Goal: Task Accomplishment & Management: Manage account settings

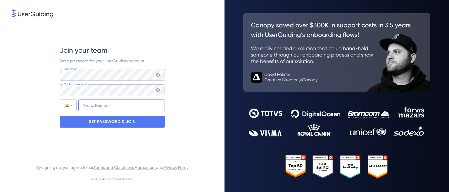
click at [117, 107] on input "+91" at bounding box center [121, 105] width 86 height 12
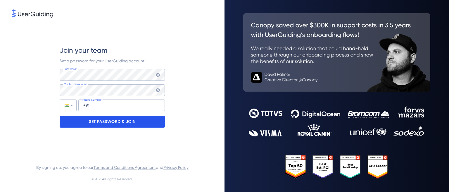
click at [116, 120] on p "SET PASSWORD & JOIN" at bounding box center [112, 121] width 47 height 9
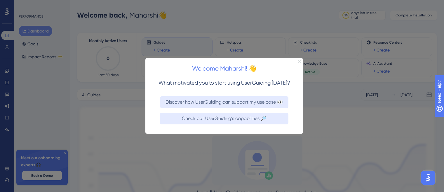
click at [300, 61] on icon "Close Preview" at bounding box center [300, 61] width 2 height 2
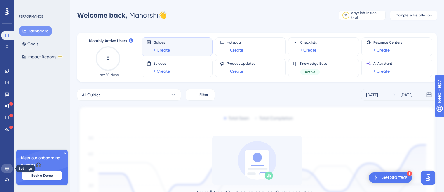
click at [7, 166] on icon at bounding box center [7, 168] width 5 height 5
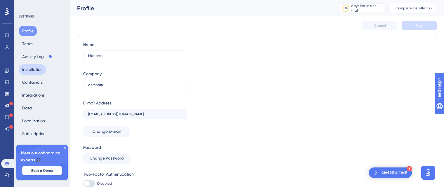
click at [32, 70] on button "Installation" at bounding box center [32, 69] width 27 height 11
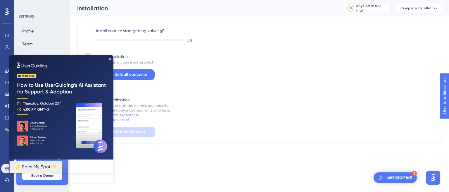
click at [112, 58] on img at bounding box center [61, 107] width 104 height 104
click at [111, 58] on img at bounding box center [61, 107] width 104 height 104
click at [110, 59] on icon "Close Preview" at bounding box center [110, 59] width 2 height 2
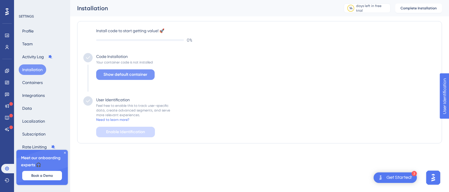
click at [122, 76] on span "Show default container" at bounding box center [125, 74] width 44 height 7
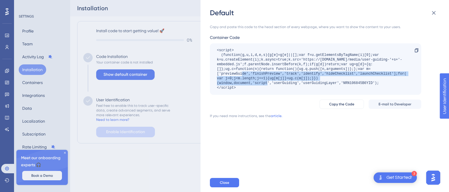
drag, startPoint x: 249, startPoint y: 84, endPoint x: 223, endPoint y: 72, distance: 28.5
click at [223, 72] on div "<script> (function(g,u,i,d,e,s){g[e]=g[e]||[];var f=u.getElementsByTagName(i)[0…" at bounding box center [312, 69] width 191 height 42
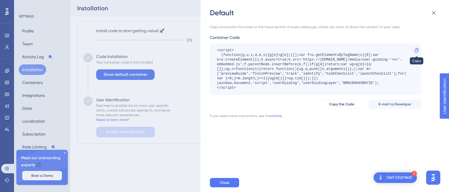
click at [414, 51] on icon at bounding box center [416, 50] width 5 height 5
click at [170, 111] on div "Default Copy and paste this code to the head section of every webpage, where yo…" at bounding box center [224, 96] width 449 height 192
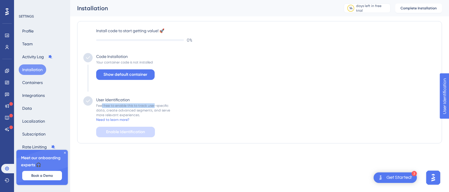
drag, startPoint x: 105, startPoint y: 107, endPoint x: 154, endPoint y: 104, distance: 48.8
click at [154, 104] on div "Feel free to enable this to track user-specific data, create advanced segments,…" at bounding box center [133, 110] width 74 height 14
drag, startPoint x: 109, startPoint y: 112, endPoint x: 142, endPoint y: 110, distance: 33.4
click at [142, 110] on div "Feel free to enable this to track user-specific data, create advanced segments,…" at bounding box center [133, 110] width 74 height 14
click at [155, 109] on div "Feel free to enable this to track user-specific data, create advanced segments,…" at bounding box center [133, 110] width 74 height 14
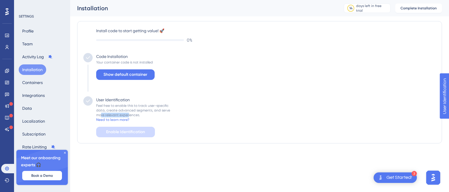
drag, startPoint x: 101, startPoint y: 116, endPoint x: 128, endPoint y: 115, distance: 26.9
click at [128, 115] on div "Feel free to enable this to track user-specific data, create advanced segments,…" at bounding box center [133, 110] width 74 height 14
click at [129, 115] on div "Feel free to enable this to track user-specific data, create advanced segments,…" at bounding box center [133, 110] width 74 height 14
drag, startPoint x: 161, startPoint y: 110, endPoint x: 99, endPoint y: 110, distance: 61.6
click at [99, 110] on div "Feel free to enable this to track user-specific data, create advanced segments,…" at bounding box center [133, 110] width 74 height 14
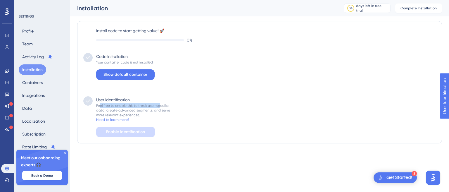
drag, startPoint x: 103, startPoint y: 106, endPoint x: 158, endPoint y: 106, distance: 54.9
click at [158, 106] on div "Feel free to enable this to track user-specific data, create advanced segments,…" at bounding box center [133, 110] width 74 height 14
click at [65, 151] on icon at bounding box center [65, 153] width 4 height 4
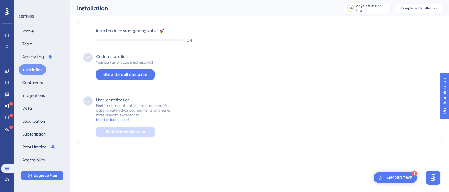
click at [122, 108] on div "Feel free to enable this to track user-specific data, create advanced segments,…" at bounding box center [133, 110] width 74 height 14
drag, startPoint x: 110, startPoint y: 111, endPoint x: 138, endPoint y: 112, distance: 27.5
click at [138, 112] on div "Feel free to enable this to track user-specific data, create advanced segments,…" at bounding box center [133, 110] width 74 height 14
click at [124, 115] on div "Feel free to enable this to track user-specific data, create advanced segments,…" at bounding box center [133, 110] width 74 height 14
click at [118, 120] on div "Need to learn more?" at bounding box center [112, 119] width 33 height 5
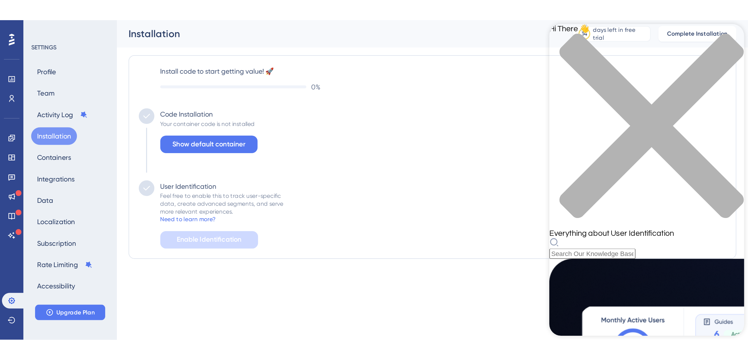
scroll to position [70, 0]
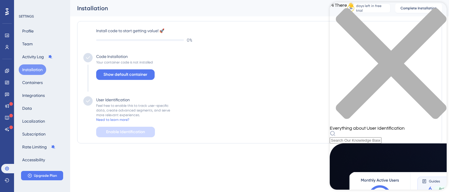
click at [140, 77] on span "Show default container" at bounding box center [125, 74] width 44 height 7
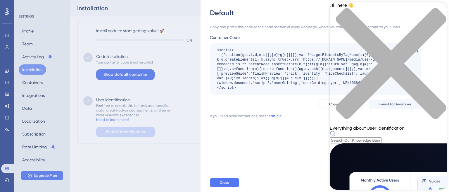
drag, startPoint x: 216, startPoint y: 49, endPoint x: 235, endPoint y: 86, distance: 40.9
click at [235, 86] on div "<script> (function(g,u,i,d,e,s){g[e]=g[e]||[];var f=u.getElementsByTagName(i)[0…" at bounding box center [315, 68] width 211 height 51
drag, startPoint x: 242, startPoint y: 88, endPoint x: 216, endPoint y: 51, distance: 45.3
click at [216, 51] on div "<script> (function(g,u,i,d,e,s){g[e]=g[e]||[];var f=u.getElementsByTagName(i)[0…" at bounding box center [315, 68] width 211 height 51
copy div "<script> (function(g,u,i,d,e,s){g[e]=g[e]||[];var f=u.getElementsByTagName(i)[0…"
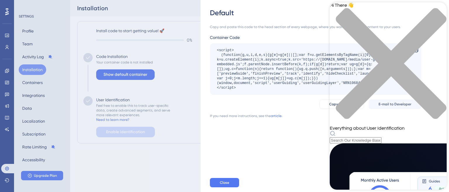
click at [436, 9] on div "close resource center" at bounding box center [388, 67] width 117 height 118
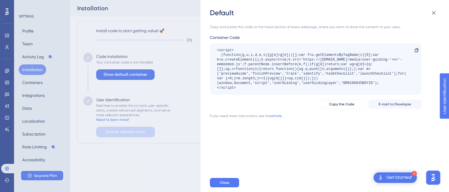
click at [335, 75] on div "<script> (function(g,u,i,d,e,s){g[e]=g[e]||[];var f=u.getElementsByTagName(i)[0…" at bounding box center [312, 69] width 191 height 42
click at [115, 134] on div "Default Copy and paste this code to the head section of every webpage, where yo…" at bounding box center [224, 96] width 449 height 192
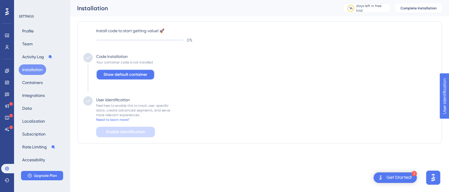
click at [143, 70] on button "Show default container" at bounding box center [125, 74] width 58 height 11
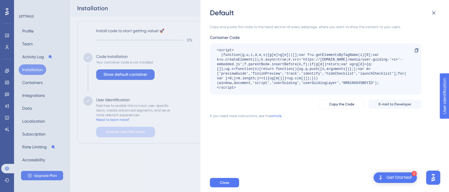
drag, startPoint x: 244, startPoint y: 90, endPoint x: 213, endPoint y: 50, distance: 50.2
click at [213, 50] on div "<script> (function(g,u,i,d,e,s){g[e]=g[e]||[];var f=u.getElementsByTagName(i)[0…" at bounding box center [315, 68] width 211 height 51
copy div "<script> (function(g,u,i,d,e,s){g[e]=g[e]||[];var f=u.getElementsByTagName(i)[0…"
click at [249, 74] on div "<script> (function(g,u,i,d,e,s){g[e]=g[e]||[];var f=u.getElementsByTagName(i)[0…" at bounding box center [312, 69] width 191 height 42
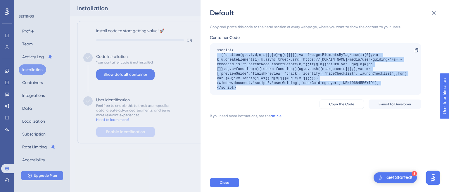
click at [249, 74] on div "<script> (function(g,u,i,d,e,s){g[e]=g[e]||[];var f=u.getElementsByTagName(i)[0…" at bounding box center [312, 69] width 191 height 42
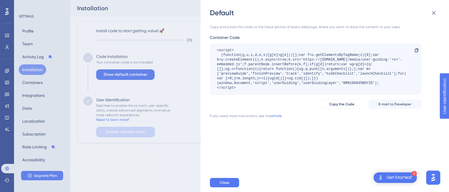
click at [217, 50] on div "<script> (function(g,u,i,d,e,s){g[e]=g[e]||[];var f=u.getElementsByTagName(i)[0…" at bounding box center [312, 69] width 191 height 42
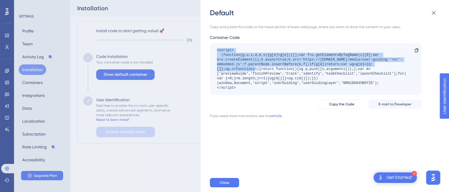
drag, startPoint x: 217, startPoint y: 50, endPoint x: 335, endPoint y: 54, distance: 118.1
click at [235, 70] on div "<script> (function(g,u,i,d,e,s){g[e]=g[e]||[];var f=u.getElementsByTagName(i)[0…" at bounding box center [312, 69] width 191 height 42
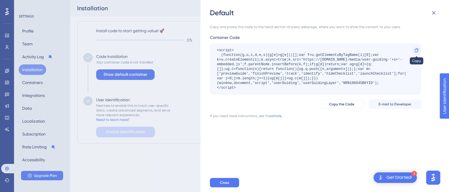
click at [417, 51] on icon at bounding box center [416, 50] width 5 height 5
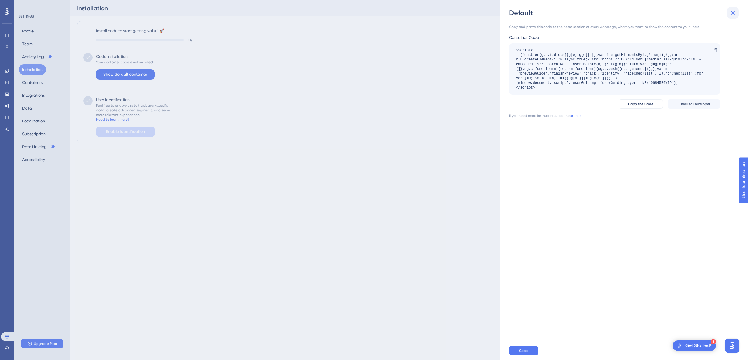
click at [448, 13] on icon at bounding box center [732, 12] width 7 height 7
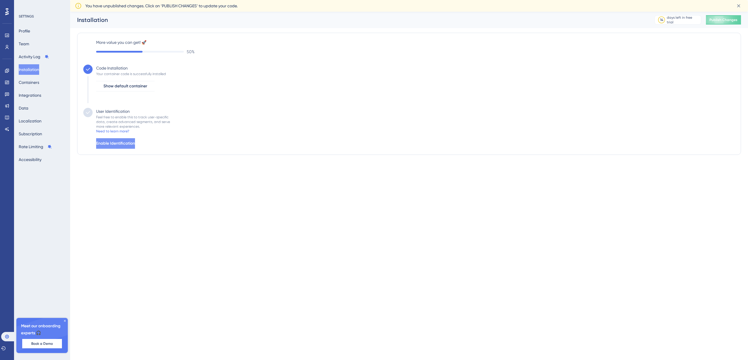
click at [121, 139] on button "Enable Identification" at bounding box center [115, 143] width 39 height 11
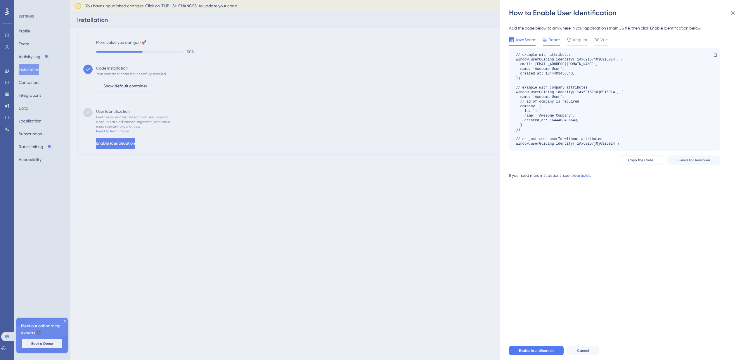
click at [552, 43] on div "React" at bounding box center [551, 40] width 17 height 9
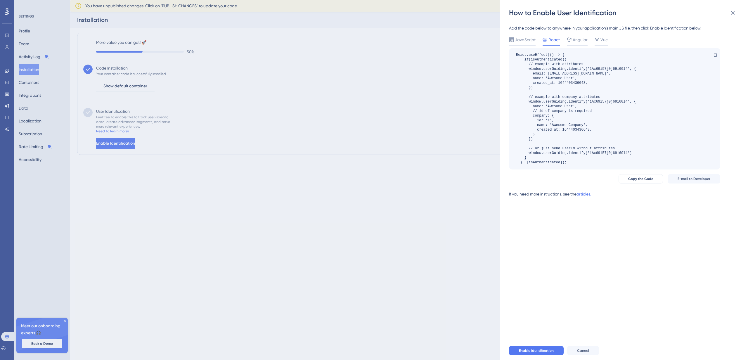
click at [518, 55] on div "React.useEffect(() => { if(isAuthenticated){ // example with attributes window.…" at bounding box center [576, 109] width 120 height 112
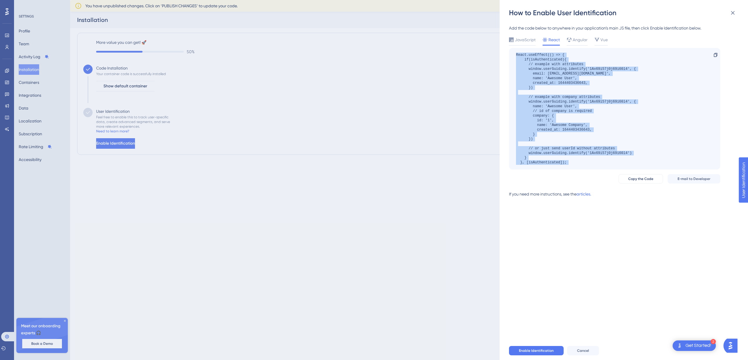
drag, startPoint x: 518, startPoint y: 55, endPoint x: 648, endPoint y: 163, distance: 169.3
click at [648, 163] on div "React.useEffect(() => { if(isAuthenticated){ // example with attributes window.…" at bounding box center [614, 109] width 211 height 122
copy div "React.useEffect(() => { if(isAuthenticated){ // example with attributes window.…"
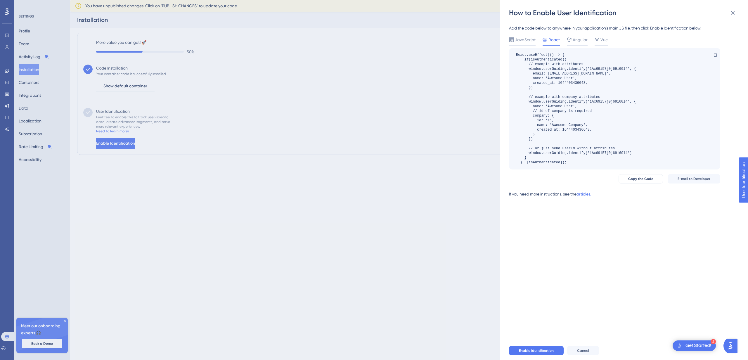
click at [419, 258] on div "How to Enable User Identification Add the code below to anywhere in your applic…" at bounding box center [374, 180] width 748 height 360
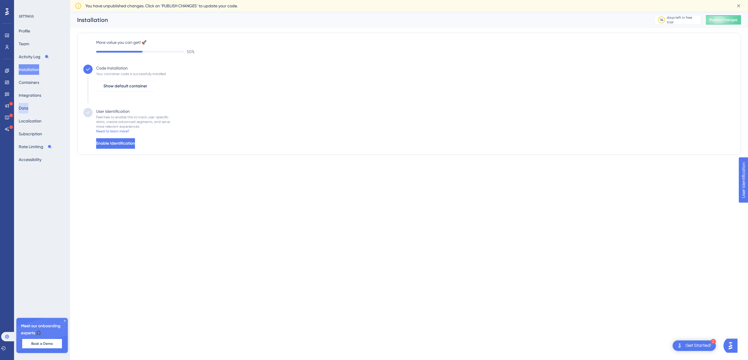
click at [28, 109] on button "Data" at bounding box center [24, 108] width 10 height 11
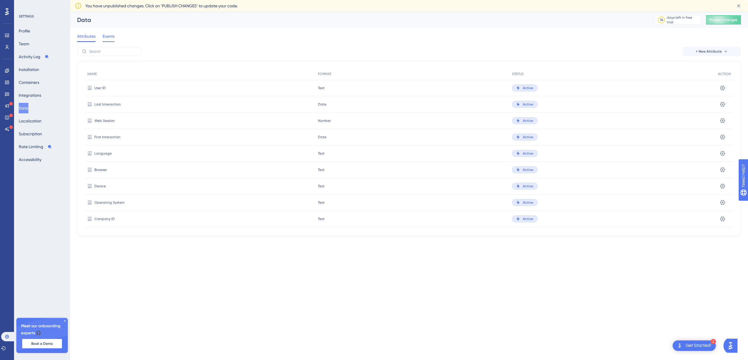
click at [113, 37] on span "Events" at bounding box center [109, 36] width 12 height 7
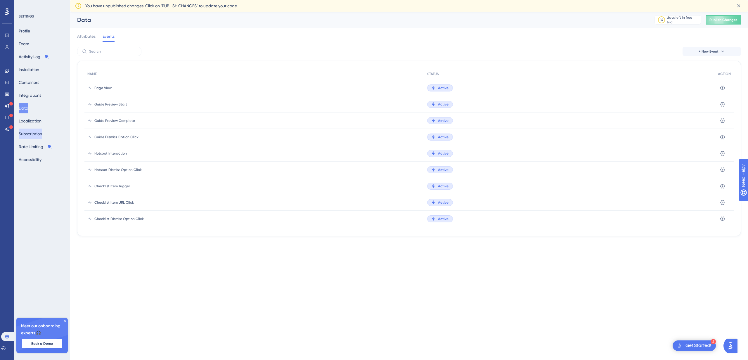
click at [30, 135] on button "Subscription" at bounding box center [30, 134] width 23 height 11
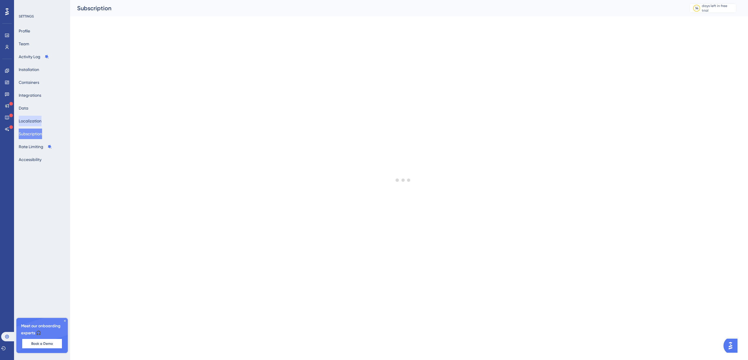
click at [35, 123] on button "Localization" at bounding box center [30, 121] width 23 height 11
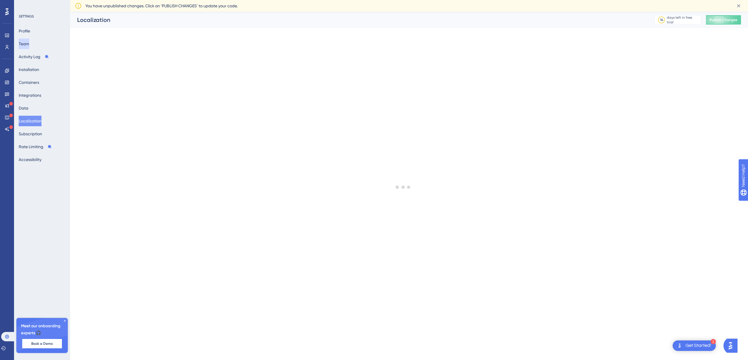
click at [29, 44] on button "Team" at bounding box center [24, 44] width 11 height 11
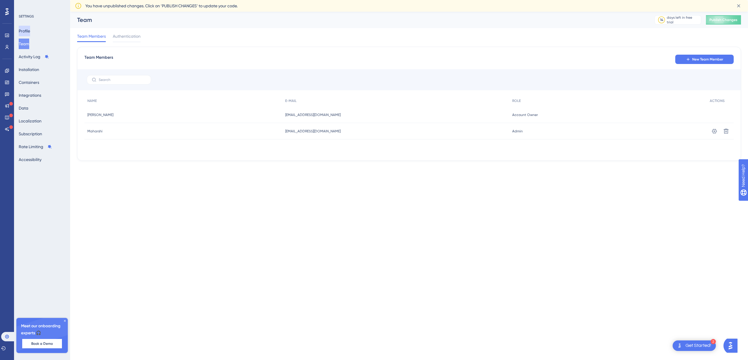
click at [30, 32] on button "Profile" at bounding box center [24, 31] width 11 height 11
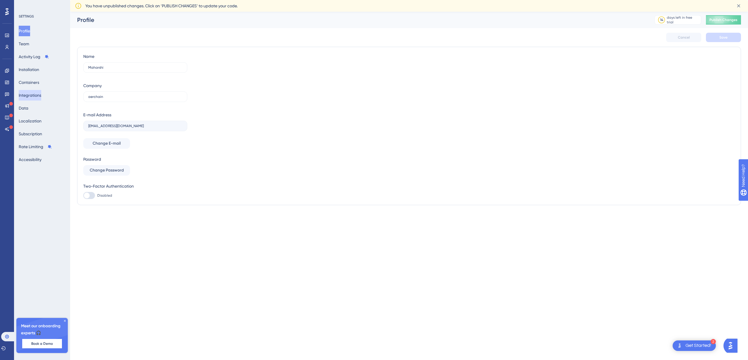
click at [38, 91] on button "Integrations" at bounding box center [30, 95] width 22 height 11
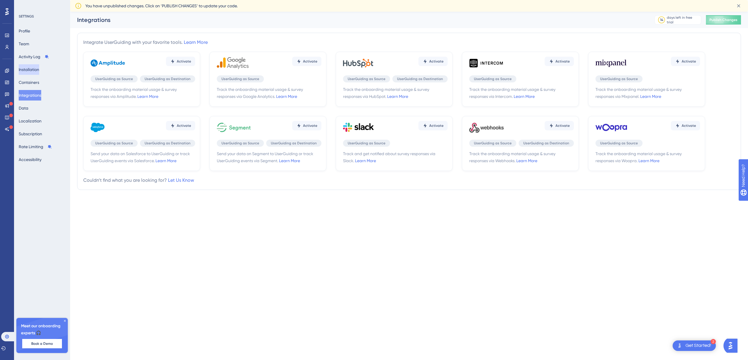
click at [39, 72] on button "Installation" at bounding box center [29, 69] width 20 height 11
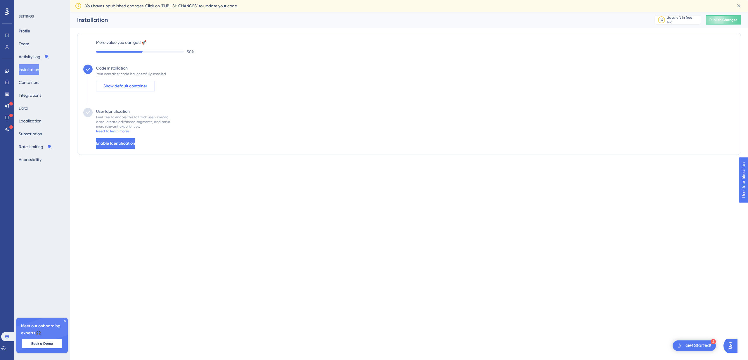
click at [125, 84] on span "Show default container" at bounding box center [125, 86] width 44 height 7
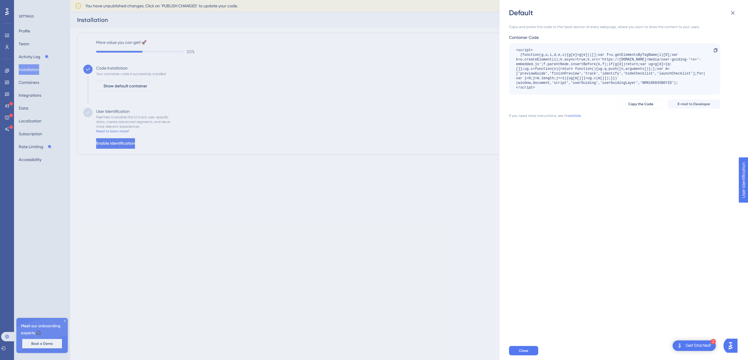
click at [202, 150] on div "Default Copy and paste this code to the head section of every webpage, where yo…" at bounding box center [374, 180] width 748 height 360
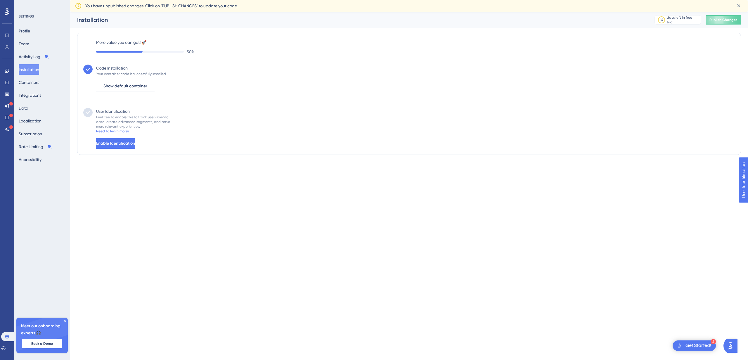
click at [699, 344] on div "Get Started!" at bounding box center [698, 345] width 26 height 6
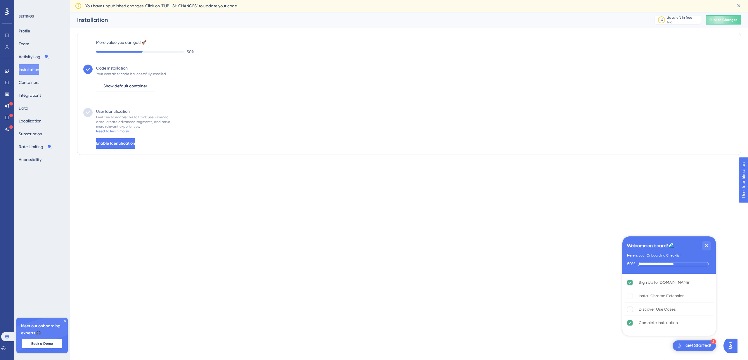
click at [699, 344] on div "Get Started!" at bounding box center [698, 345] width 26 height 6
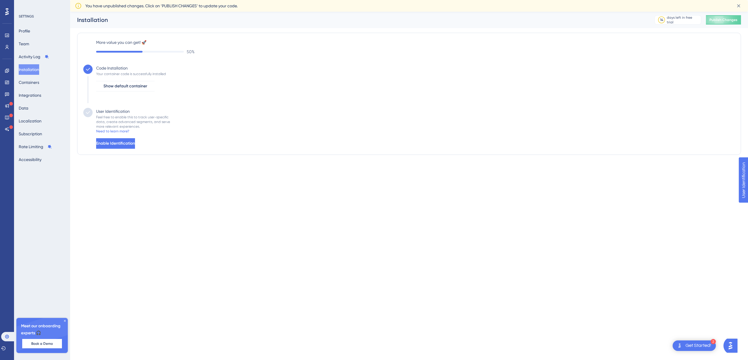
click at [264, 0] on html "2 Get Started! Performance Users Engagement Widgets Feedback Product Updates Kn…" at bounding box center [374, 0] width 748 height 0
click at [748, 204] on span "User Identification" at bounding box center [761, 207] width 36 height 10
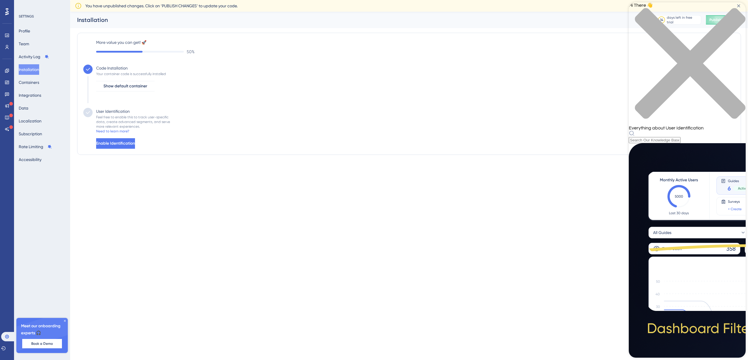
click at [560, 0] on html "2 Get Started! Performance Users Engagement Widgets Feedback Product Updates Kn…" at bounding box center [374, 0] width 748 height 0
click at [158, 102] on div "Code Installation Your container code is successfully installed Show default co…" at bounding box center [129, 86] width 73 height 43
click at [736, 11] on icon "close resource center" at bounding box center [690, 63] width 110 height 110
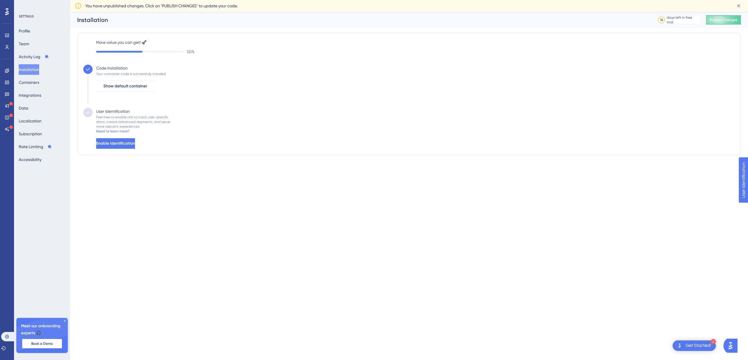
click at [697, 350] on div "2 Get Started!" at bounding box center [694, 345] width 43 height 11
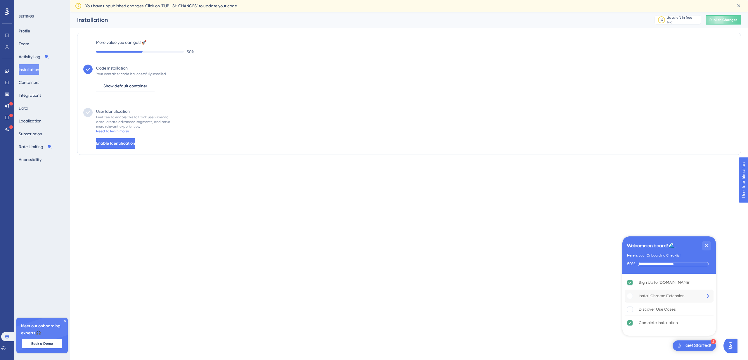
click at [695, 296] on div "Install Chrome Extension" at bounding box center [669, 296] width 89 height 13
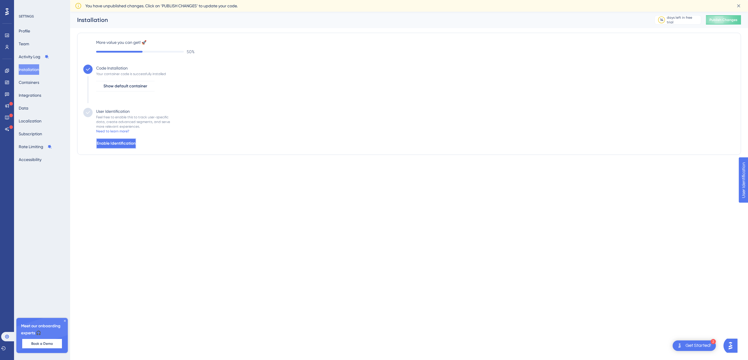
click at [116, 145] on span "Enable Identification" at bounding box center [116, 143] width 39 height 7
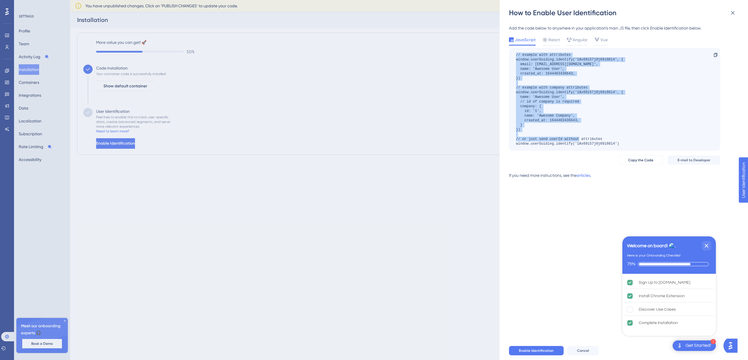
drag, startPoint x: 572, startPoint y: 130, endPoint x: 507, endPoint y: 56, distance: 99.1
click at [507, 56] on div "How to Enable User Identification Add the code below to anywhere in your applic…" at bounding box center [624, 180] width 248 height 360
copy div "// example with attributes window.userGuiding.identify('1Ax69i57j0j69i60l4', { …"
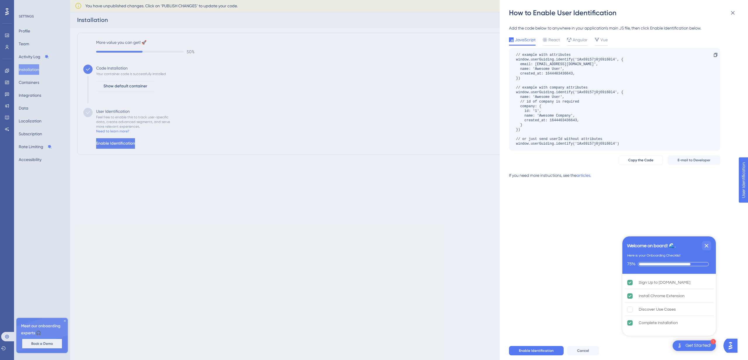
click at [628, 143] on div "// example with attributes window.userGuiding.identify('1Ax69i57j0j69i60l4', { …" at bounding box center [614, 99] width 211 height 103
click at [639, 161] on span "Copy the Code" at bounding box center [640, 160] width 25 height 5
click at [628, 143] on div "// example with attributes window.userGuiding.identify('1Ax69i57j0j69i60l4', { …" at bounding box center [614, 99] width 211 height 103
click at [632, 157] on button "Copy the Code" at bounding box center [640, 159] width 44 height 9
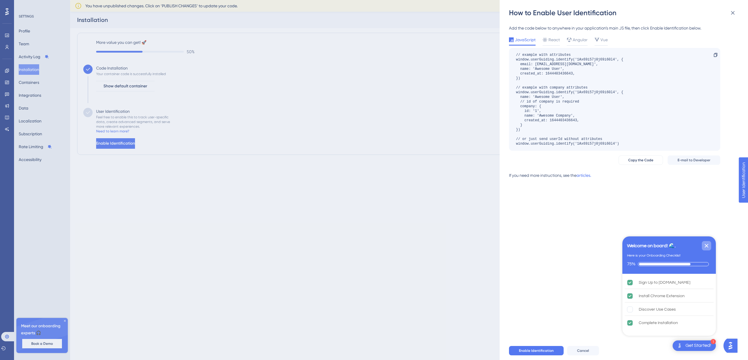
click at [706, 246] on icon "Close Checklist" at bounding box center [707, 246] width 4 height 4
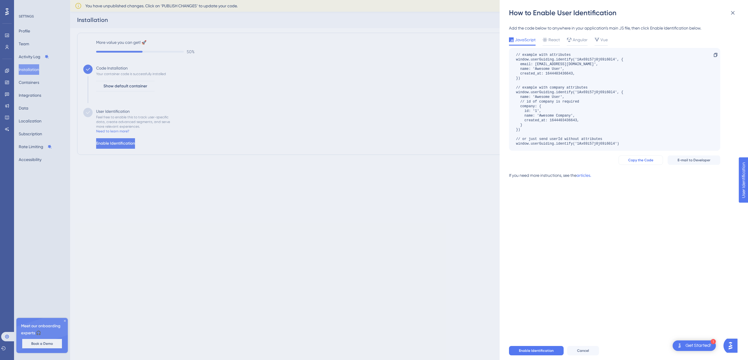
click at [640, 159] on span "Copy the Code" at bounding box center [640, 160] width 25 height 5
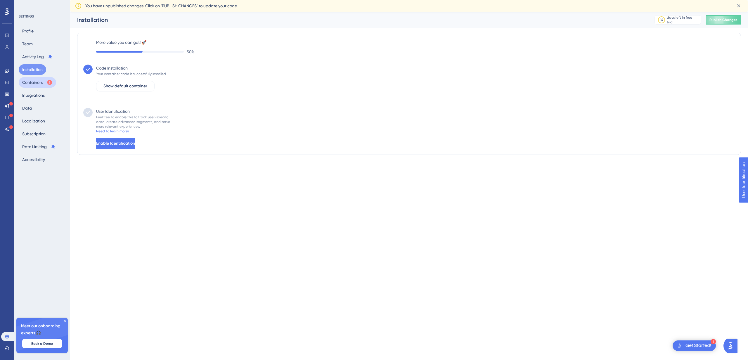
click at [37, 84] on button "Containers" at bounding box center [37, 82] width 37 height 11
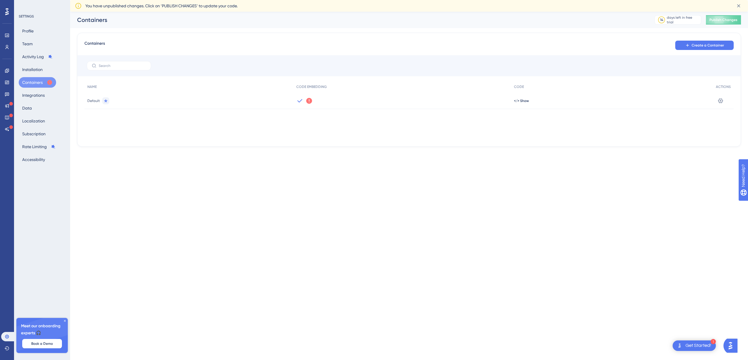
click at [309, 102] on icon at bounding box center [309, 100] width 7 height 7
click at [347, 125] on span "Got It" at bounding box center [347, 124] width 9 height 5
click at [524, 102] on span "</> Show" at bounding box center [521, 100] width 15 height 5
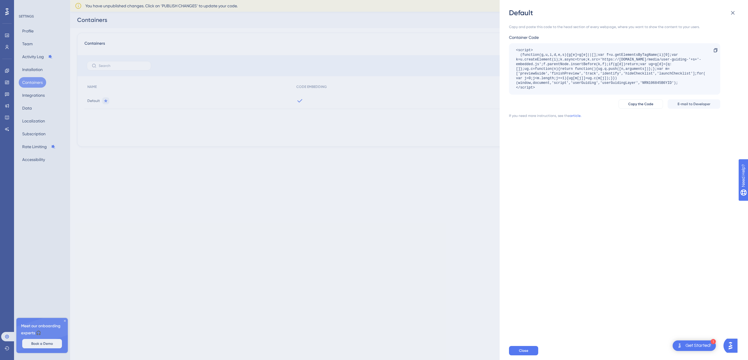
click at [500, 117] on div "Default Copy and paste this code to the head section of every webpage, where yo…" at bounding box center [624, 180] width 248 height 360
click at [472, 124] on div "Default Copy and paste this code to the head section of every webpage, where yo…" at bounding box center [374, 180] width 748 height 360
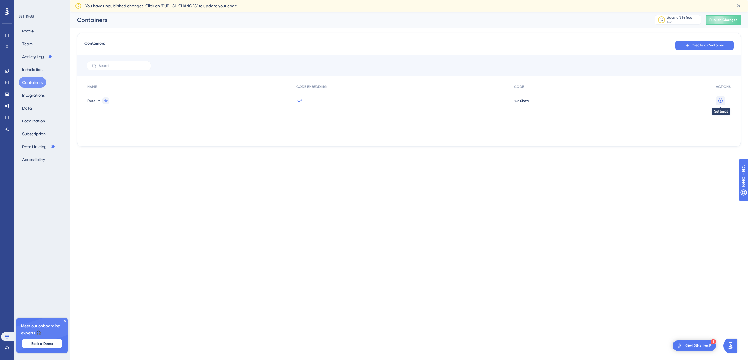
click at [721, 100] on icon at bounding box center [720, 100] width 5 height 5
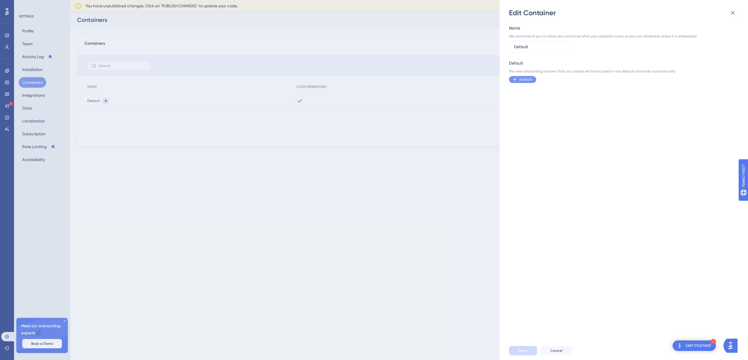
click at [458, 129] on div "Edit Container Name We recommend you to name your container after your websites…" at bounding box center [374, 180] width 748 height 360
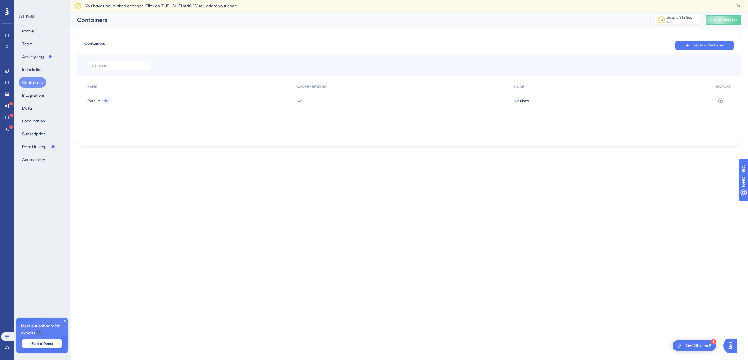
click at [138, 102] on div "Default" at bounding box center [188, 101] width 209 height 16
click at [42, 96] on button "Integrations" at bounding box center [34, 95] width 30 height 11
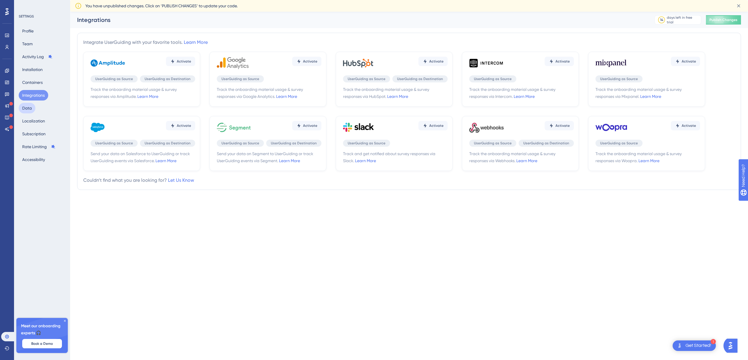
click at [29, 107] on button "Data" at bounding box center [27, 108] width 17 height 11
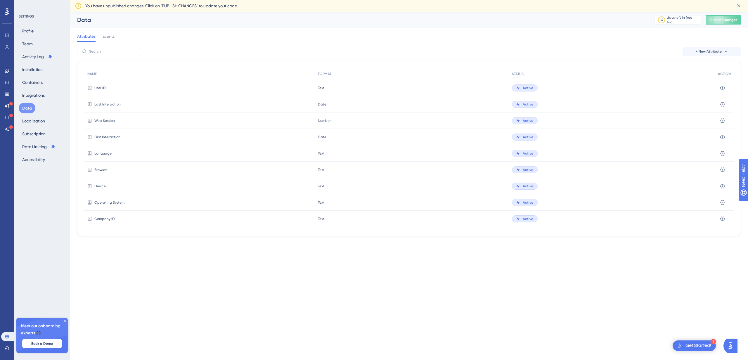
click at [113, 42] on div "Attributes Events" at bounding box center [409, 37] width 664 height 19
click at [115, 41] on div "Attributes Events" at bounding box center [409, 37] width 664 height 19
click at [108, 39] on span "Events" at bounding box center [109, 36] width 12 height 7
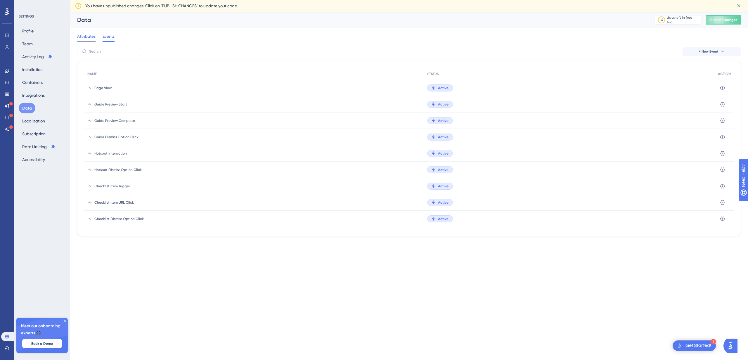
click at [81, 39] on span "Attributes" at bounding box center [86, 36] width 18 height 7
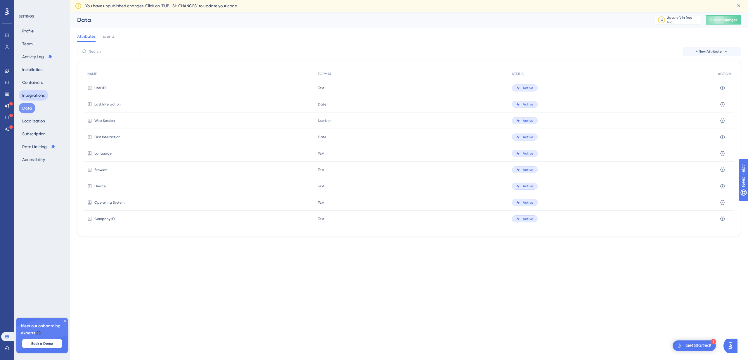
click at [30, 97] on button "Integrations" at bounding box center [34, 95] width 30 height 11
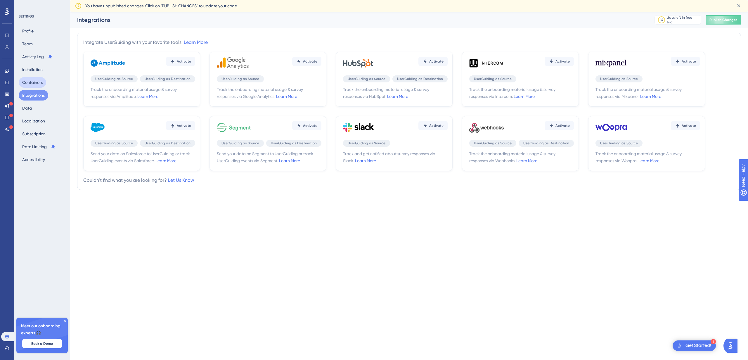
click at [38, 83] on button "Containers" at bounding box center [32, 82] width 27 height 11
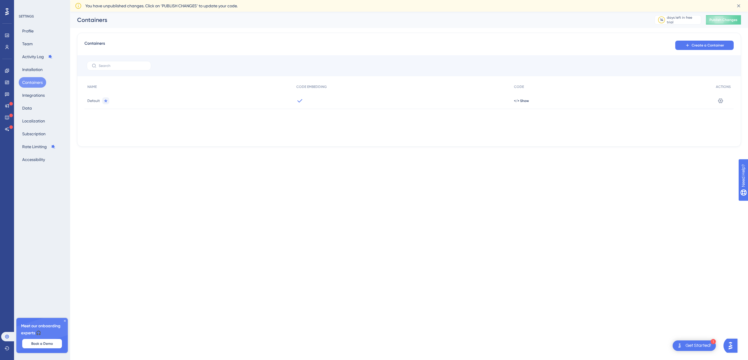
click at [97, 101] on span "Default" at bounding box center [93, 100] width 13 height 5
click at [317, 98] on div at bounding box center [401, 101] width 217 height 16
click at [529, 100] on div "</> Show" at bounding box center [612, 101] width 202 height 16
click at [722, 100] on icon at bounding box center [720, 100] width 5 height 5
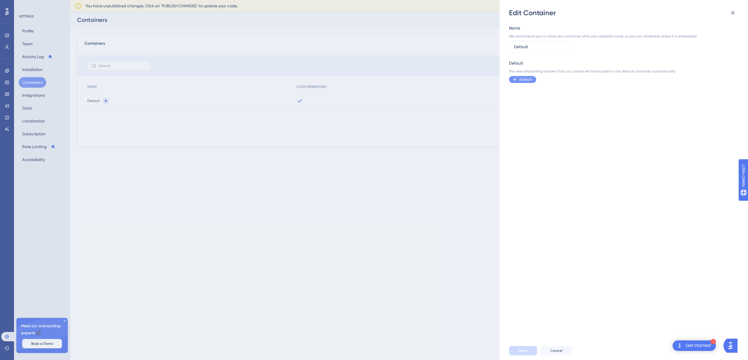
click at [405, 155] on div "Edit Container Name We recommend you to name your container after your websites…" at bounding box center [374, 180] width 748 height 360
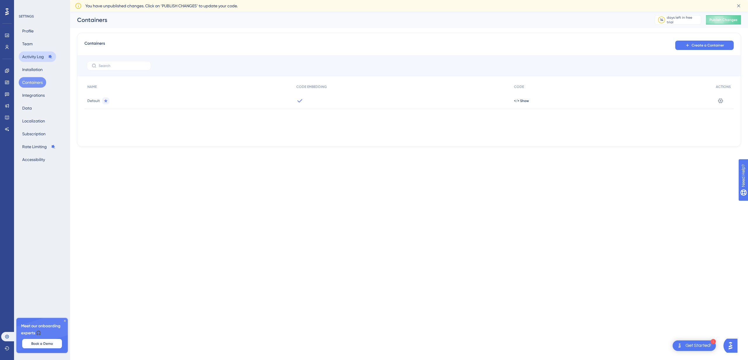
click at [36, 59] on button "Activity Log" at bounding box center [37, 56] width 37 height 11
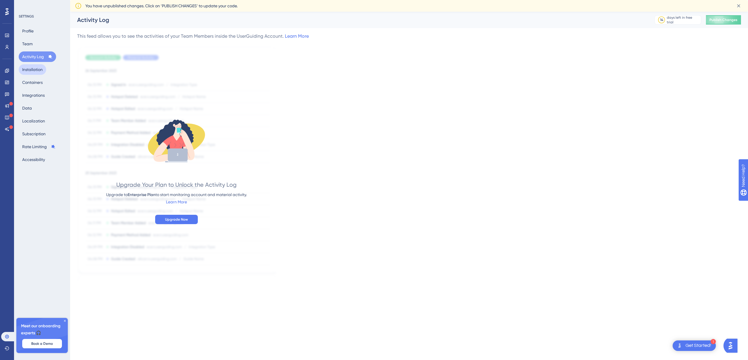
click at [36, 68] on button "Installation" at bounding box center [32, 69] width 27 height 11
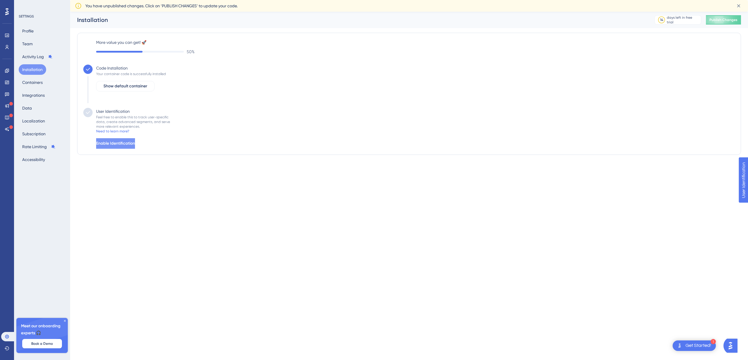
click at [128, 142] on span "Enable Identification" at bounding box center [115, 143] width 39 height 7
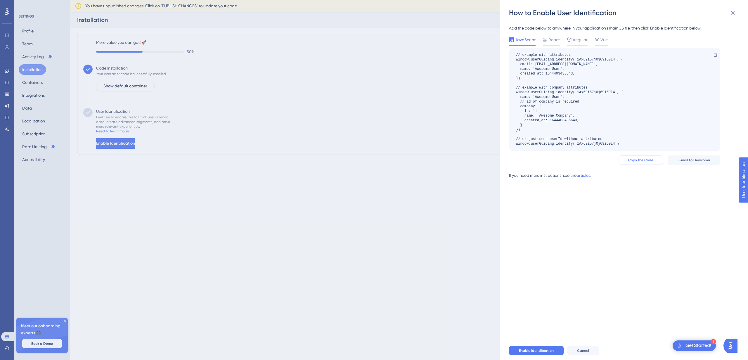
click at [651, 163] on button "Copy the Code" at bounding box center [640, 159] width 44 height 9
click at [555, 42] on span "React" at bounding box center [553, 39] width 11 height 7
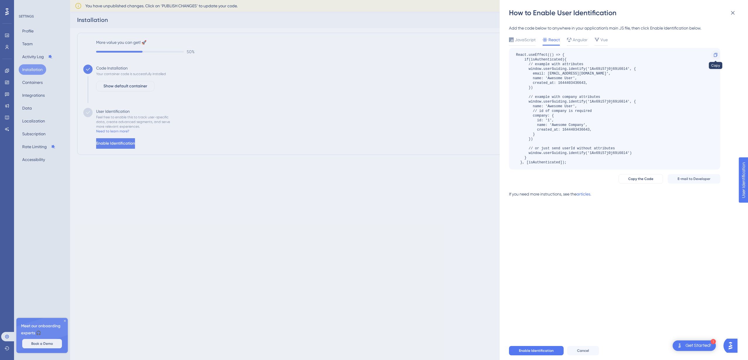
click at [713, 53] on icon at bounding box center [715, 55] width 5 height 5
click at [635, 180] on span "Copy the Code" at bounding box center [640, 178] width 25 height 5
click at [521, 56] on div "React.useEffect(() => { if(isAuthenticated){ // example with attributes window.…" at bounding box center [576, 109] width 120 height 112
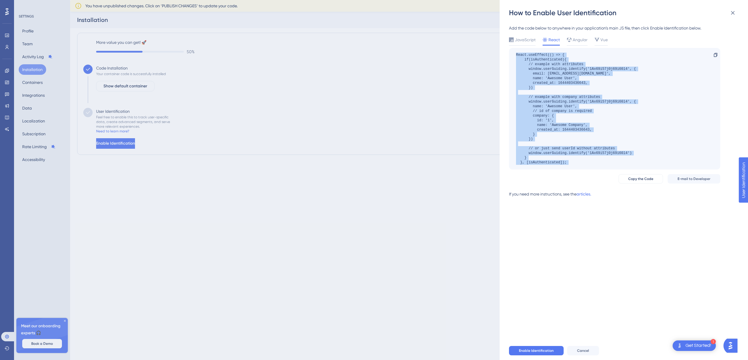
drag, startPoint x: 521, startPoint y: 56, endPoint x: 597, endPoint y: 163, distance: 131.8
click at [597, 163] on div "React.useEffect(() => { if(isAuthenticated){ // example with attributes window.…" at bounding box center [576, 109] width 120 height 112
copy div "React.useEffect(() => { if(isAuthenticated){ // example with attributes window.…"
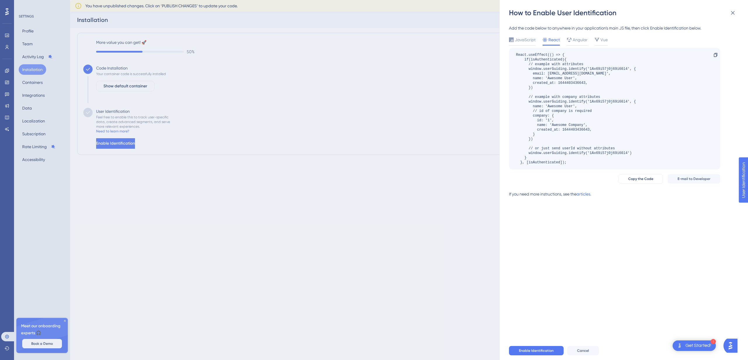
click at [287, 214] on div "How to Enable User Identification Add the code below to anywhere in your applic…" at bounding box center [374, 180] width 748 height 360
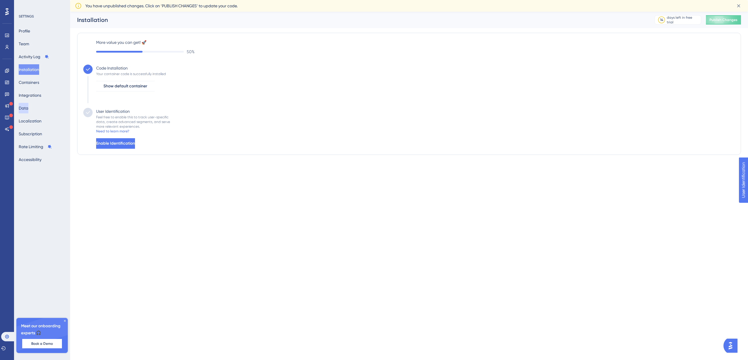
click at [28, 107] on button "Data" at bounding box center [24, 108] width 10 height 11
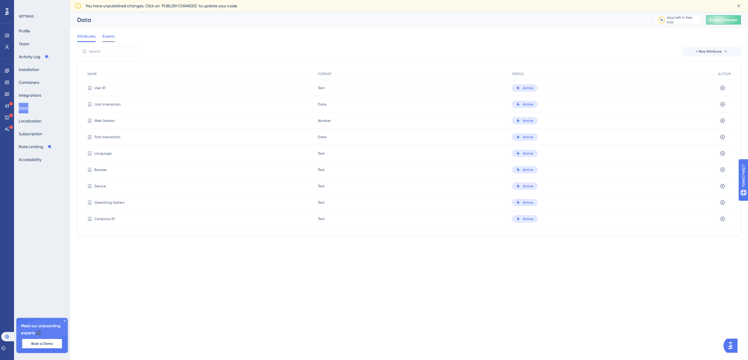
click at [107, 39] on span "Events" at bounding box center [109, 36] width 12 height 7
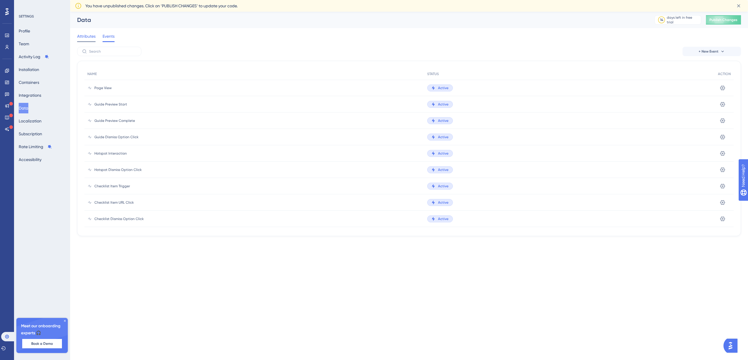
click at [86, 39] on span "Attributes" at bounding box center [86, 36] width 18 height 7
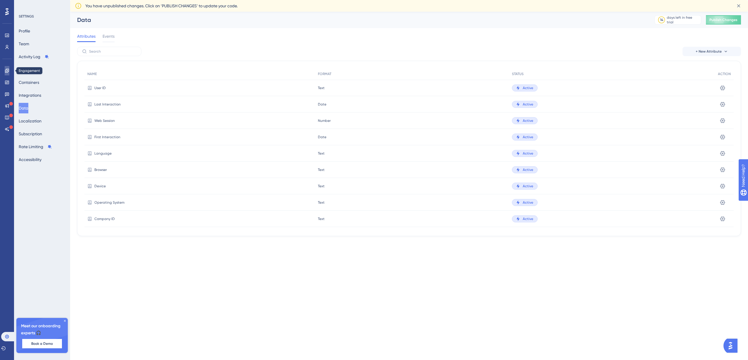
click at [7, 71] on icon at bounding box center [7, 71] width 4 height 4
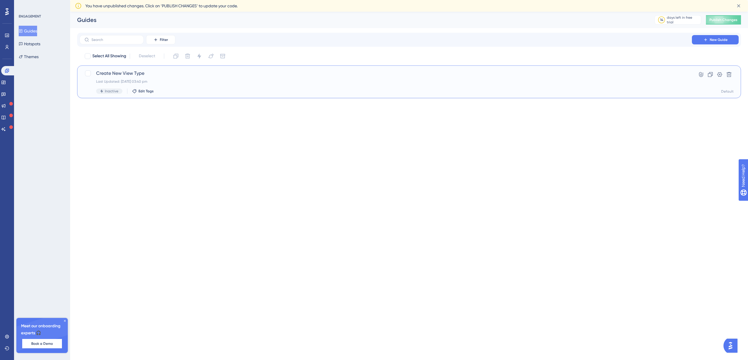
click at [294, 77] on span "Create New View Type" at bounding box center [385, 73] width 579 height 7
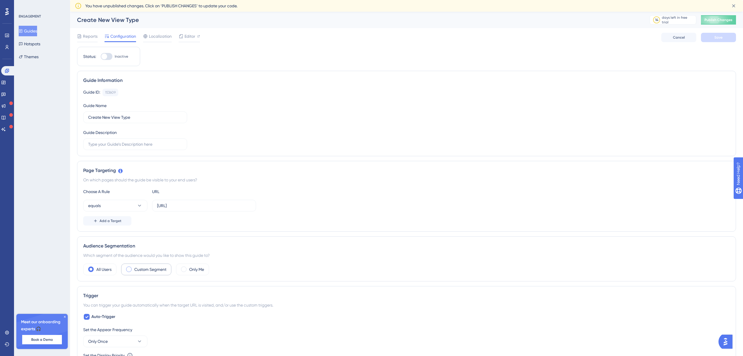
click at [142, 268] on label "Custom Segment" at bounding box center [150, 269] width 32 height 7
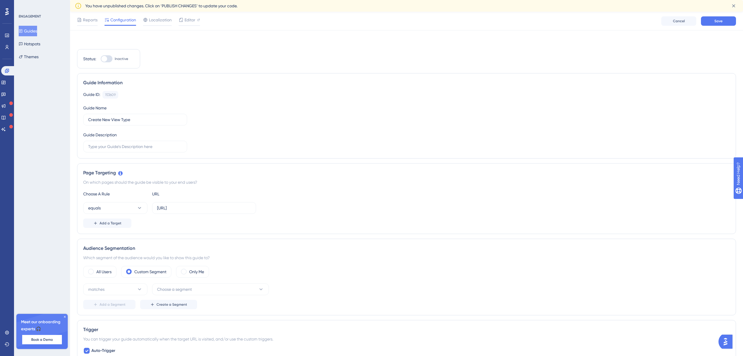
scroll to position [105, 0]
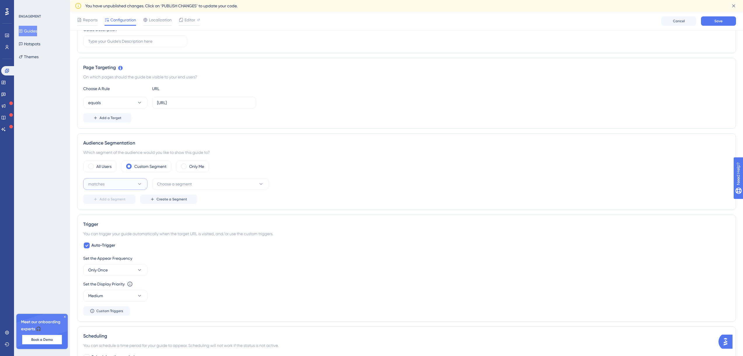
click at [117, 185] on button "matches" at bounding box center [115, 184] width 64 height 12
click at [171, 187] on span "Choose a segment" at bounding box center [174, 183] width 35 height 7
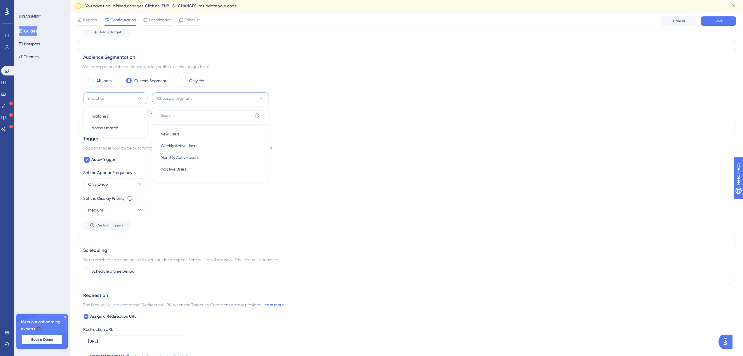
scroll to position [140, 0]
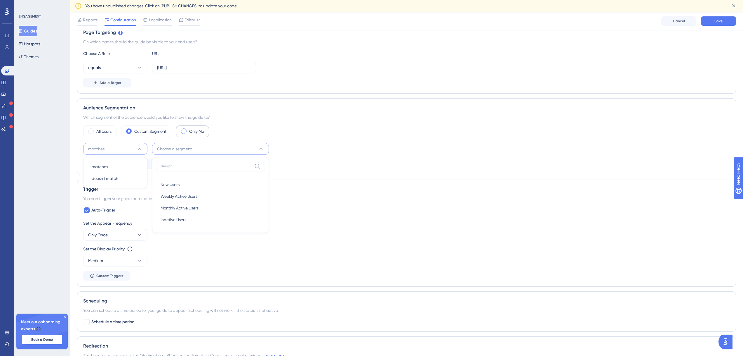
click at [190, 133] on label "Only Me" at bounding box center [196, 131] width 15 height 7
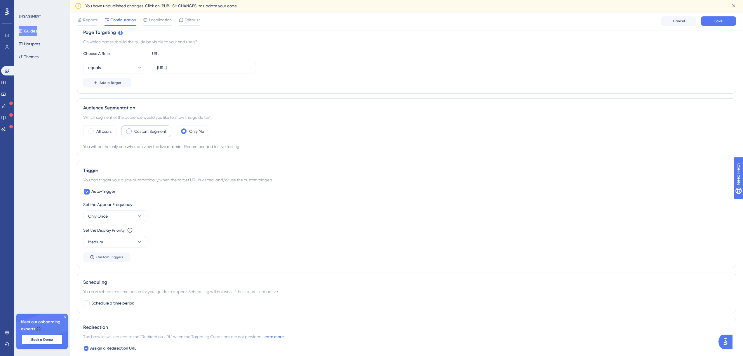
click at [150, 131] on label "Custom Segment" at bounding box center [150, 131] width 32 height 7
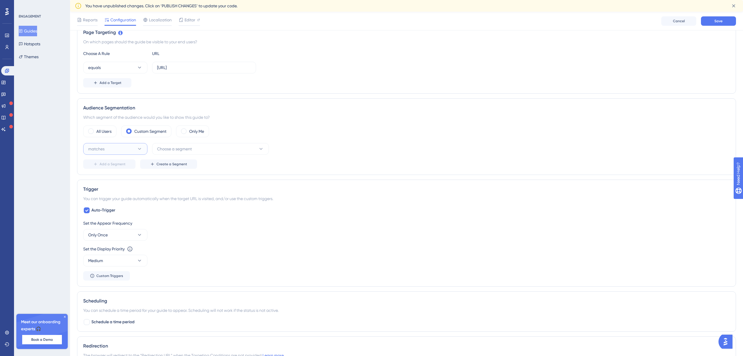
click at [117, 150] on button "matches" at bounding box center [115, 149] width 64 height 12
click at [115, 165] on div "matches matches" at bounding box center [115, 167] width 47 height 12
click at [171, 150] on span "Choose a segment" at bounding box center [174, 148] width 35 height 7
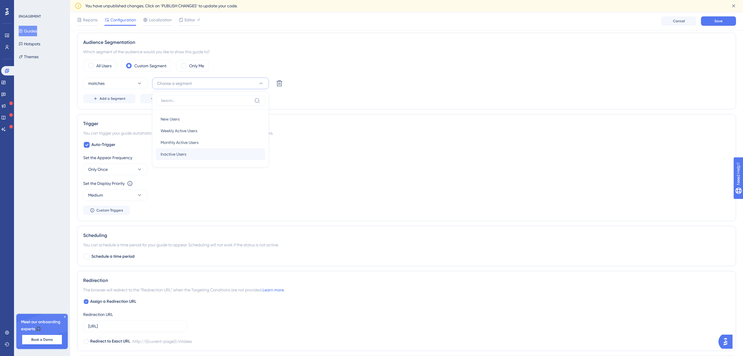
scroll to position [175, 0]
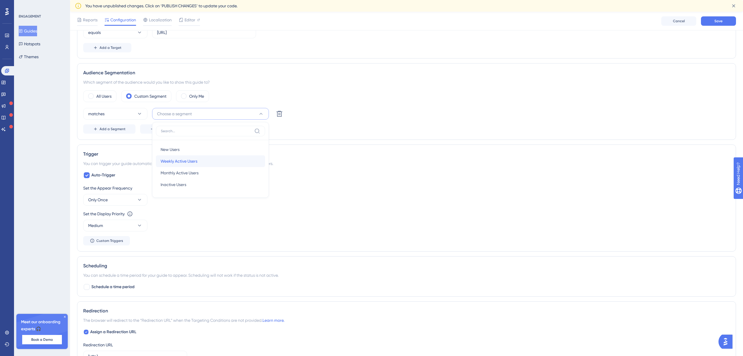
click at [213, 162] on div "Weekly Active Users Weekly Active Users" at bounding box center [211, 161] width 100 height 12
click at [282, 112] on icon at bounding box center [279, 113] width 7 height 7
click at [179, 132] on button "Create a Segment" at bounding box center [168, 128] width 57 height 9
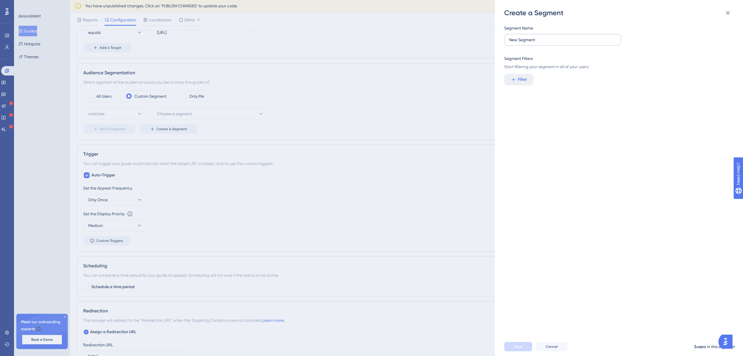
click at [524, 45] on label "New Segment" at bounding box center [563, 40] width 117 height 12
click at [524, 43] on input "New Segment" at bounding box center [562, 40] width 107 height 6
click at [517, 74] on div "Segment Name New Segment Segment Filters Start filtering your segment in all of…" at bounding box center [622, 177] width 235 height 319
click at [519, 79] on span "Filter" at bounding box center [522, 79] width 9 height 7
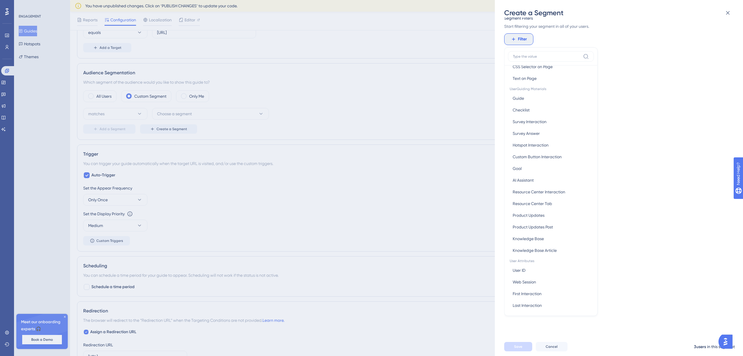
scroll to position [0, 0]
click at [527, 174] on button "Guide Guide" at bounding box center [551, 173] width 86 height 12
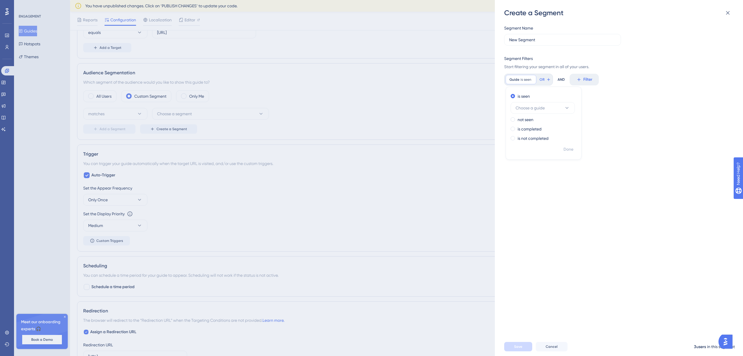
click at [562, 67] on span "Start filtering your segment in all of your users." at bounding box center [618, 66] width 226 height 7
click at [726, 13] on icon at bounding box center [728, 12] width 7 height 7
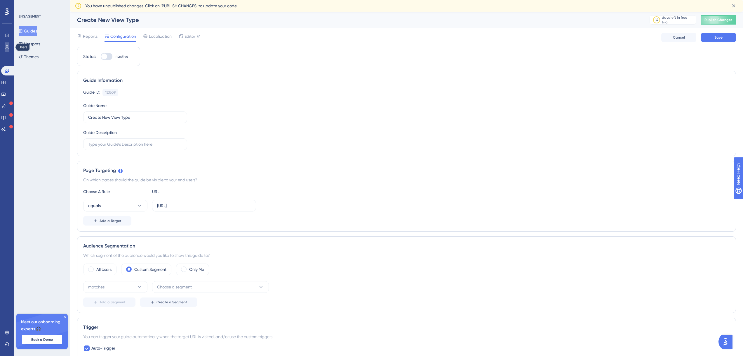
click at [5, 48] on link at bounding box center [7, 46] width 5 height 9
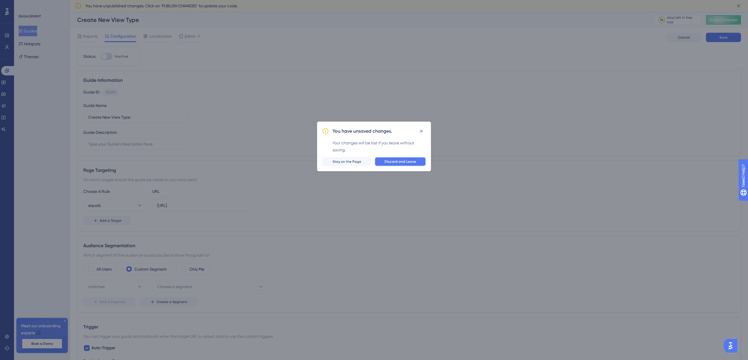
click at [389, 161] on span "Discard and Leave" at bounding box center [400, 161] width 32 height 5
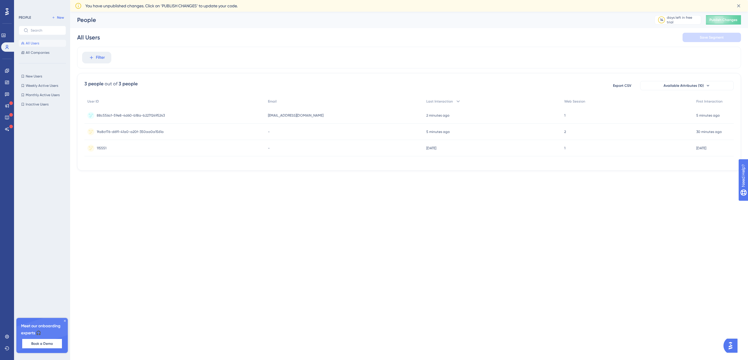
click at [5, 12] on div at bounding box center [6, 11] width 9 height 9
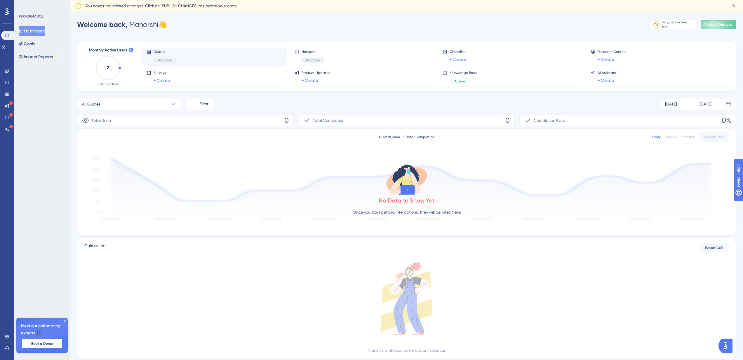
click at [110, 67] on icon "2" at bounding box center [108, 68] width 26 height 26
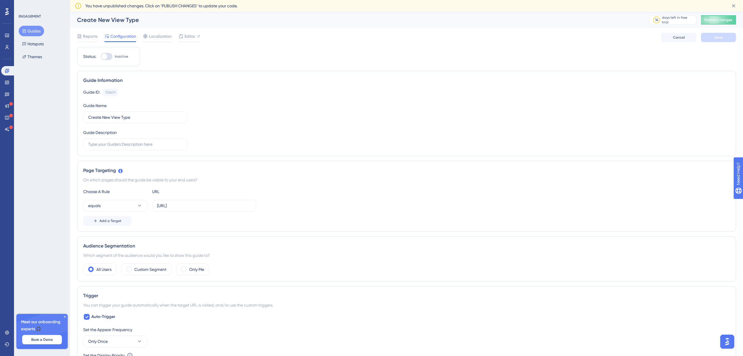
click at [39, 32] on button "Guides" at bounding box center [31, 31] width 25 height 11
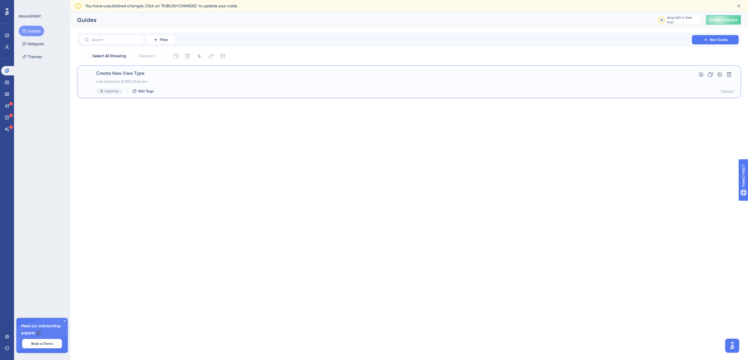
click at [504, 91] on div "Inactive Edit Tags" at bounding box center [385, 91] width 579 height 5
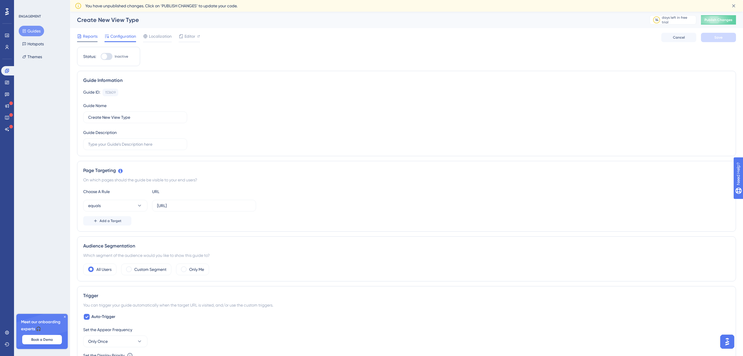
click at [87, 36] on span "Reports" at bounding box center [90, 36] width 15 height 7
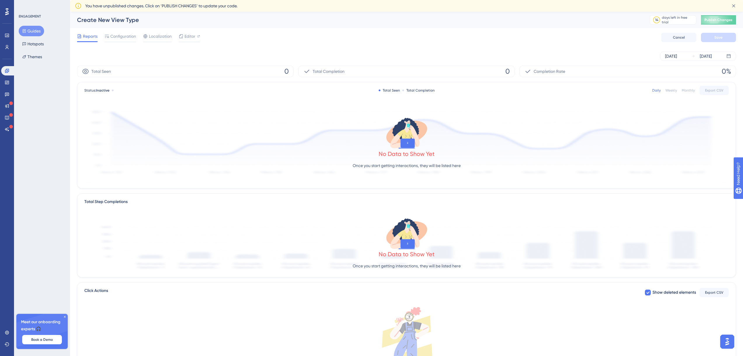
click at [24, 29] on icon at bounding box center [24, 31] width 4 height 4
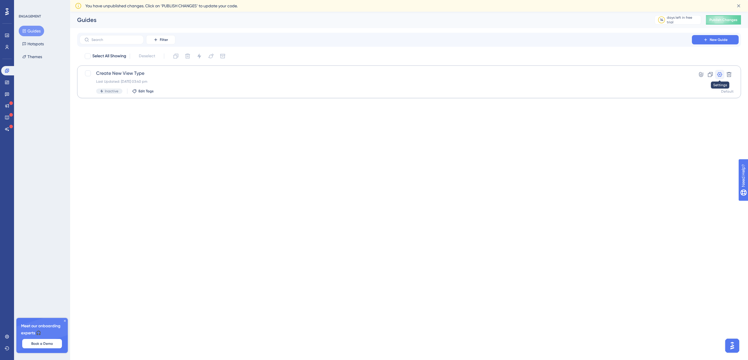
click at [718, 76] on icon at bounding box center [719, 74] width 5 height 5
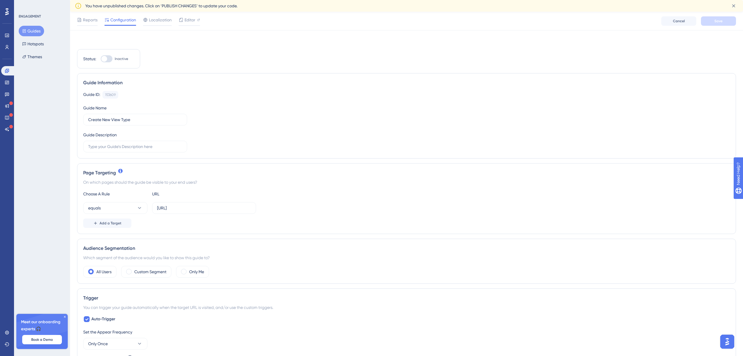
scroll to position [70, 0]
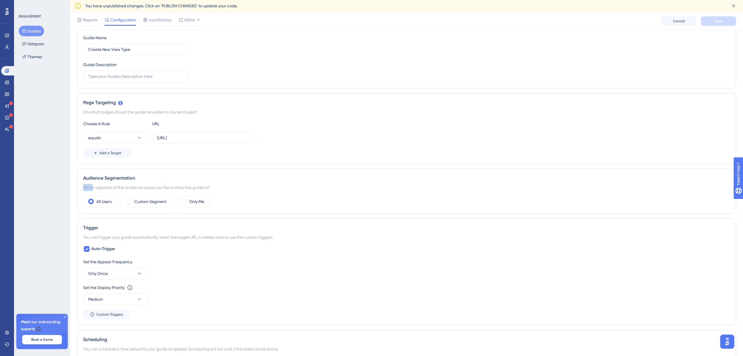
drag, startPoint x: 93, startPoint y: 189, endPoint x: 201, endPoint y: 184, distance: 108.2
click at [199, 183] on div "Audience Segmentation Which segment of the audience would you like to show this…" at bounding box center [406, 190] width 659 height 45
click at [201, 184] on div "Which segment of the audience would you like to show this guide to?" at bounding box center [406, 187] width 647 height 7
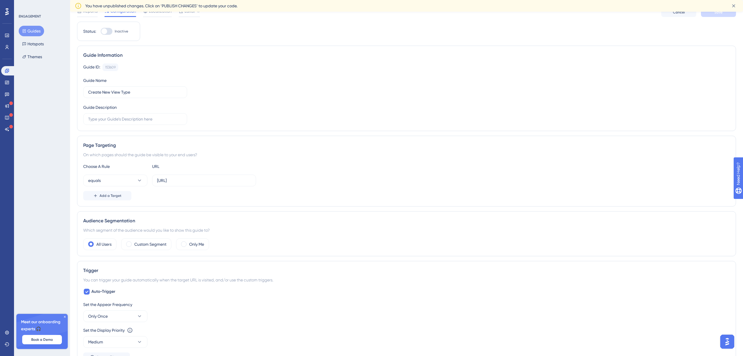
scroll to position [0, 0]
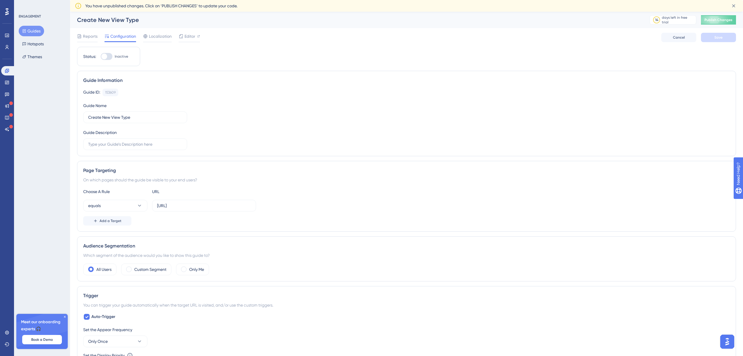
click at [162, 23] on div "Create New View Type" at bounding box center [356, 20] width 558 height 8
click at [165, 34] on span "Localization" at bounding box center [160, 36] width 23 height 7
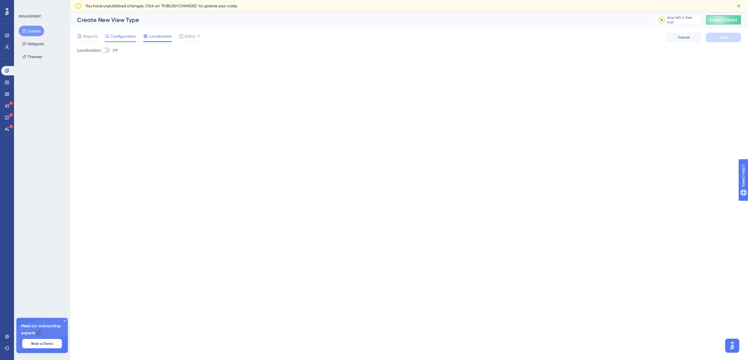
click at [114, 37] on span "Configuration" at bounding box center [123, 36] width 26 height 7
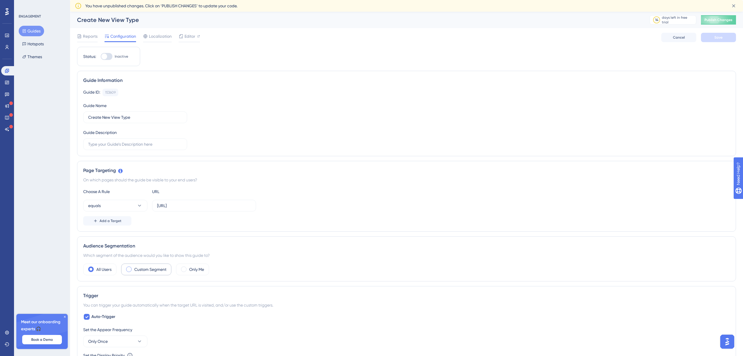
click at [148, 272] on label "Custom Segment" at bounding box center [150, 269] width 32 height 7
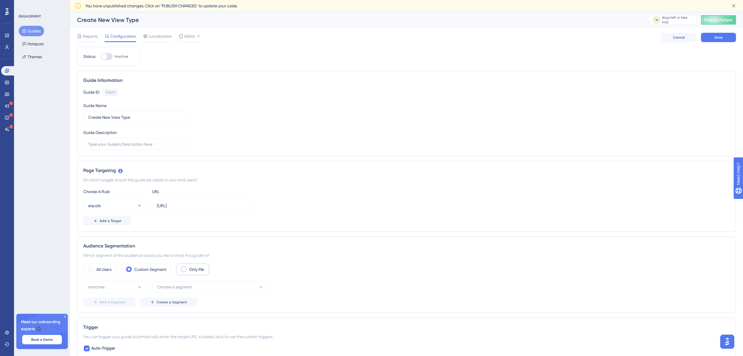
click at [193, 270] on label "Only Me" at bounding box center [196, 269] width 15 height 7
click at [159, 268] on label "Custom Segment" at bounding box center [150, 269] width 32 height 7
click at [138, 283] on button "matches" at bounding box center [115, 287] width 64 height 12
click at [172, 286] on span "Choose a segment" at bounding box center [174, 286] width 35 height 7
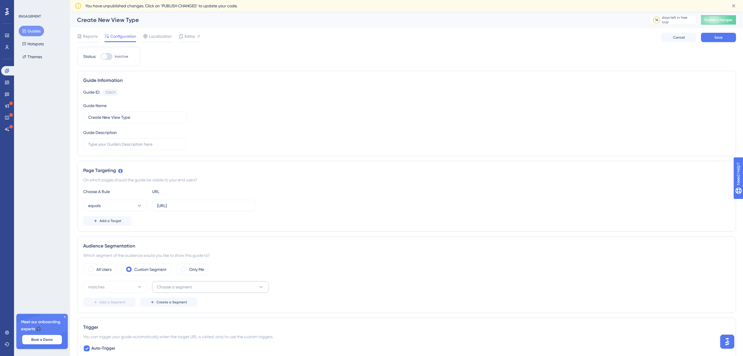
scroll to position [148, 0]
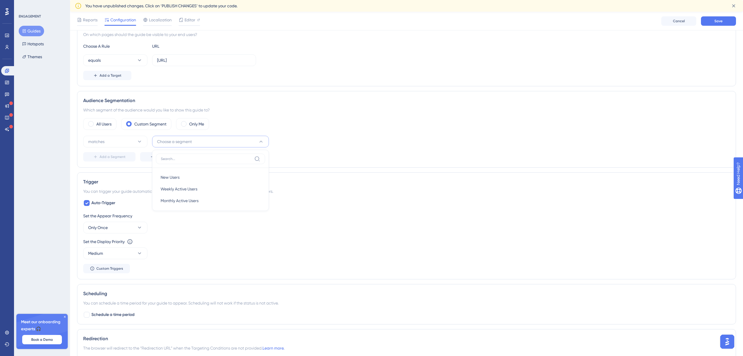
click at [336, 134] on div "All Users Custom Segment Only Me matches Choose a segment New Users New Users W…" at bounding box center [406, 139] width 647 height 43
click at [94, 125] on div "All Users" at bounding box center [99, 124] width 33 height 12
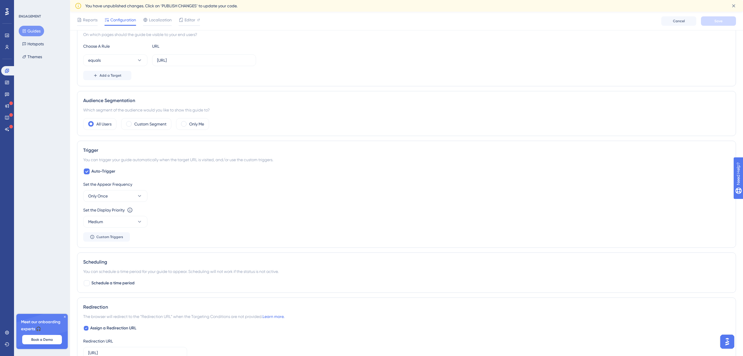
scroll to position [77, 0]
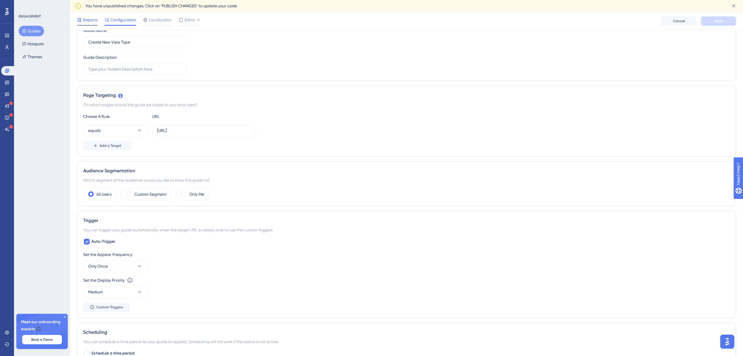
click at [86, 24] on div "Reports" at bounding box center [87, 20] width 20 height 9
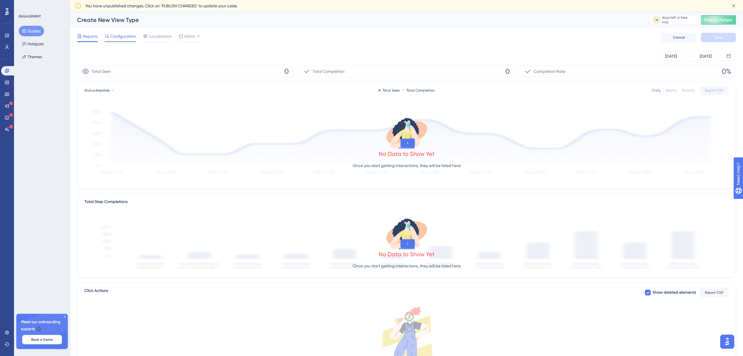
click at [129, 41] on div "Configuration" at bounding box center [121, 37] width 32 height 9
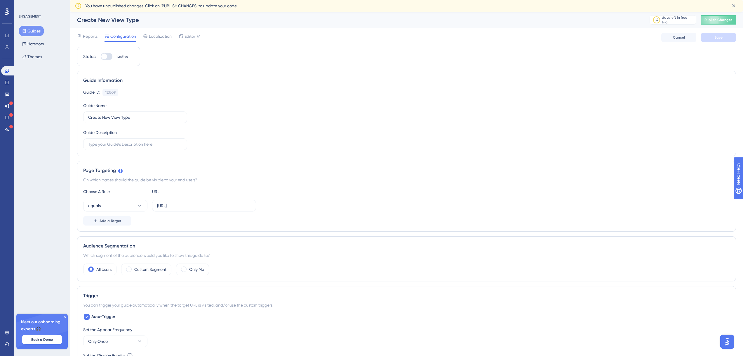
click at [101, 37] on div "Reports Configuration Localization Editor" at bounding box center [138, 37] width 123 height 9
click at [40, 46] on button "Hotspots" at bounding box center [33, 44] width 29 height 11
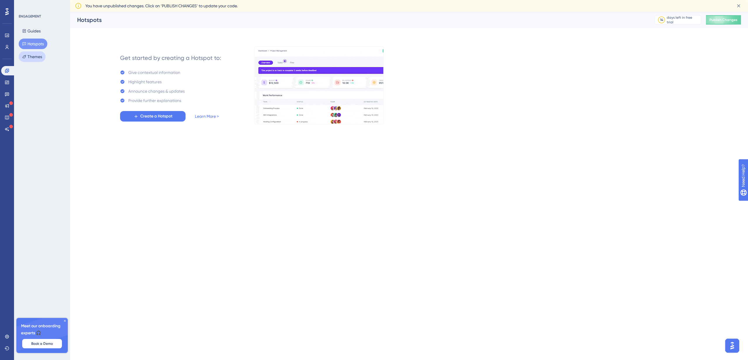
click at [38, 60] on button "Themes" at bounding box center [32, 56] width 27 height 11
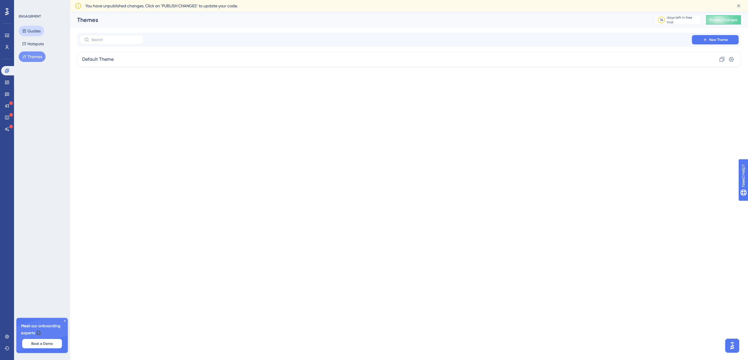
click at [38, 27] on button "Guides" at bounding box center [31, 31] width 25 height 11
click at [6, 48] on icon at bounding box center [7, 47] width 5 height 5
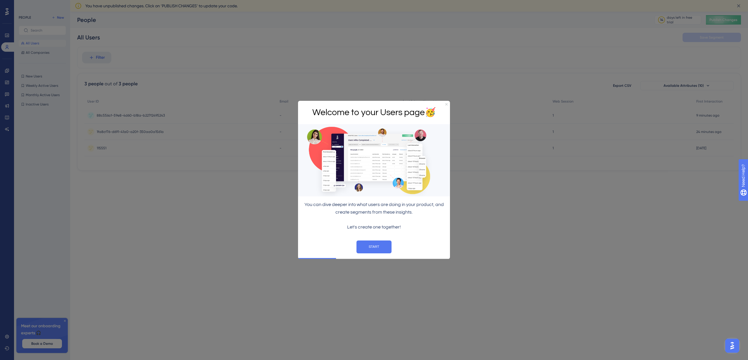
click at [446, 103] on icon "Close Preview" at bounding box center [446, 104] width 2 height 2
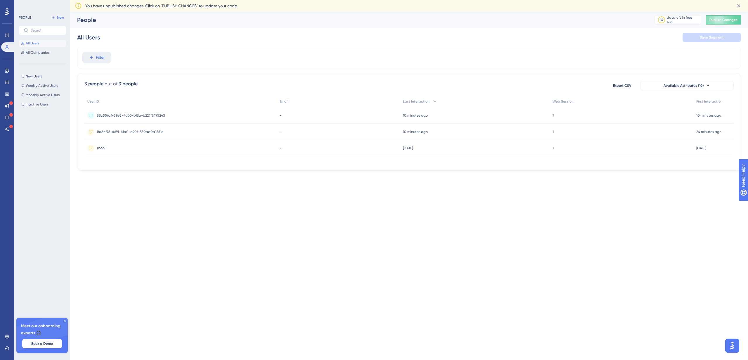
click at [92, 115] on circle at bounding box center [90, 115] width 7 height 7
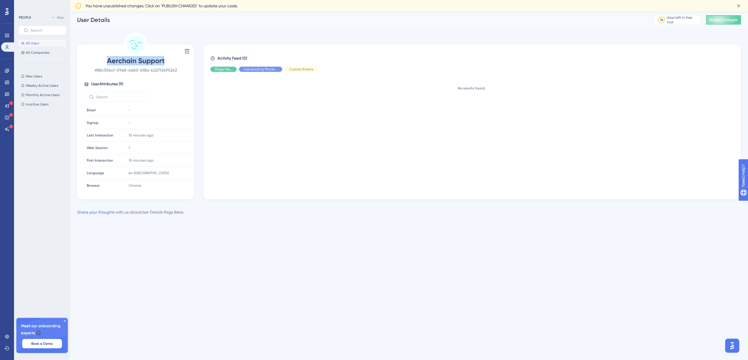
drag, startPoint x: 108, startPoint y: 63, endPoint x: 164, endPoint y: 61, distance: 56.1
click at [164, 61] on span "Aerchain Support" at bounding box center [135, 60] width 103 height 9
click at [160, 61] on span "Aerchain Support" at bounding box center [135, 60] width 103 height 9
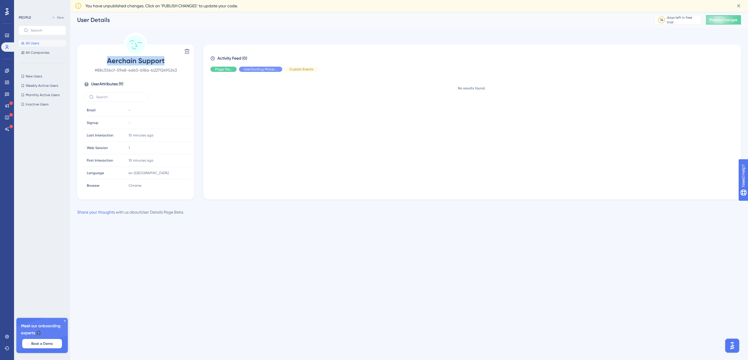
click at [160, 61] on span "Aerchain Support" at bounding box center [135, 60] width 103 height 9
drag, startPoint x: 125, startPoint y: 110, endPoint x: 139, endPoint y: 110, distance: 14.6
click at [139, 110] on td "-" at bounding box center [159, 110] width 66 height 13
drag, startPoint x: 129, startPoint y: 127, endPoint x: 144, endPoint y: 126, distance: 15.0
click at [144, 126] on div "-" at bounding box center [157, 123] width 63 height 12
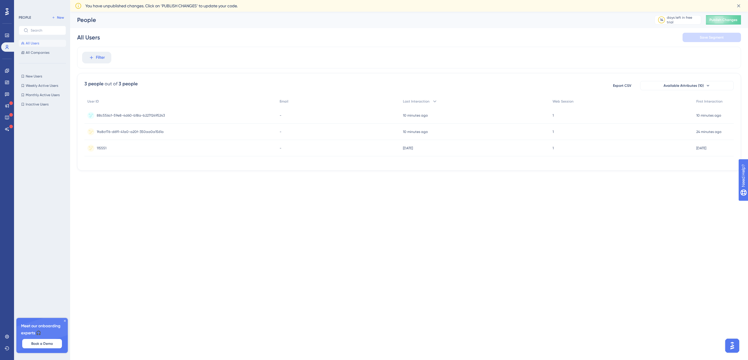
click at [137, 131] on span "1fa8cf76-d691-41a0-a20f-350aa0a1561a" at bounding box center [130, 131] width 67 height 5
click at [102, 146] on span "115551" at bounding box center [102, 148] width 10 height 5
click at [119, 116] on span "88c556cf-59e8-4d60-b18a-b227f2495243" at bounding box center [131, 115] width 68 height 5
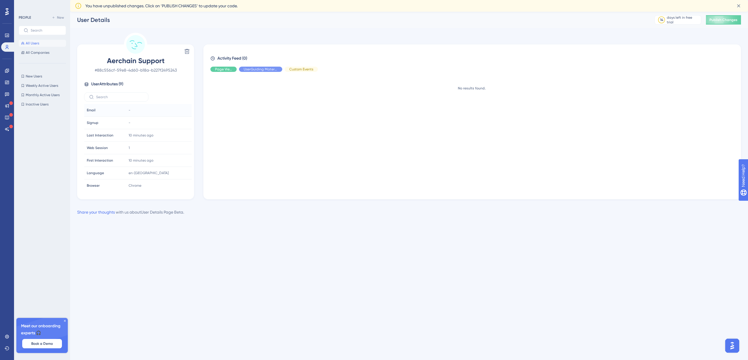
click at [143, 111] on div "-" at bounding box center [157, 110] width 63 height 12
click at [143, 121] on div "-" at bounding box center [157, 123] width 63 height 12
click at [180, 54] on div "Delete" at bounding box center [135, 51] width 112 height 9
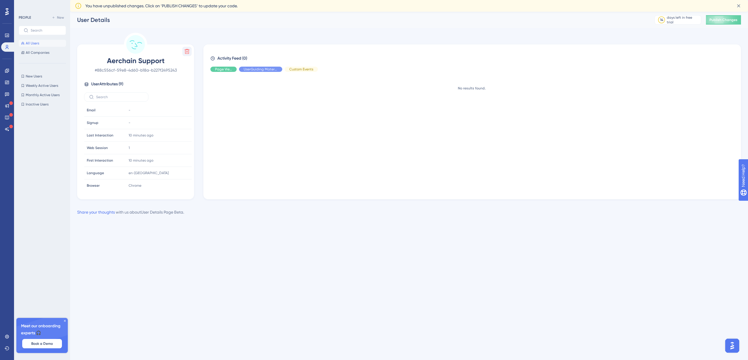
click at [186, 52] on icon at bounding box center [187, 51] width 5 height 5
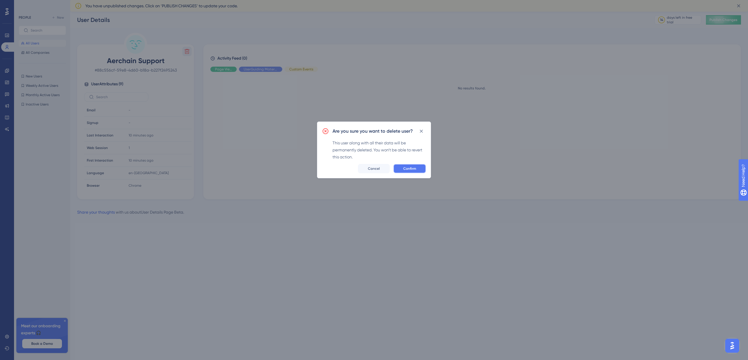
click at [408, 169] on span "Confirm" at bounding box center [409, 168] width 13 height 5
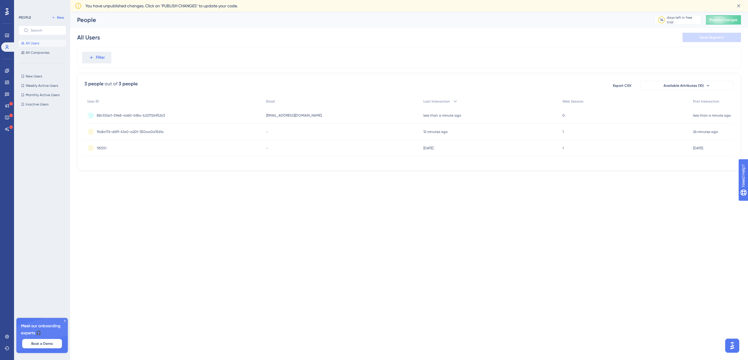
click at [147, 115] on span "88c556cf-59e8-4d60-b18a-b227f2495243" at bounding box center [131, 115] width 68 height 5
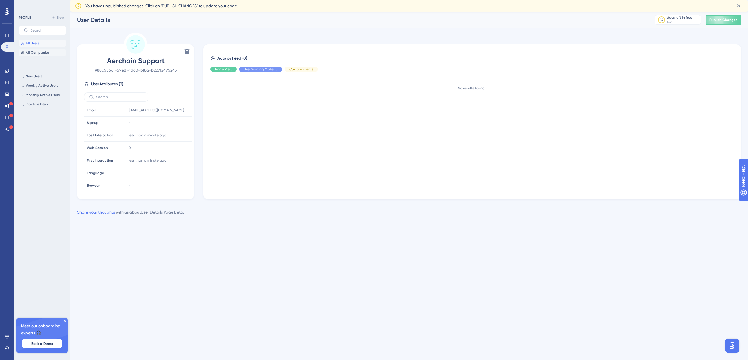
click at [43, 55] on button "All Companies" at bounding box center [42, 52] width 47 height 7
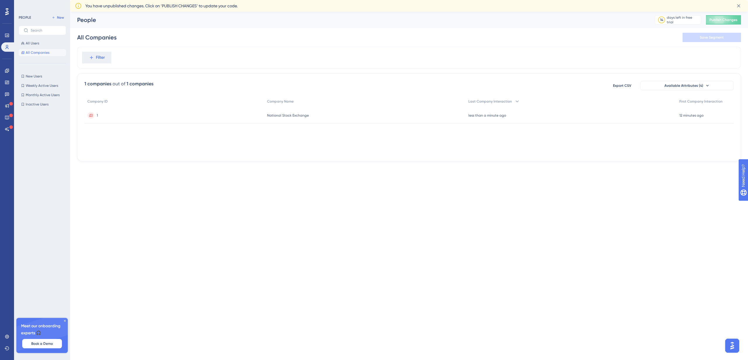
click at [284, 117] on span "National Stock Exchange" at bounding box center [288, 115] width 42 height 5
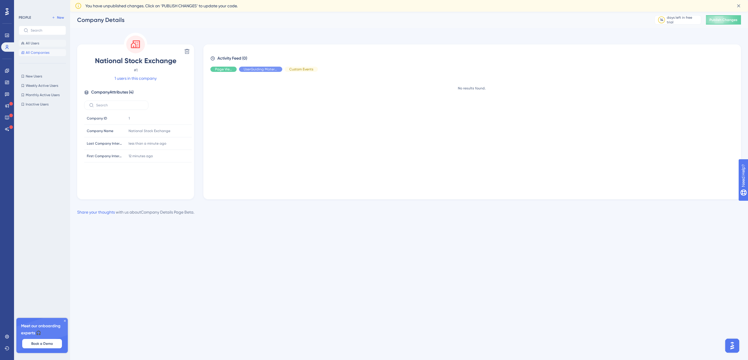
click at [42, 44] on button "All Users" at bounding box center [42, 43] width 47 height 7
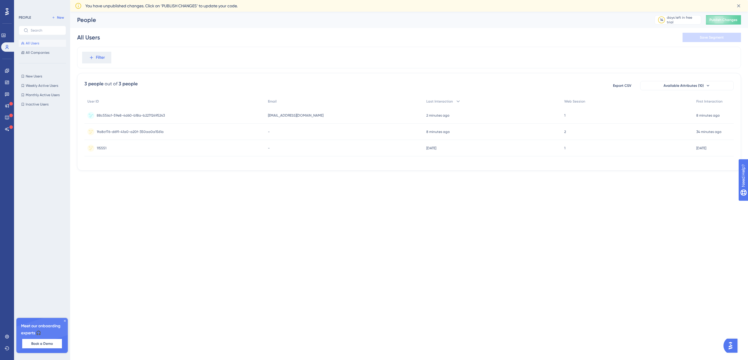
click at [153, 117] on span "88c556cf-59e8-4d60-b18a-b227f2495243" at bounding box center [131, 115] width 68 height 5
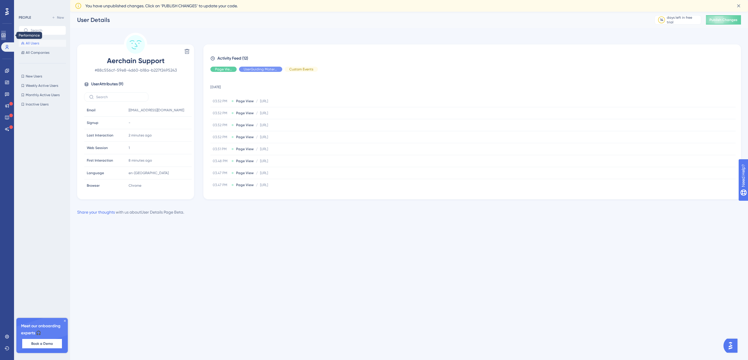
click at [6, 34] on icon at bounding box center [3, 35] width 5 height 5
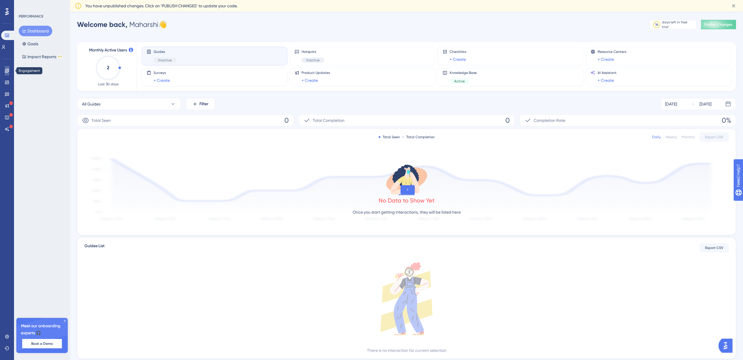
click at [8, 74] on link at bounding box center [7, 70] width 5 height 9
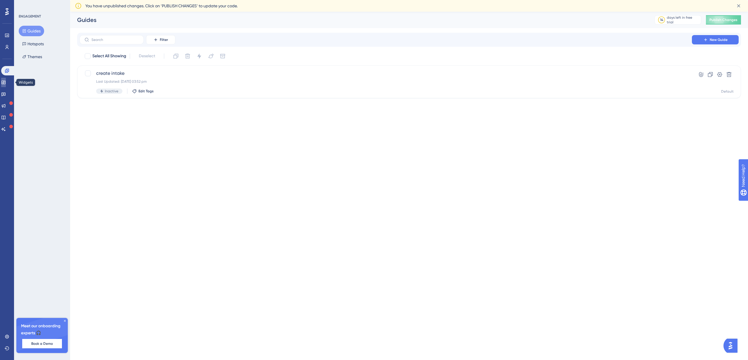
click at [6, 85] on link at bounding box center [3, 82] width 5 height 9
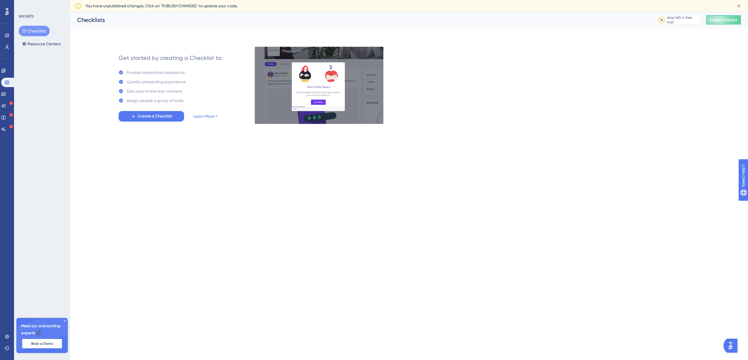
click at [9, 76] on div "Engagement Widgets Feedback Product Updates Knowledge Base AI Assistant" at bounding box center [7, 100] width 12 height 68
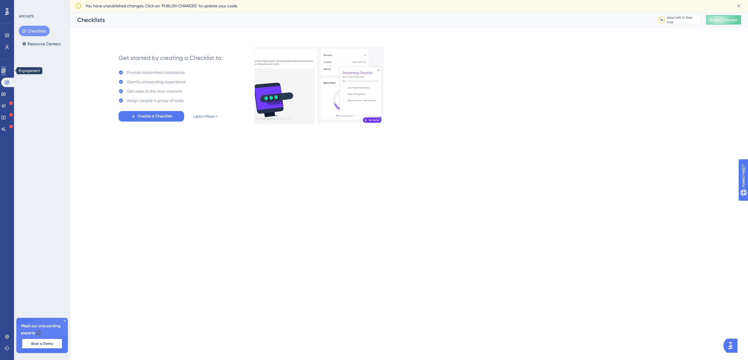
click at [5, 72] on icon at bounding box center [3, 71] width 4 height 4
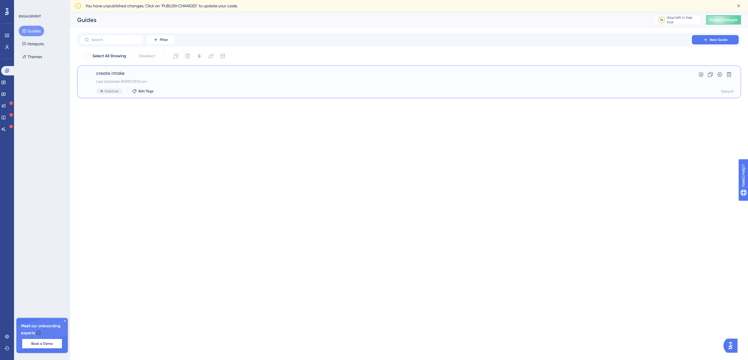
click at [116, 74] on span "create intake" at bounding box center [385, 73] width 579 height 7
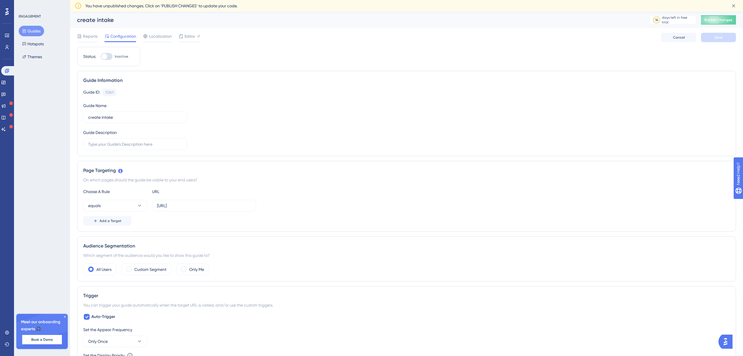
click at [109, 57] on div at bounding box center [107, 56] width 12 height 7
click at [101, 57] on input "Inactive" at bounding box center [100, 56] width 0 height 0
click at [108, 56] on div at bounding box center [109, 56] width 6 height 6
click at [101, 56] on input "Active" at bounding box center [100, 56] width 0 height 0
checkbox input "false"
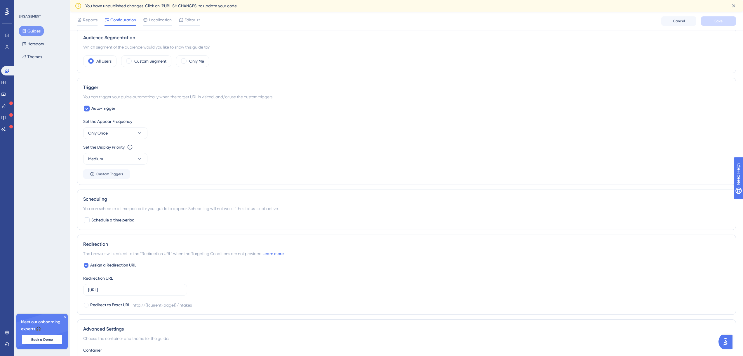
scroll to position [245, 0]
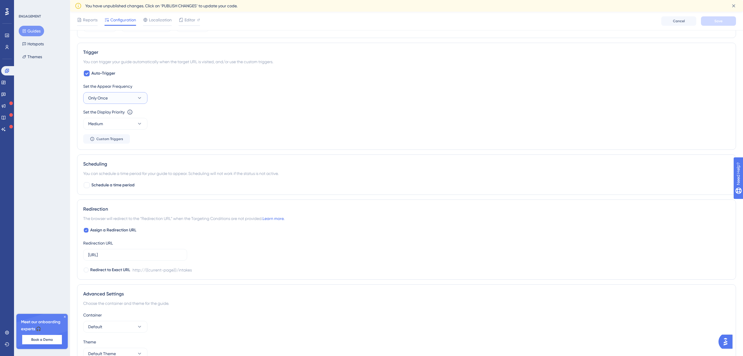
click at [138, 94] on button "Only Once" at bounding box center [115, 98] width 64 height 12
click at [140, 100] on icon at bounding box center [140, 98] width 6 height 6
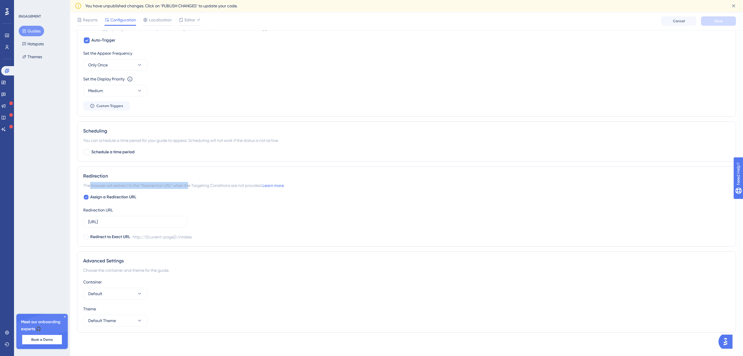
drag, startPoint x: 91, startPoint y: 185, endPoint x: 188, endPoint y: 186, distance: 97.9
click at [188, 186] on span "The browser will redirect to the “Redirection URL” when the Targeting Condition…" at bounding box center [183, 185] width 201 height 7
click at [196, 183] on span "The browser will redirect to the “Redirection URL” when the Targeting Condition…" at bounding box center [183, 185] width 201 height 7
drag, startPoint x: 196, startPoint y: 183, endPoint x: 239, endPoint y: 185, distance: 43.3
click at [239, 185] on span "The browser will redirect to the “Redirection URL” when the Targeting Condition…" at bounding box center [183, 185] width 201 height 7
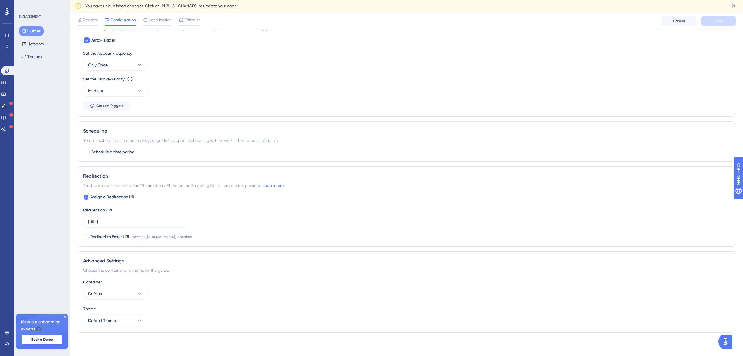
drag, startPoint x: 211, startPoint y: 180, endPoint x: 204, endPoint y: 186, distance: 8.5
click at [210, 180] on div "Redirection The browser will redirect to the “Redirection URL” when the Targeti…" at bounding box center [406, 206] width 659 height 80
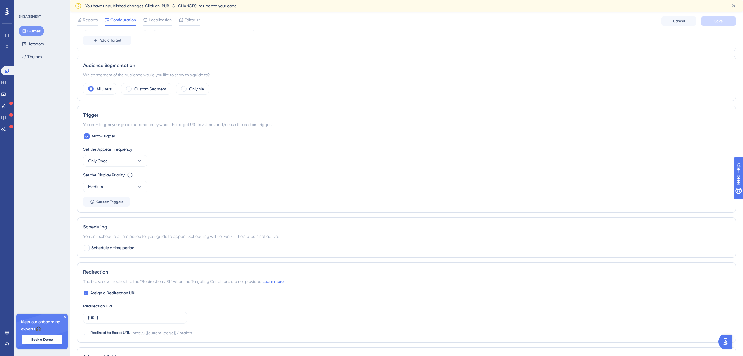
scroll to position [103, 0]
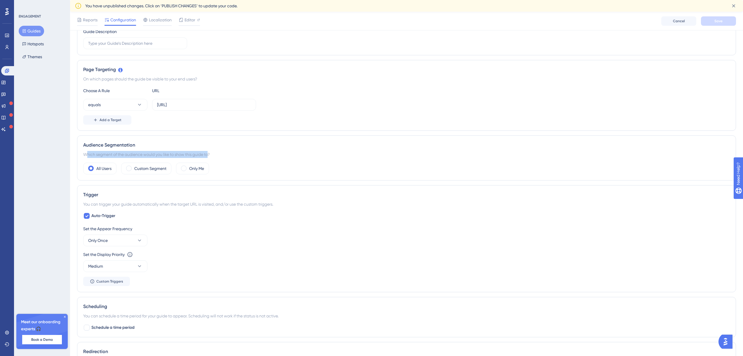
drag, startPoint x: 88, startPoint y: 154, endPoint x: 210, endPoint y: 154, distance: 121.8
click at [210, 154] on div "Which segment of the audience would you like to show this guide to?" at bounding box center [406, 154] width 647 height 7
click at [200, 155] on div "Which segment of the audience would you like to show this guide to?" at bounding box center [406, 154] width 647 height 7
click at [99, 171] on label "All Users" at bounding box center [103, 168] width 15 height 7
click at [138, 168] on label "Custom Segment" at bounding box center [150, 168] width 32 height 7
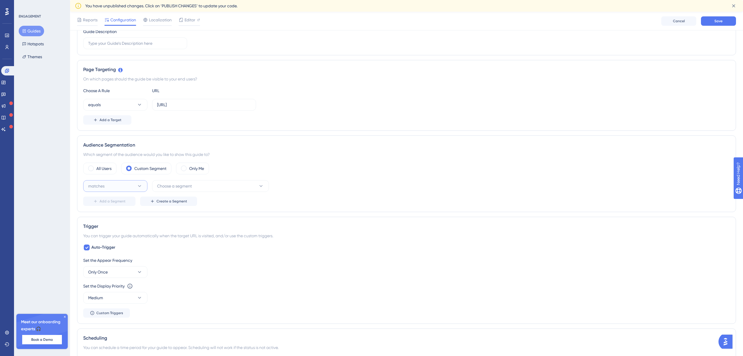
click at [141, 182] on button "matches" at bounding box center [115, 186] width 64 height 12
click at [125, 202] on div "matches matches" at bounding box center [115, 204] width 47 height 12
click at [173, 189] on span "Choose a segment" at bounding box center [174, 185] width 35 height 7
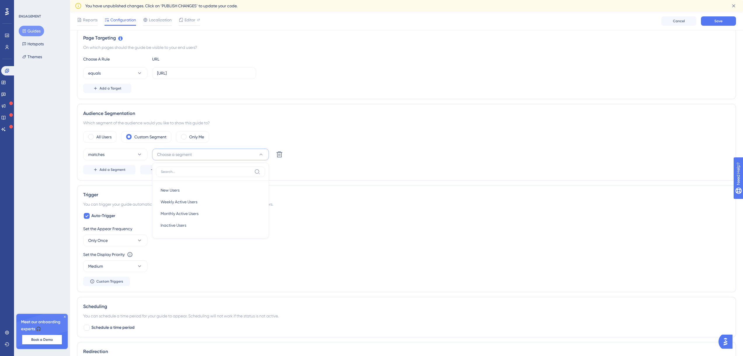
click at [235, 137] on div "All Users Custom Segment Only Me" at bounding box center [406, 137] width 647 height 12
click at [117, 169] on span "Add a Segment" at bounding box center [113, 169] width 26 height 5
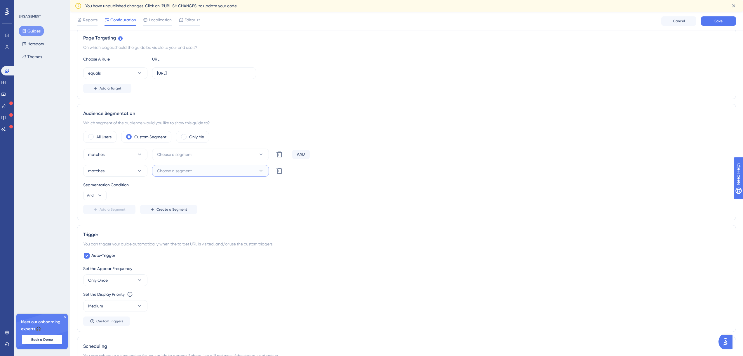
click at [241, 172] on button "Choose a segment" at bounding box center [210, 171] width 117 height 12
click at [281, 157] on icon at bounding box center [280, 154] width 6 height 6
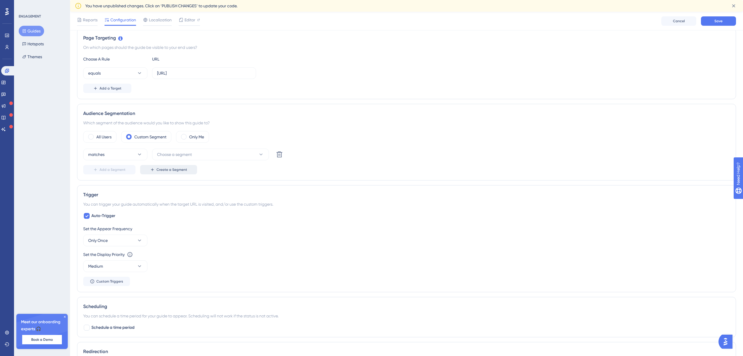
click at [164, 170] on span "Create a Segment" at bounding box center [172, 169] width 31 height 5
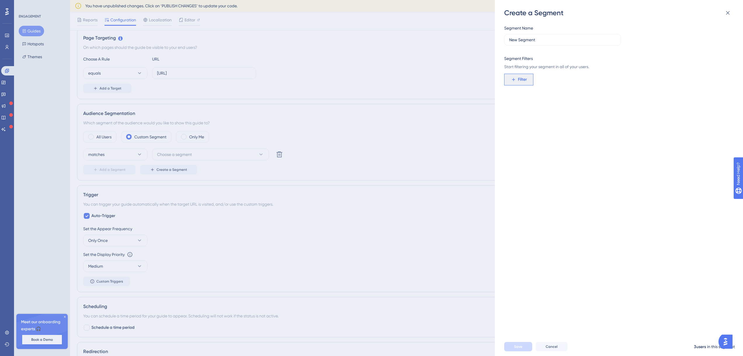
click at [519, 81] on span "Filter" at bounding box center [522, 79] width 9 height 7
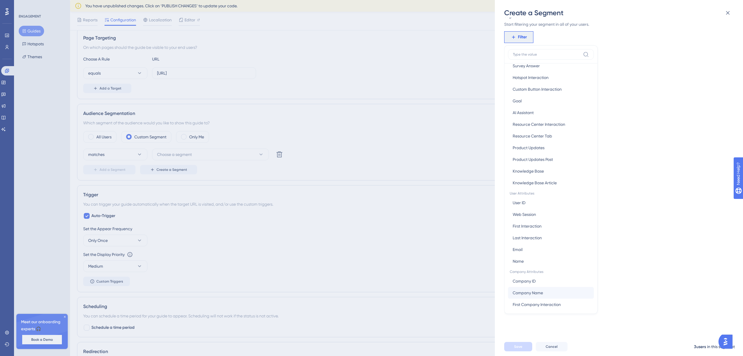
scroll to position [156, 0]
click at [550, 266] on button "Company ID Company ID" at bounding box center [551, 265] width 86 height 12
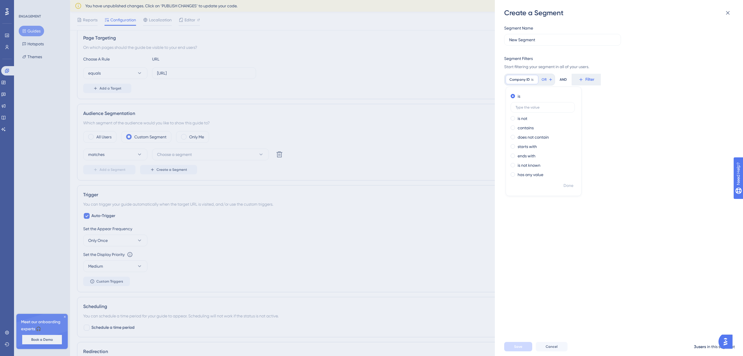
click at [612, 106] on div "Segment Name New Segment Segment Filters Start filtering your segment in all of…" at bounding box center [622, 177] width 235 height 319
click at [522, 79] on span "Filter" at bounding box center [522, 79] width 9 height 7
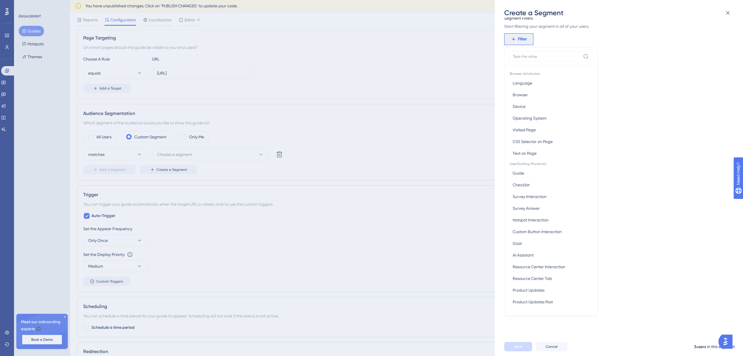
scroll to position [156, 0]
click at [541, 266] on button "Company ID Company ID" at bounding box center [551, 267] width 86 height 12
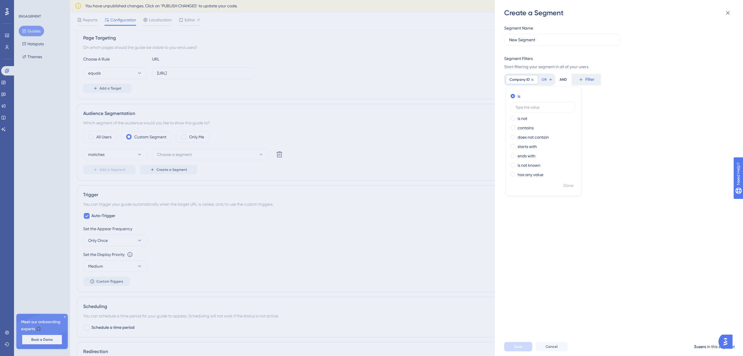
scroll to position [0, 0]
click at [532, 108] on input "text" at bounding box center [543, 107] width 54 height 4
type input "1"
click at [569, 184] on span "Done" at bounding box center [569, 185] width 10 height 7
click at [586, 78] on button "Filter" at bounding box center [587, 80] width 29 height 12
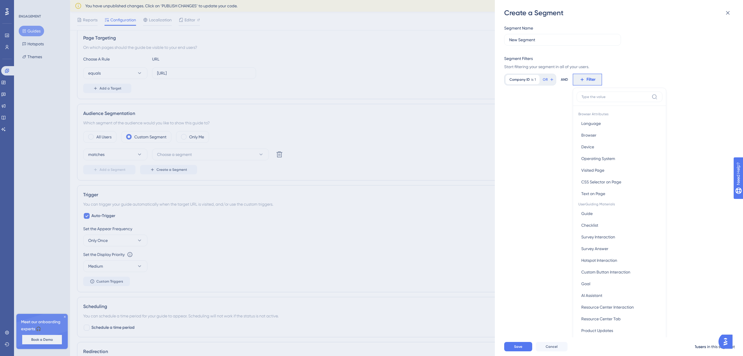
click at [546, 147] on div "Segment Name New Segment Segment Filters Start filtering your segment in all of…" at bounding box center [622, 177] width 235 height 319
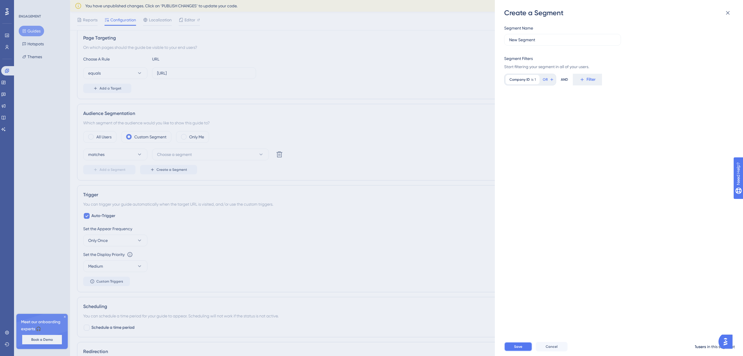
click at [525, 347] on button "Save" at bounding box center [519, 346] width 28 height 9
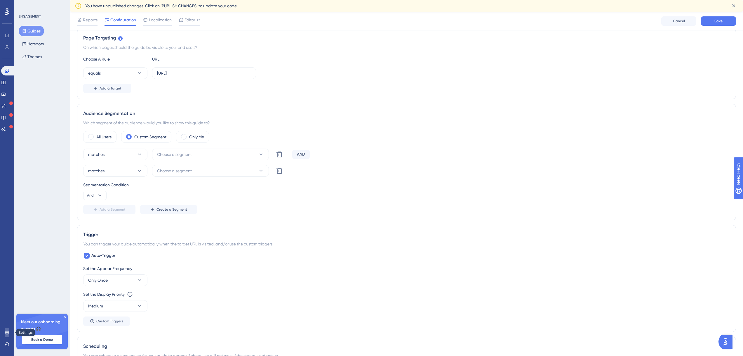
click at [6, 333] on icon at bounding box center [7, 332] width 5 height 5
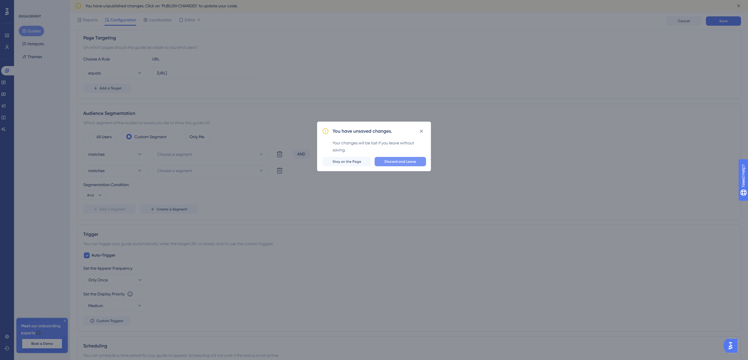
click at [392, 160] on span "Discard and Leave" at bounding box center [400, 161] width 32 height 5
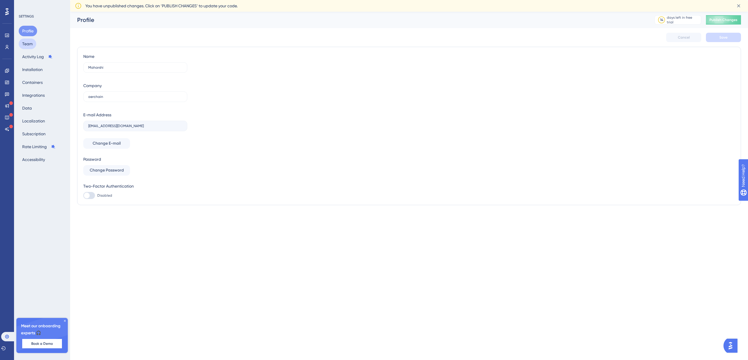
click at [27, 47] on button "Team" at bounding box center [28, 44] width 18 height 11
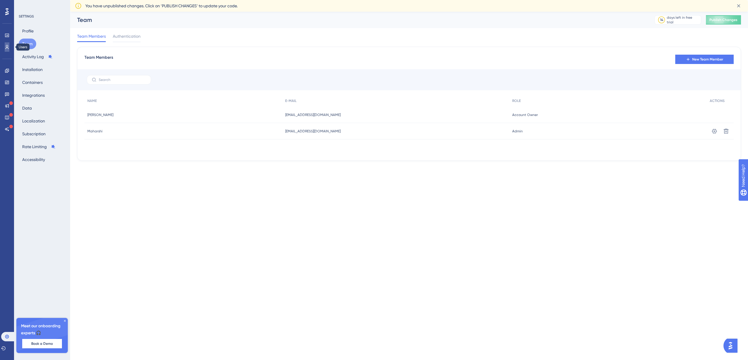
click at [9, 46] on icon at bounding box center [7, 47] width 5 height 5
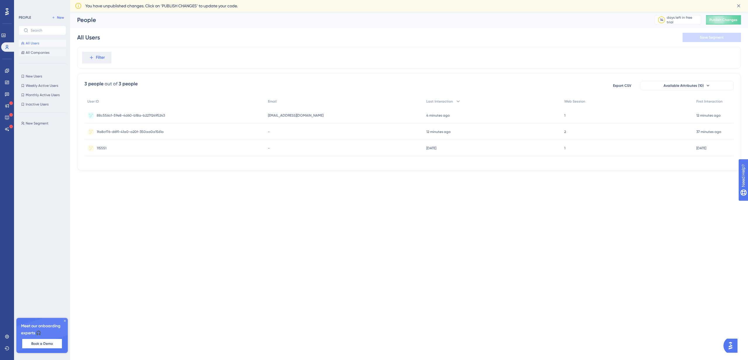
click at [30, 52] on span "All Companies" at bounding box center [38, 52] width 24 height 5
click at [22, 44] on icon at bounding box center [22, 43] width 3 height 3
click at [677, 82] on button "Available Attributes (10)" at bounding box center [686, 85] width 93 height 9
click at [649, 142] on div at bounding box center [651, 143] width 5 height 5
checkbox input "true"
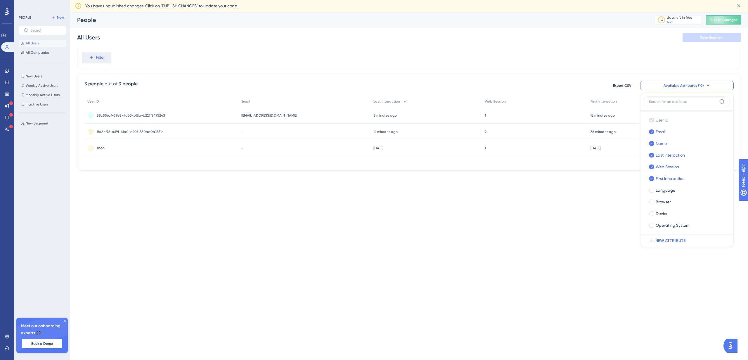
click at [604, 0] on html "Performance Users Engagement Widgets Feedback Product Updates Knowledge Base AI…" at bounding box center [374, 0] width 748 height 0
click at [679, 86] on span "Available Attributes (10)" at bounding box center [683, 85] width 40 height 5
click at [673, 141] on div "Name" at bounding box center [691, 143] width 70 height 7
checkbox input "true"
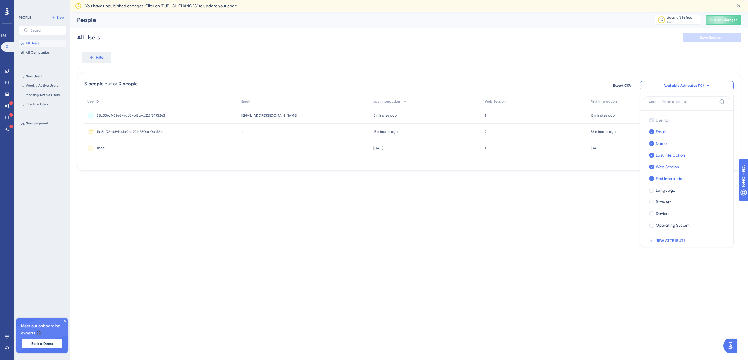
click at [538, 0] on html "Performance Users Engagement Widgets Feedback Product Updates Knowledge Base AI…" at bounding box center [374, 0] width 748 height 0
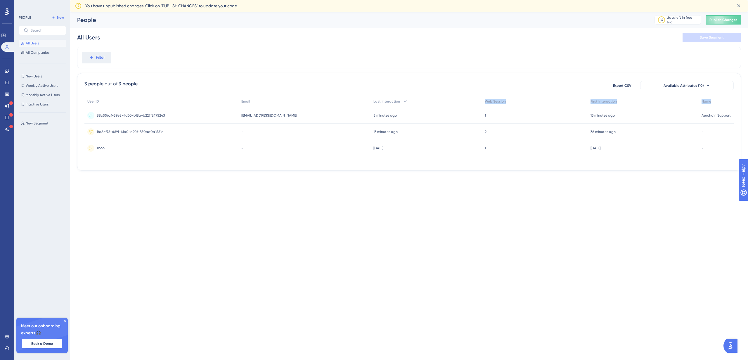
drag, startPoint x: 710, startPoint y: 104, endPoint x: 394, endPoint y: 116, distance: 316.0
click at [398, 105] on div "User ID Email Last Interaction Web Session First Interaction Name 88c556cf-59e8…" at bounding box center [408, 126] width 649 height 61
drag, startPoint x: 408, startPoint y: 213, endPoint x: 568, endPoint y: 166, distance: 166.9
click at [408, 0] on html "Performance Users Engagement Widgets Feedback Product Updates Knowledge Base AI…" at bounding box center [374, 0] width 748 height 0
click at [505, 113] on div "1 1" at bounding box center [535, 115] width 106 height 16
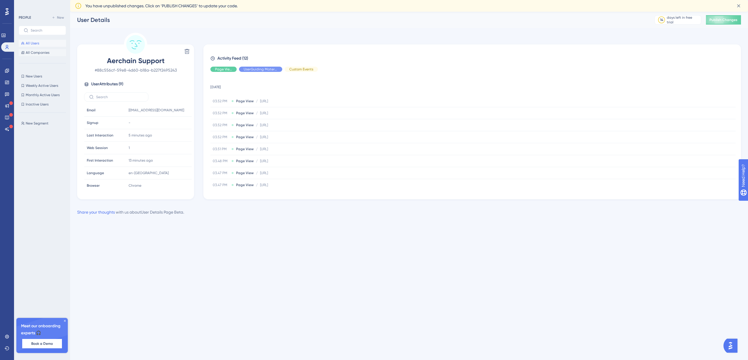
click at [39, 53] on span "All Companies" at bounding box center [38, 52] width 24 height 5
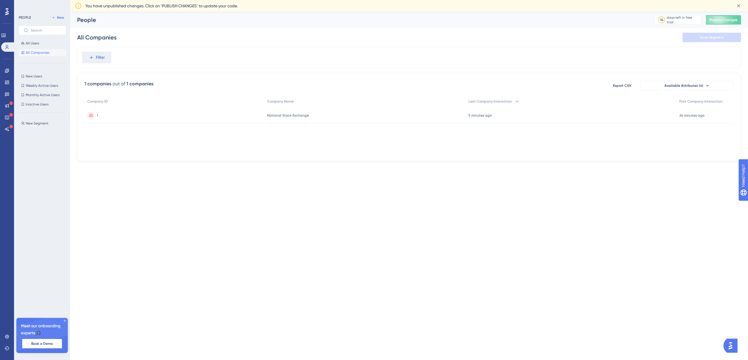
click at [169, 119] on div "1 1" at bounding box center [174, 115] width 180 height 16
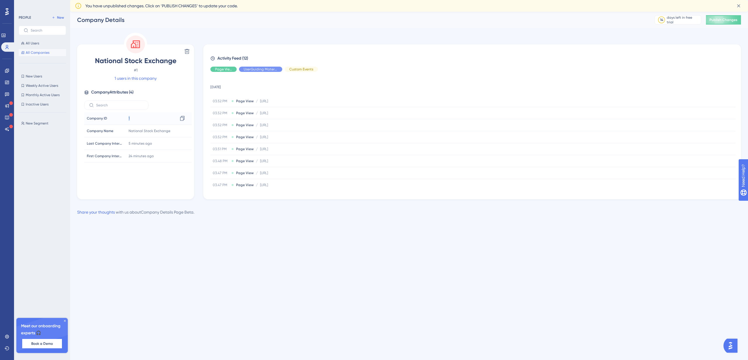
drag, startPoint x: 127, startPoint y: 119, endPoint x: 135, endPoint y: 119, distance: 7.9
click at [135, 119] on div "1 Copy 1" at bounding box center [157, 118] width 63 height 12
drag, startPoint x: 123, startPoint y: 133, endPoint x: 175, endPoint y: 130, distance: 52.1
click at [175, 130] on tr "Company Name Company Name National Stock Exchange Copy National Stock Exchange" at bounding box center [138, 131] width 108 height 13
click at [159, 184] on div "Company ID Company ID 1 Company Name Company Name National Stock Exchange Last …" at bounding box center [138, 155] width 108 height 86
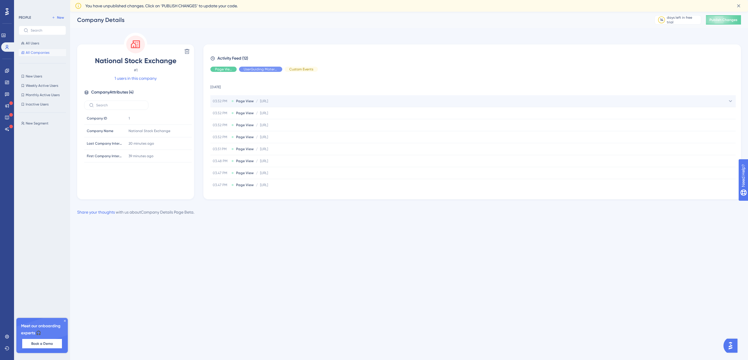
click at [729, 103] on icon at bounding box center [730, 101] width 6 height 6
click at [730, 101] on icon at bounding box center [730, 101] width 6 height 6
click at [242, 103] on div "03.52 PM Page View / http://localhost:8081/intakes/create http://localhost:8081…" at bounding box center [472, 101] width 525 height 12
click at [240, 102] on span "Page View" at bounding box center [245, 101] width 18 height 5
click at [189, 49] on icon at bounding box center [187, 51] width 6 height 6
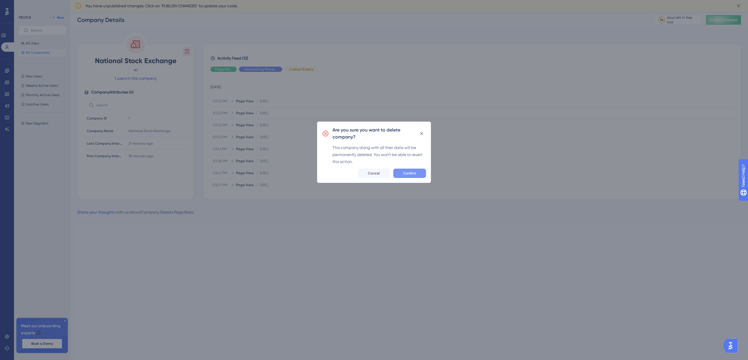
click at [418, 174] on button "Confirm" at bounding box center [409, 173] width 33 height 9
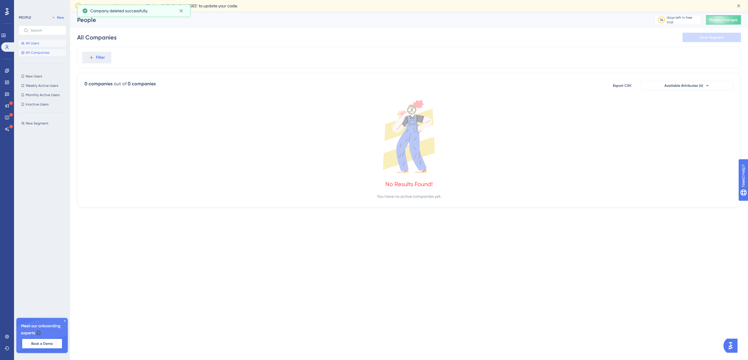
click at [48, 46] on button "All Users" at bounding box center [42, 43] width 47 height 7
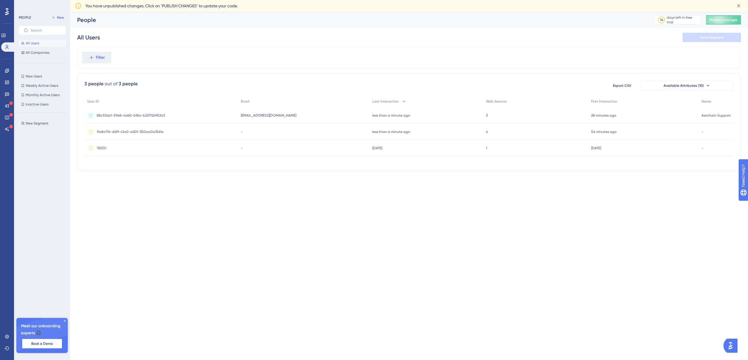
drag, startPoint x: 41, startPoint y: 9, endPoint x: 698, endPoint y: 157, distance: 672.9
click at [698, 157] on div "User ID Email Last Interaction Web Session First Interaction Name 88c556cf-59e8…" at bounding box center [408, 130] width 649 height 68
click at [119, 116] on span "88c556cf-59e8-4d60-b18a-b227f2495243" at bounding box center [131, 115] width 68 height 5
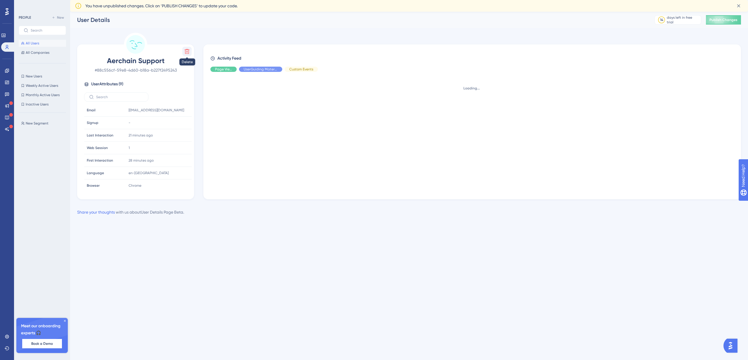
click at [189, 48] on button at bounding box center [186, 51] width 9 height 9
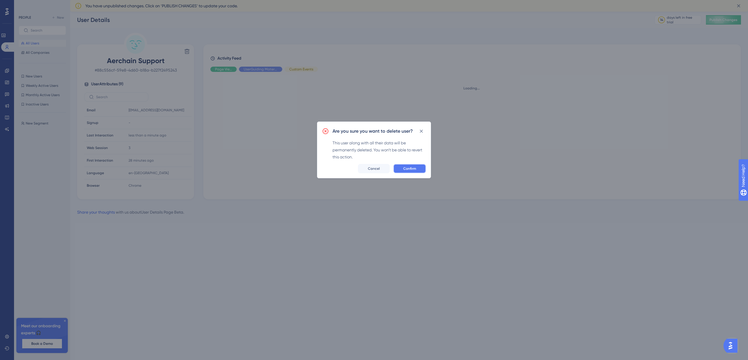
click at [420, 170] on button "Confirm" at bounding box center [409, 168] width 33 height 9
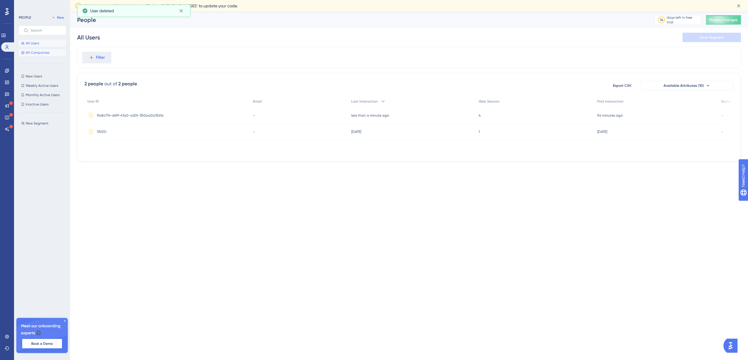
click at [46, 53] on span "All Companies" at bounding box center [38, 52] width 24 height 5
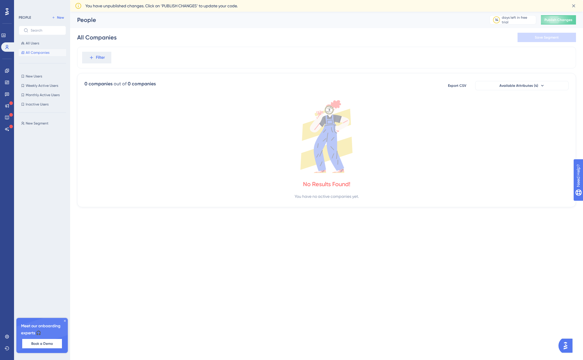
click at [47, 53] on span "All Companies" at bounding box center [38, 52] width 24 height 5
click at [37, 45] on span "All Users" at bounding box center [32, 43] width 13 height 5
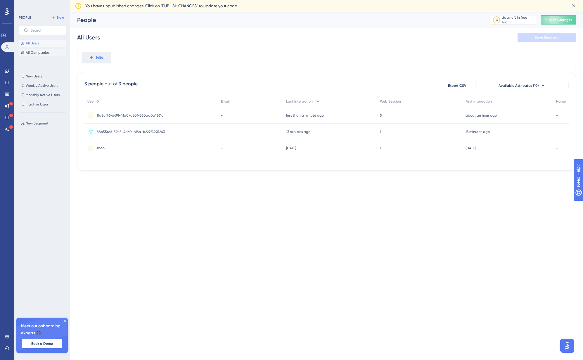
click at [38, 53] on span "All Companies" at bounding box center [38, 52] width 24 height 5
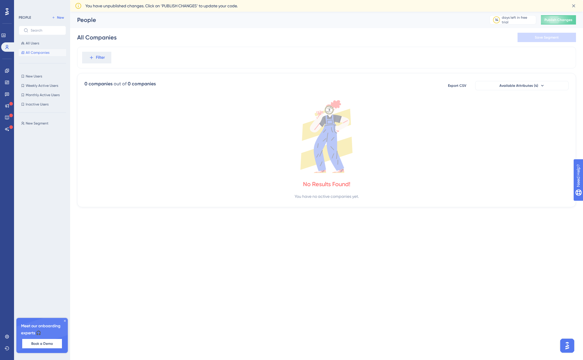
click at [46, 47] on div "All Users All Companies" at bounding box center [42, 48] width 47 height 16
click at [40, 45] on button "All Users" at bounding box center [42, 43] width 47 height 7
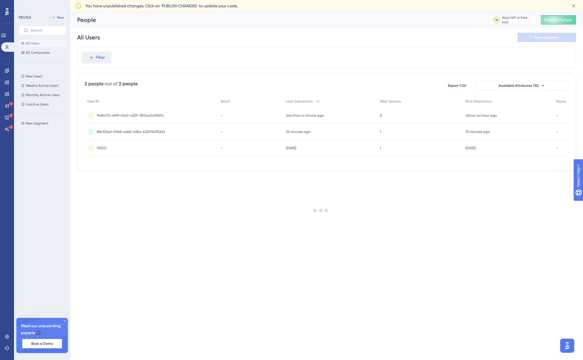
click at [147, 114] on div at bounding box center [320, 210] width 524 height 318
click at [381, 116] on span "5" at bounding box center [381, 115] width 2 height 5
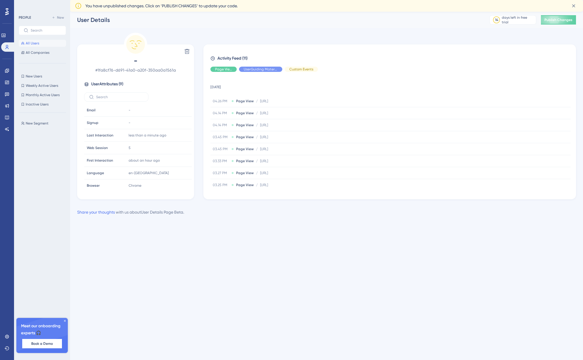
click at [41, 42] on button "All Users" at bounding box center [42, 43] width 47 height 7
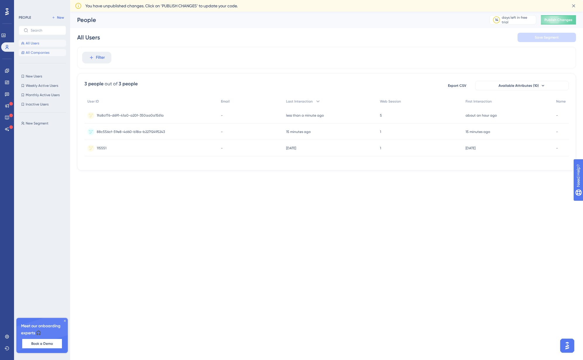
click at [41, 54] on span "All Companies" at bounding box center [38, 52] width 24 height 5
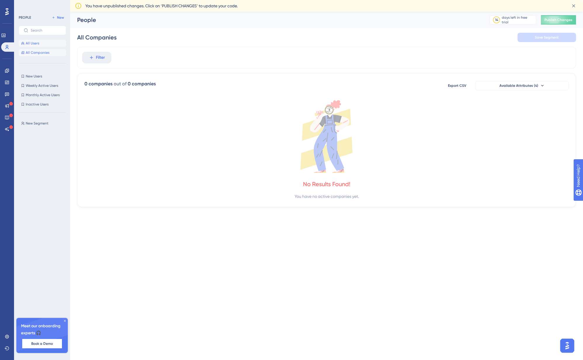
click at [39, 45] on button "All Users" at bounding box center [42, 43] width 47 height 7
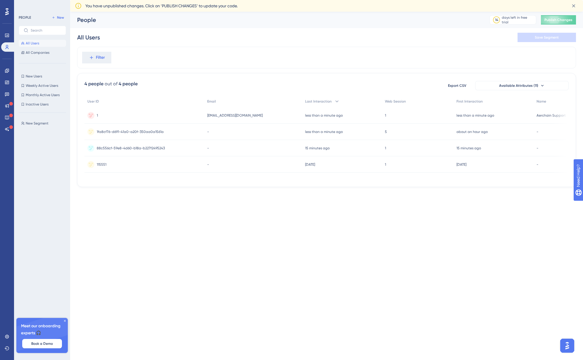
drag, startPoint x: 504, startPoint y: 179, endPoint x: 548, endPoint y: 177, distance: 44.2
click at [548, 177] on div "User ID Email Last Interaction Web Session First Interaction Name 1 1 nsesuppor…" at bounding box center [326, 138] width 484 height 84
drag, startPoint x: 508, startPoint y: 181, endPoint x: 216, endPoint y: 142, distance: 295.3
click at [554, 174] on div "User ID Email Last Interaction Web Session First Interaction Name 1 1 nsesuppor…" at bounding box center [326, 138] width 484 height 84
click at [41, 52] on span "All Companies" at bounding box center [38, 52] width 24 height 5
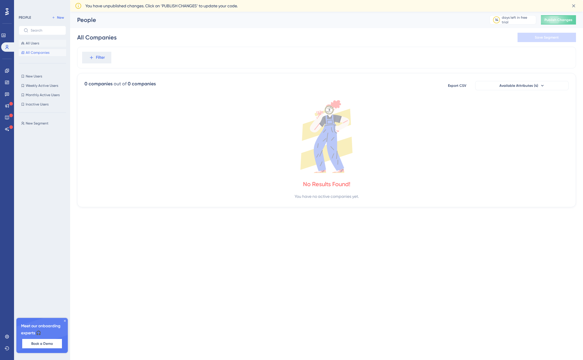
click at [30, 40] on button "All Users" at bounding box center [42, 43] width 47 height 7
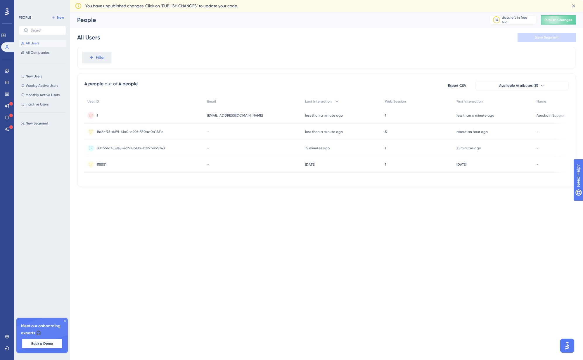
click at [240, 112] on div "[EMAIL_ADDRESS][DOMAIN_NAME] [EMAIL_ADDRESS][DOMAIN_NAME]" at bounding box center [253, 115] width 98 height 16
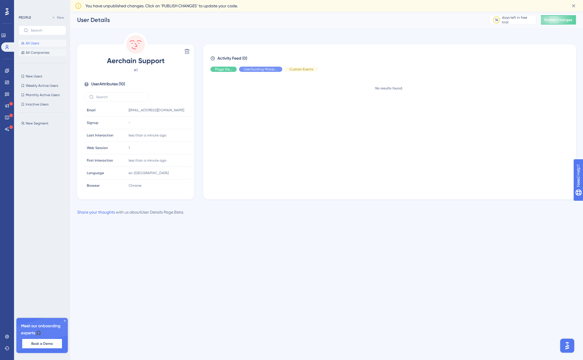
click at [35, 51] on span "All Companies" at bounding box center [38, 52] width 24 height 5
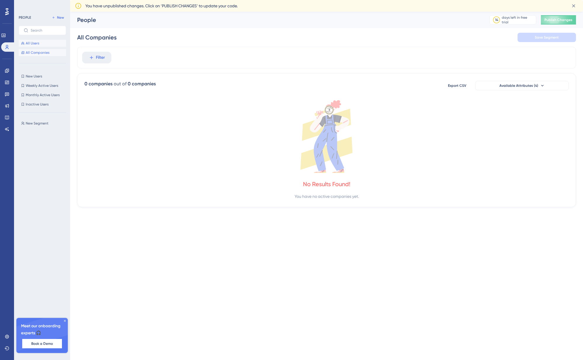
click at [48, 45] on button "All Users" at bounding box center [42, 43] width 47 height 7
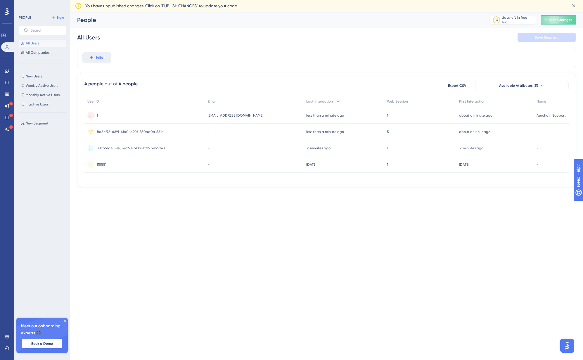
drag, startPoint x: 247, startPoint y: 180, endPoint x: 197, endPoint y: 173, distance: 51.0
click at [197, 173] on div "User ID Email Last Interaction Web Session First Interaction Name 1 1 [EMAIL_AD…" at bounding box center [326, 138] width 484 height 84
click at [265, 114] on div "[EMAIL_ADDRESS][DOMAIN_NAME] [EMAIL_ADDRESS][DOMAIN_NAME]" at bounding box center [254, 115] width 98 height 16
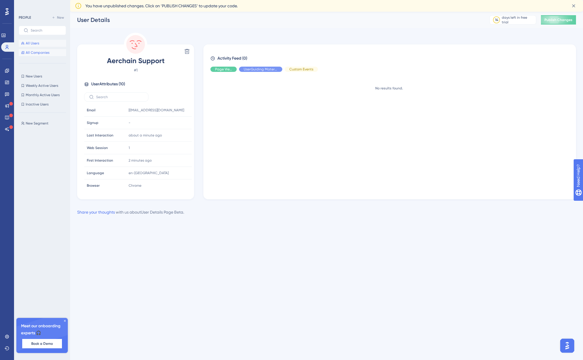
click at [38, 55] on button "All Companies" at bounding box center [42, 52] width 47 height 7
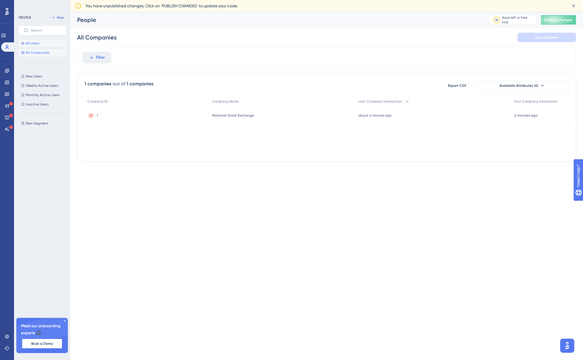
click at [40, 46] on button "All Users" at bounding box center [42, 43] width 47 height 7
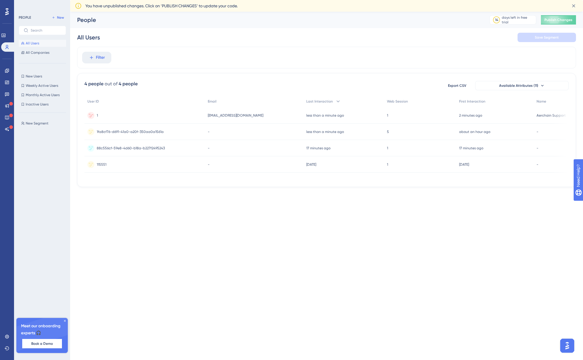
click at [274, 115] on div "nsesupport@aerchain.io nsesupport@aerchain.io" at bounding box center [254, 115] width 98 height 16
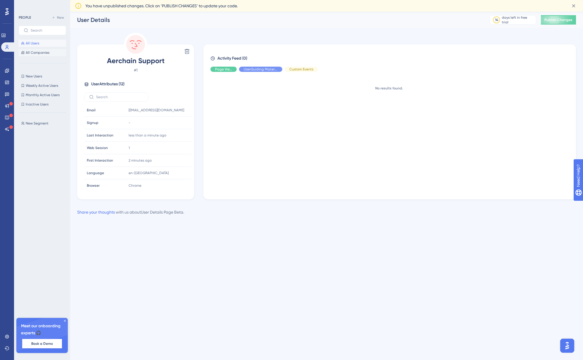
click at [34, 53] on span "All Companies" at bounding box center [38, 52] width 24 height 5
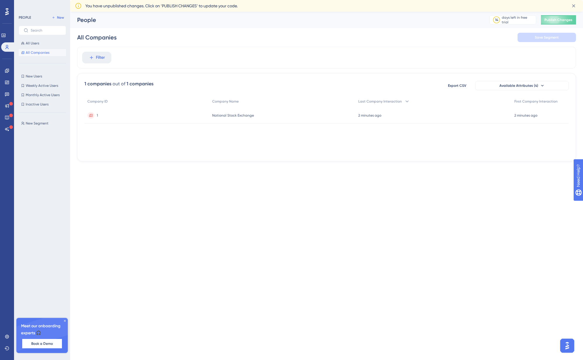
click at [121, 118] on div "1 1" at bounding box center [146, 115] width 125 height 16
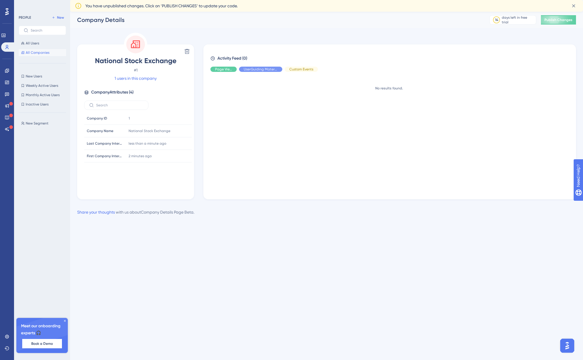
click at [45, 48] on div "All Users All Companies" at bounding box center [42, 48] width 47 height 16
click at [44, 44] on button "All Users" at bounding box center [42, 43] width 47 height 7
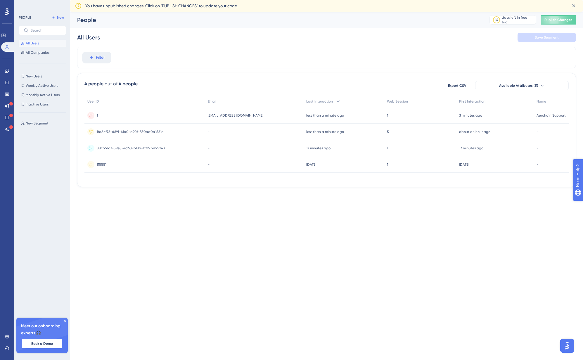
drag, startPoint x: 482, startPoint y: 180, endPoint x: 20, endPoint y: 0, distance: 495.8
click at [583, 0] on html "Performance Users Engagement Widgets Feedback Product Updates Knowledge Base AI…" at bounding box center [291, 0] width 583 height 0
click at [517, 115] on div "3 minutes ago 08 Oct 2025, 16:28" at bounding box center [494, 115] width 77 height 16
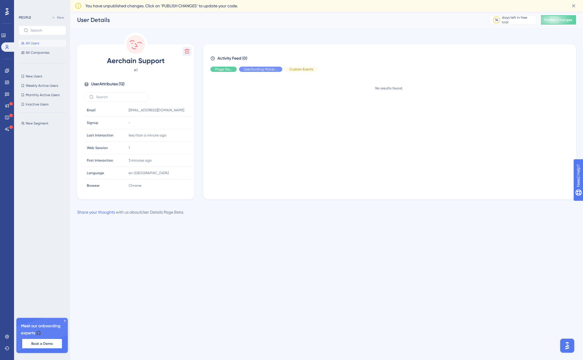
click at [182, 52] on button at bounding box center [186, 51] width 9 height 9
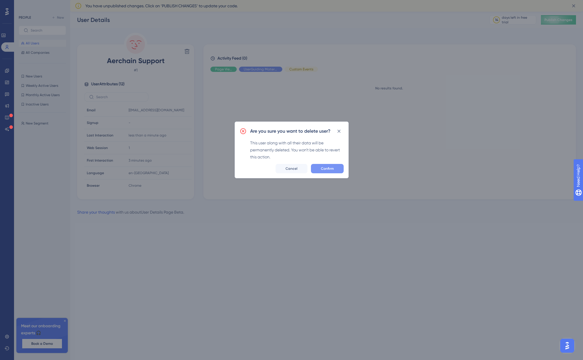
click at [323, 166] on button "Confirm" at bounding box center [327, 168] width 33 height 9
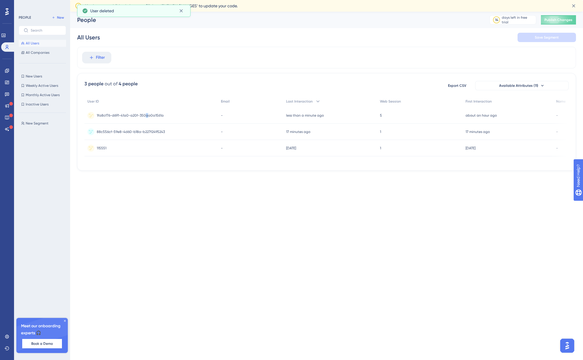
click at [146, 114] on span "1fa8cf76-d691-41a0-a20f-350aa0a1561a" at bounding box center [130, 115] width 67 height 5
click at [154, 115] on span "1fa8cf76-d691-41a0-a20f-350aa0a1561a" at bounding box center [130, 115] width 67 height 5
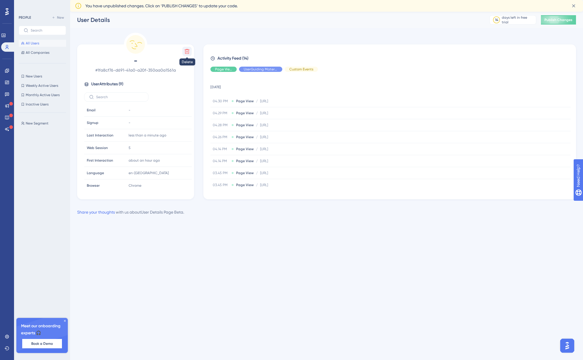
click at [185, 53] on icon at bounding box center [187, 51] width 6 height 6
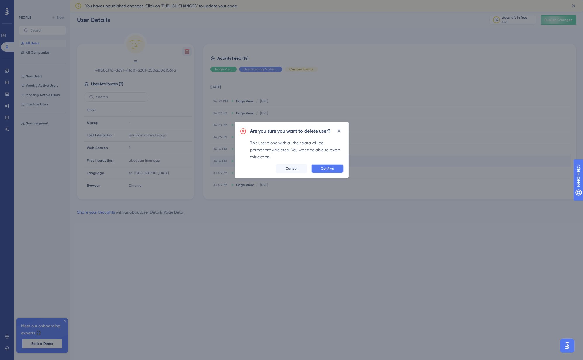
click at [322, 165] on button "Confirm" at bounding box center [327, 168] width 33 height 9
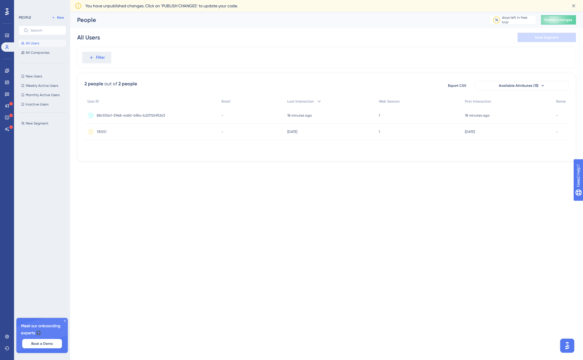
click at [179, 117] on div "88c556cf-59e8-4d60-b18a-b227f2495243 88c556cf-59e8-4d60-b18a-b227f2495243" at bounding box center [151, 115] width 134 height 16
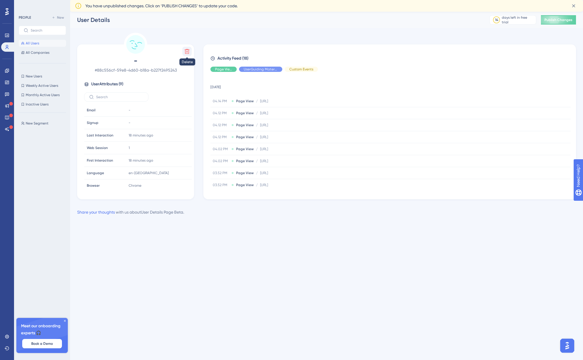
click at [187, 50] on icon at bounding box center [187, 51] width 5 height 5
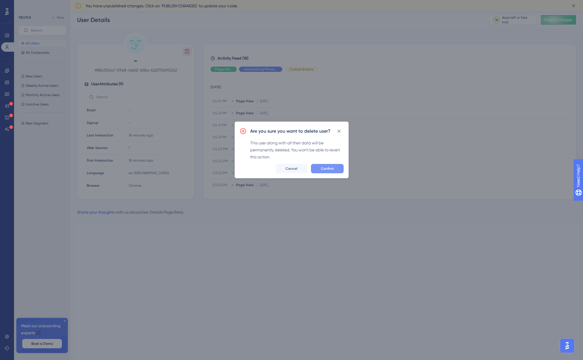
click at [317, 168] on button "Confirm" at bounding box center [327, 168] width 33 height 9
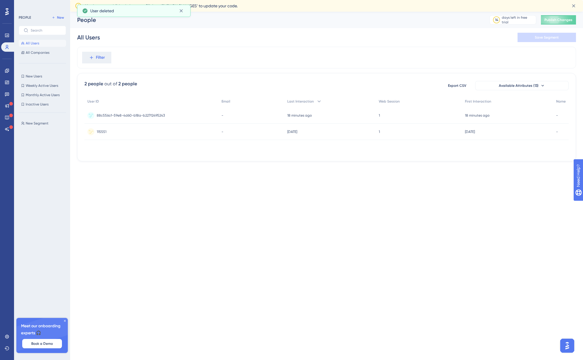
click at [124, 133] on div "115551 115551" at bounding box center [151, 132] width 134 height 16
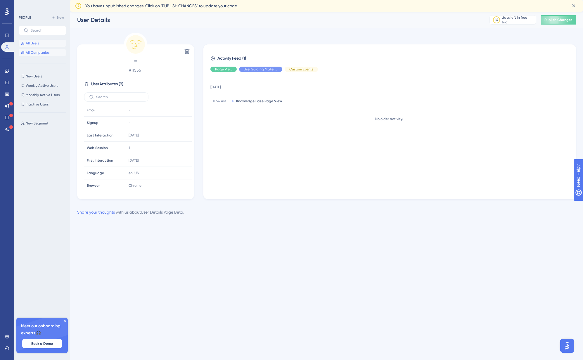
click at [39, 52] on span "All Companies" at bounding box center [38, 52] width 24 height 5
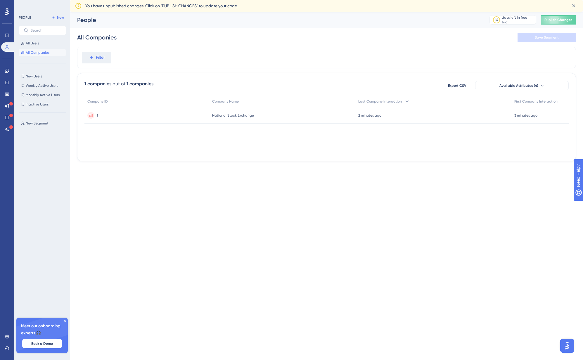
click at [108, 119] on div "1 1" at bounding box center [146, 115] width 125 height 16
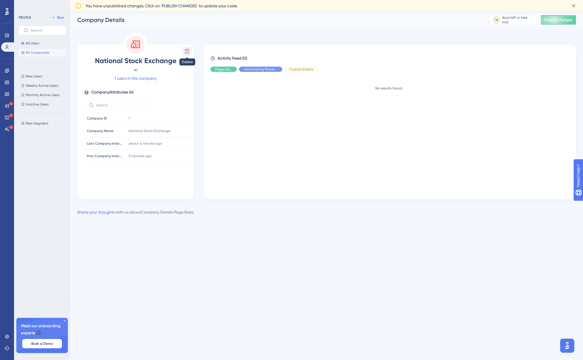
click at [186, 53] on icon at bounding box center [187, 51] width 5 height 5
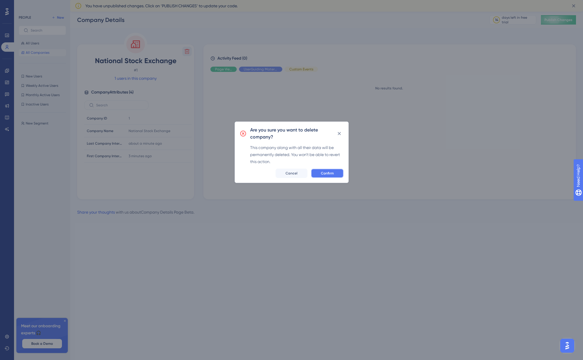
click at [315, 172] on button "Confirm" at bounding box center [327, 173] width 33 height 9
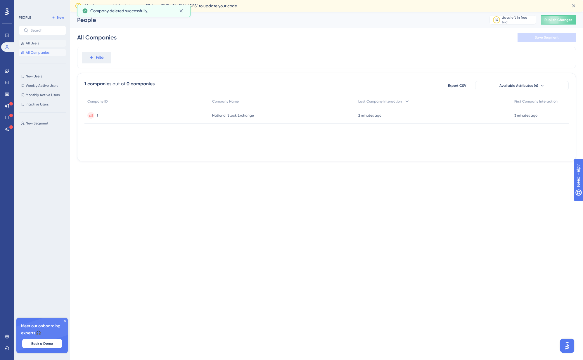
click at [39, 44] on button "All Users" at bounding box center [42, 43] width 47 height 7
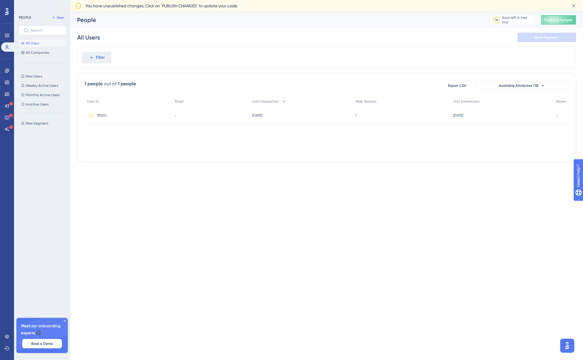
click at [113, 117] on div "115551 115551" at bounding box center [127, 115] width 87 height 16
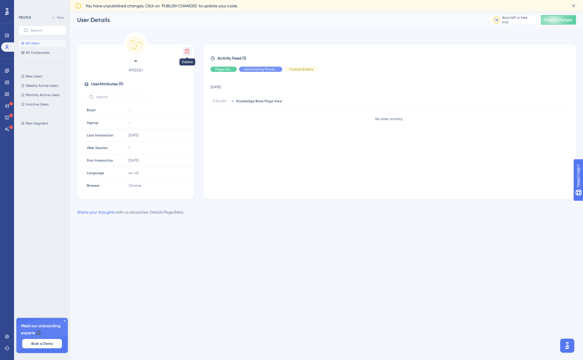
click at [186, 53] on icon at bounding box center [187, 51] width 5 height 5
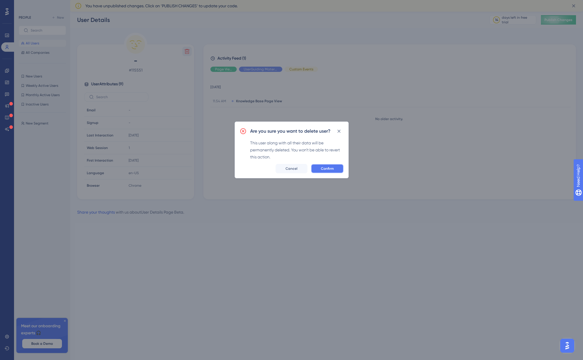
click at [319, 168] on button "Confirm" at bounding box center [327, 168] width 33 height 9
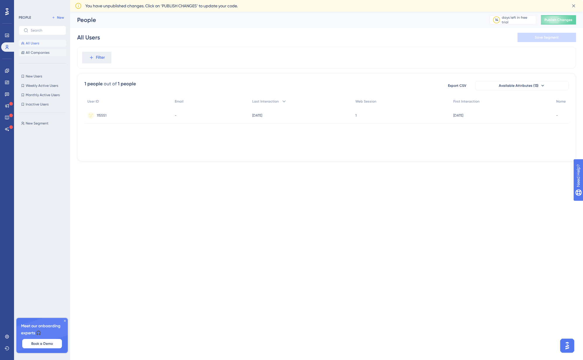
click at [42, 55] on button "All Companies" at bounding box center [42, 52] width 47 height 7
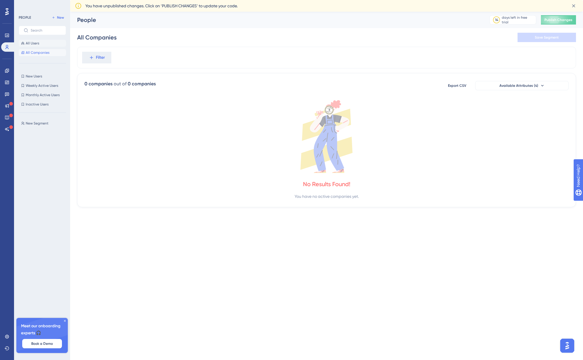
click at [41, 43] on button "All Users" at bounding box center [42, 43] width 47 height 7
click at [47, 76] on button "New Users New Users" at bounding box center [42, 76] width 47 height 7
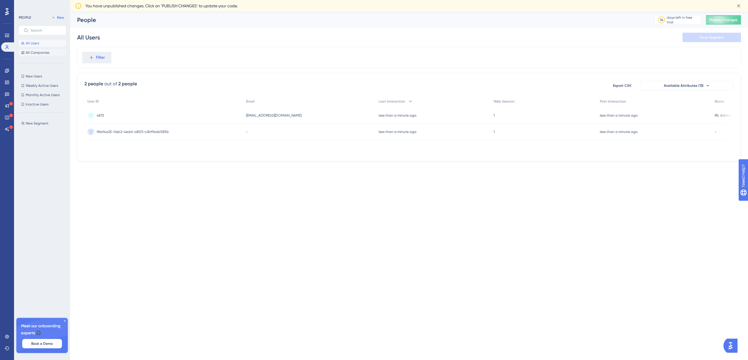
click at [48, 54] on span "All Companies" at bounding box center [38, 52] width 24 height 5
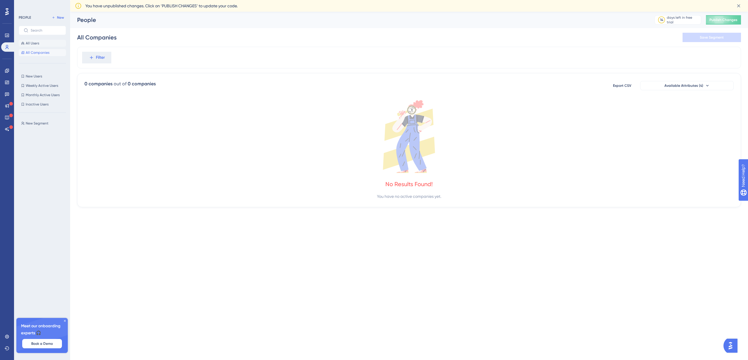
click at [51, 44] on button "All Users" at bounding box center [42, 43] width 47 height 7
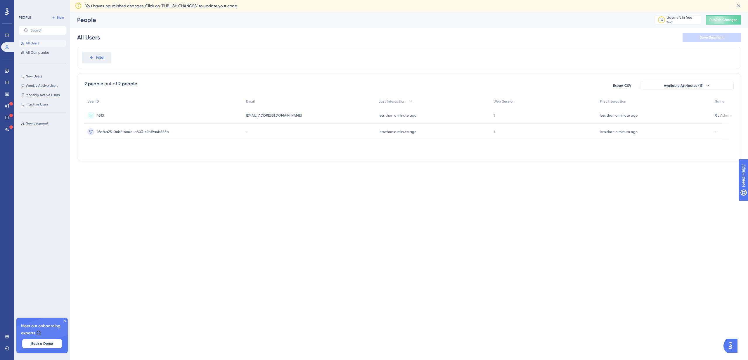
click at [227, 116] on div "4813 4813" at bounding box center [163, 115] width 159 height 16
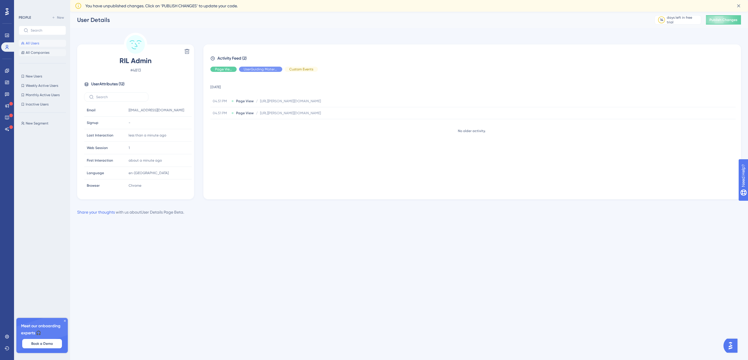
click at [54, 51] on button "All Companies" at bounding box center [42, 52] width 47 height 7
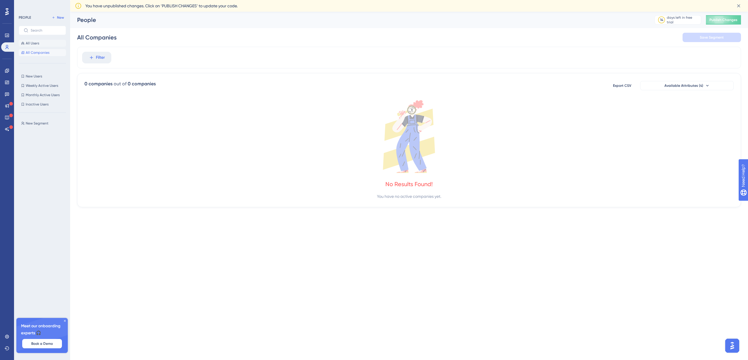
click at [46, 44] on button "All Users" at bounding box center [42, 43] width 47 height 7
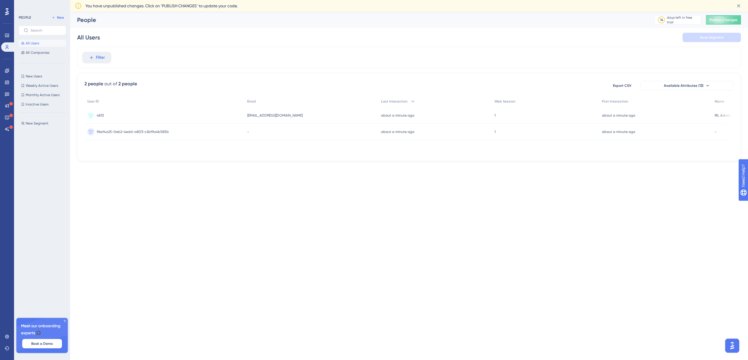
click at [173, 119] on div "4813 4813" at bounding box center [164, 115] width 160 height 16
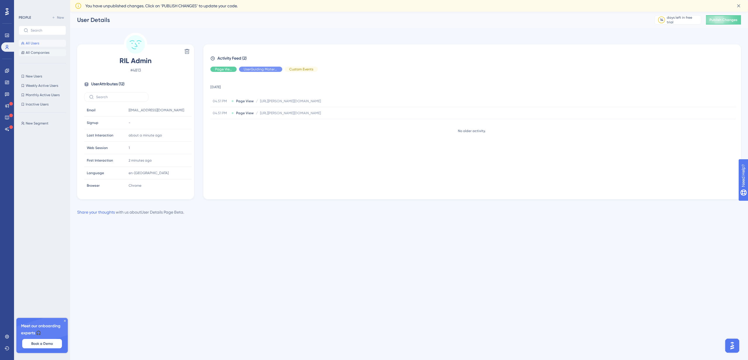
click at [36, 54] on span "All Companies" at bounding box center [38, 52] width 24 height 5
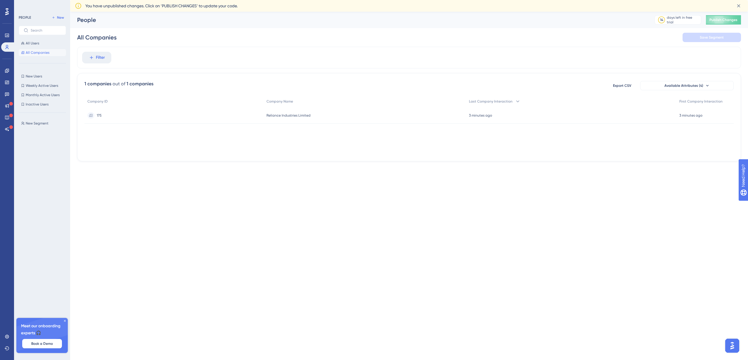
click at [358, 117] on div "Reliance Industries Limited Reliance Industries Limited" at bounding box center [365, 115] width 203 height 16
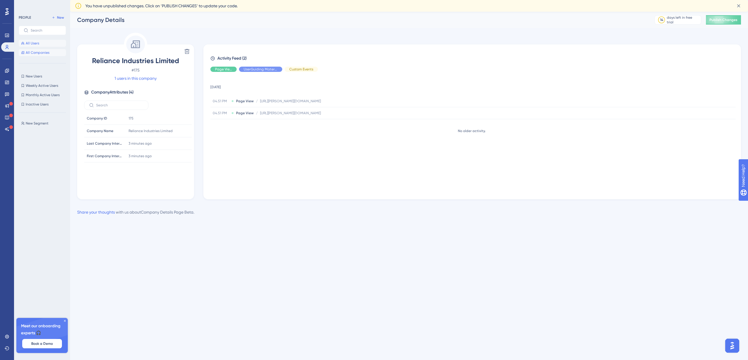
click at [39, 46] on button "All Users" at bounding box center [42, 43] width 47 height 7
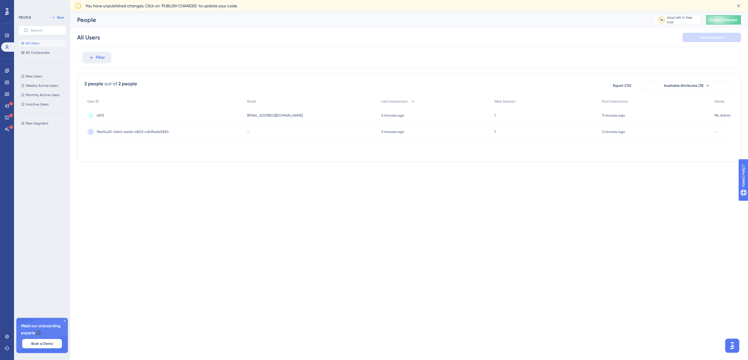
drag, startPoint x: 609, startPoint y: 154, endPoint x: 628, endPoint y: 150, distance: 19.0
click at [628, 150] on div "User ID Email Last Interaction Web Session First Interaction Name 4813 4813 [EM…" at bounding box center [408, 125] width 649 height 58
click at [259, 115] on span "riladmin@noemail.com" at bounding box center [275, 115] width 56 height 5
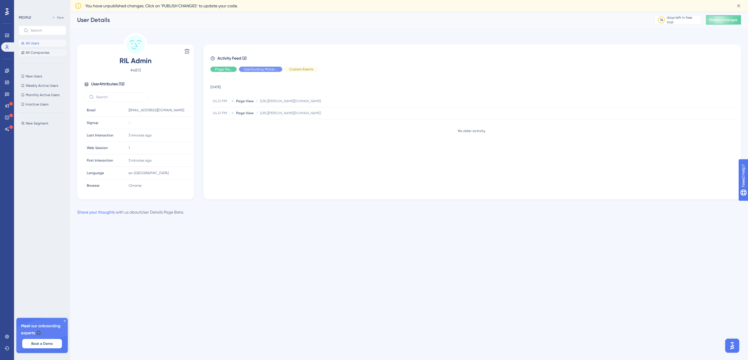
click at [26, 51] on span "All Companies" at bounding box center [38, 52] width 24 height 5
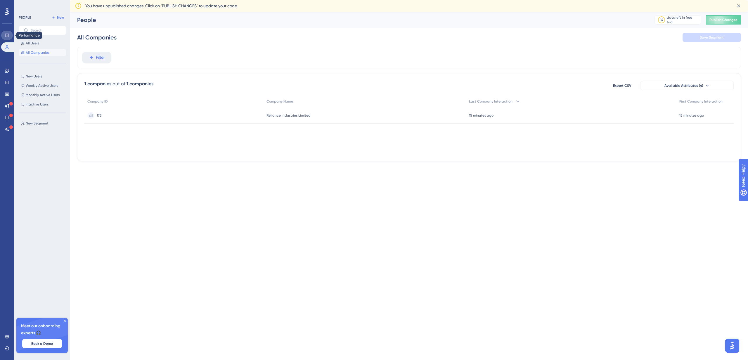
click at [5, 38] on link at bounding box center [7, 35] width 12 height 9
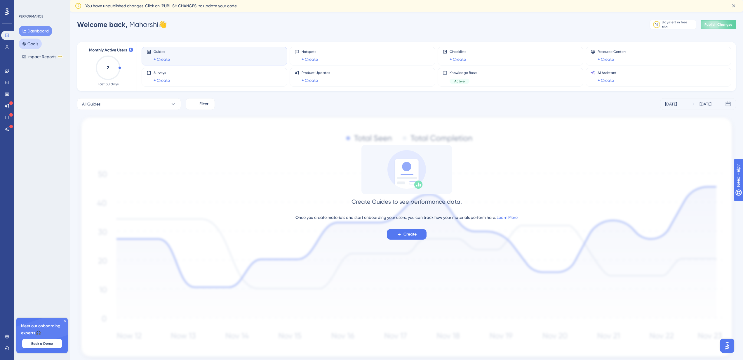
click at [33, 43] on button "Goals" at bounding box center [30, 44] width 23 height 11
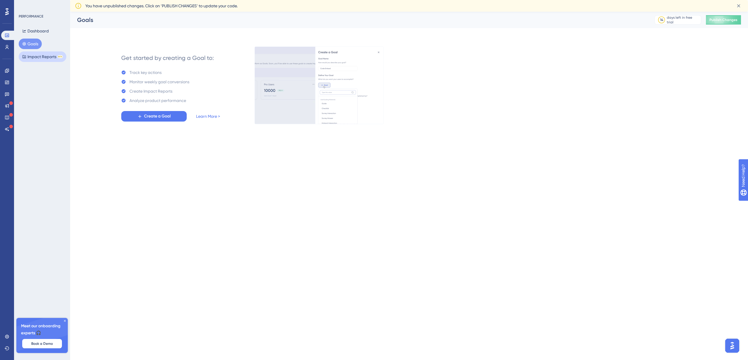
click at [34, 57] on button "Impact Reports BETA" at bounding box center [43, 56] width 48 height 11
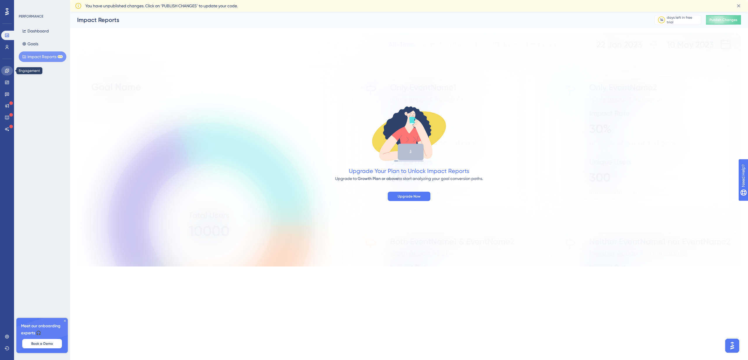
click at [9, 74] on link at bounding box center [7, 70] width 12 height 9
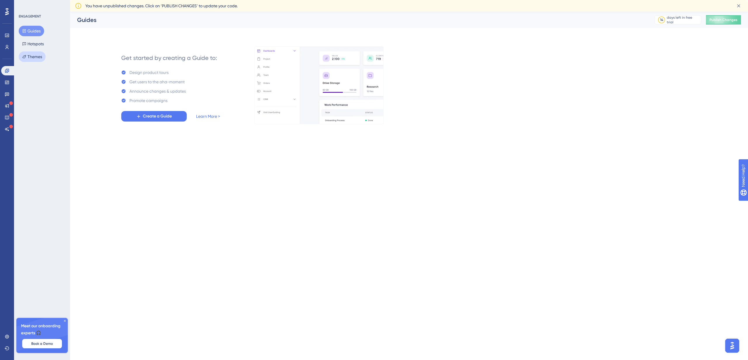
click at [41, 58] on button "Themes" at bounding box center [32, 56] width 27 height 11
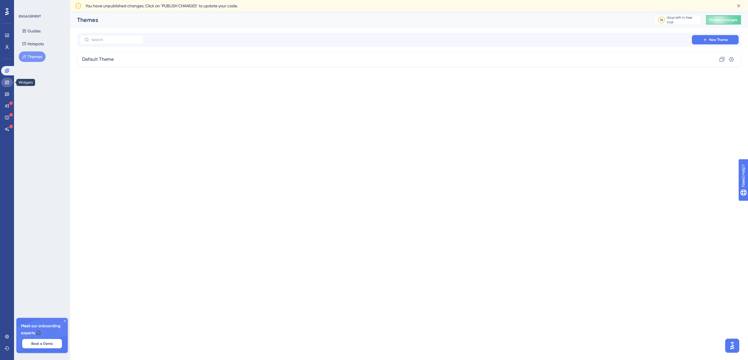
click at [11, 81] on link at bounding box center [7, 82] width 12 height 9
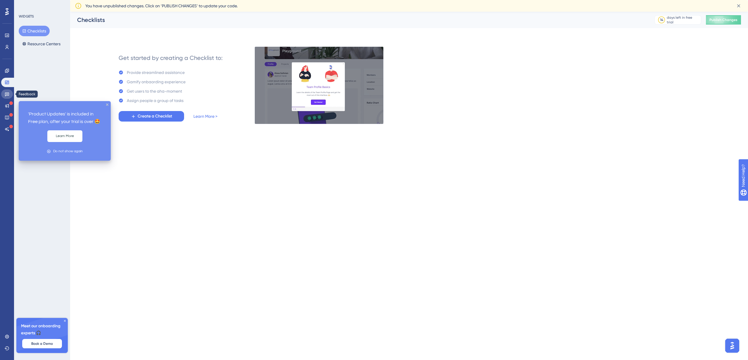
click at [4, 94] on link at bounding box center [7, 93] width 12 height 9
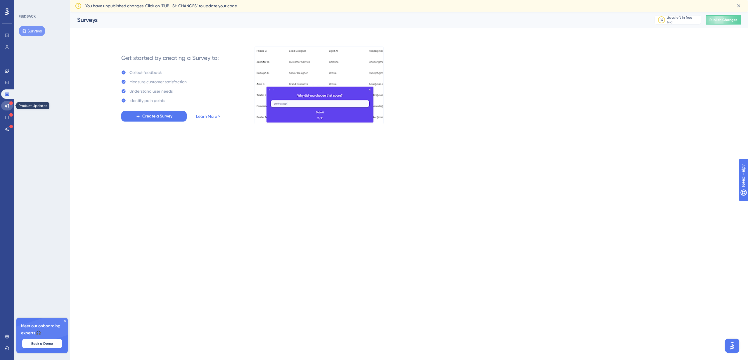
click at [5, 105] on icon at bounding box center [7, 106] width 4 height 4
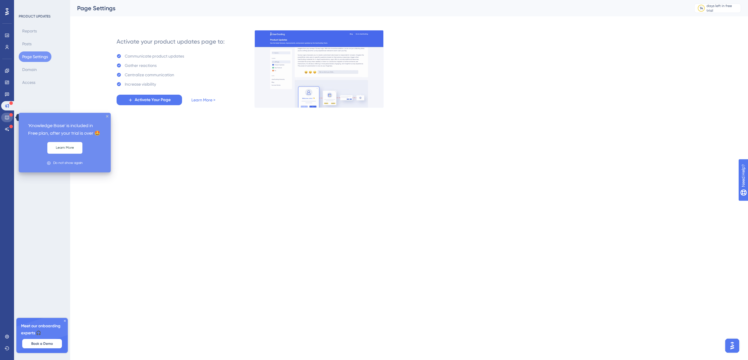
click at [4, 118] on link at bounding box center [7, 117] width 12 height 9
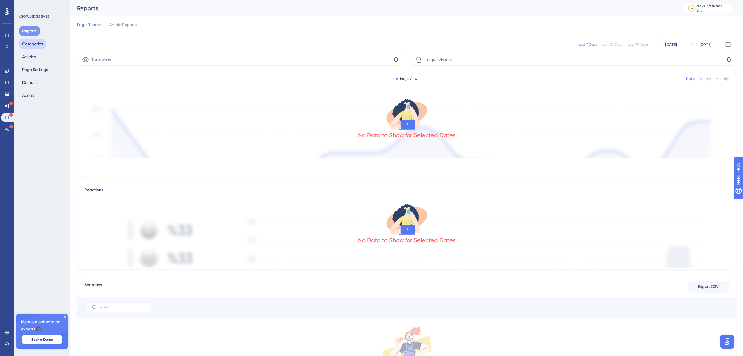
click at [32, 44] on button "Categories" at bounding box center [33, 44] width 28 height 11
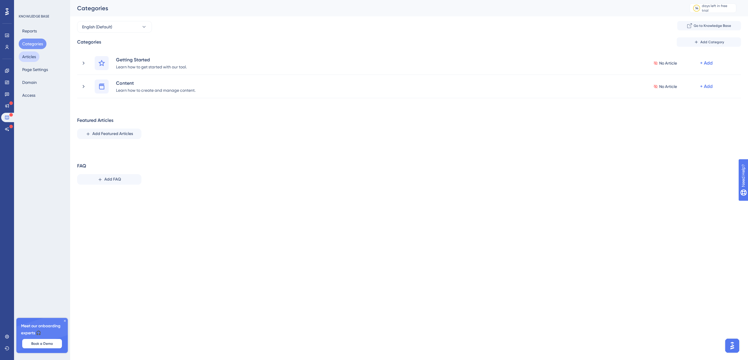
click at [29, 60] on button "Articles" at bounding box center [29, 56] width 21 height 11
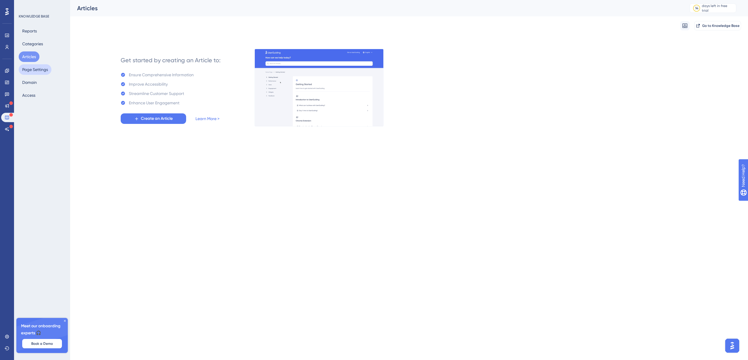
click at [29, 69] on button "Page Settings" at bounding box center [35, 69] width 33 height 11
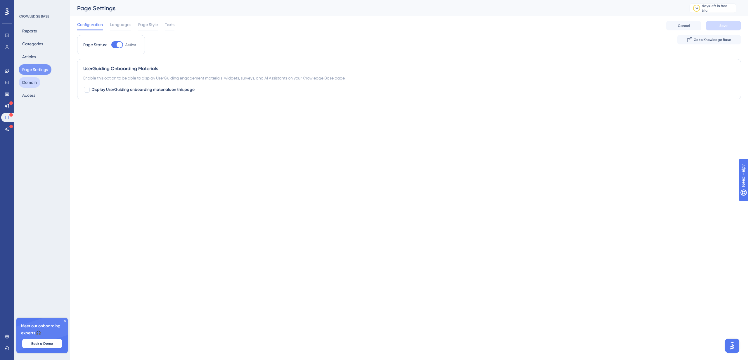
click at [26, 82] on button "Domain" at bounding box center [30, 82] width 22 height 11
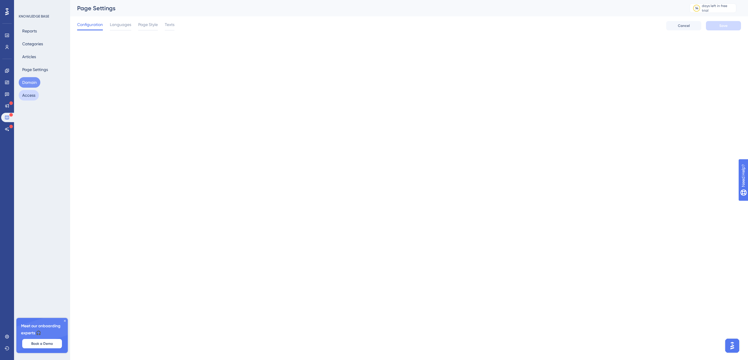
click at [30, 97] on button "Access" at bounding box center [29, 95] width 20 height 11
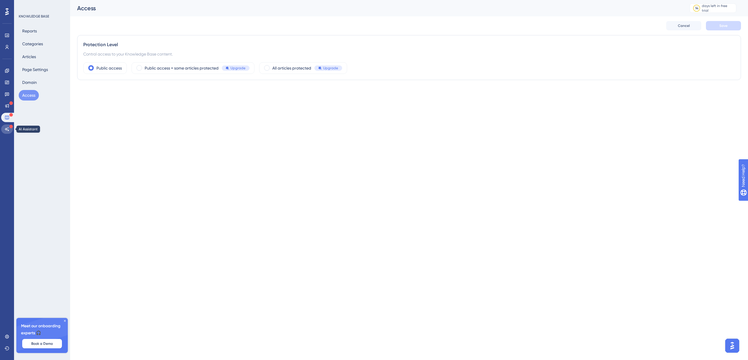
click at [7, 127] on icon at bounding box center [7, 129] width 5 height 5
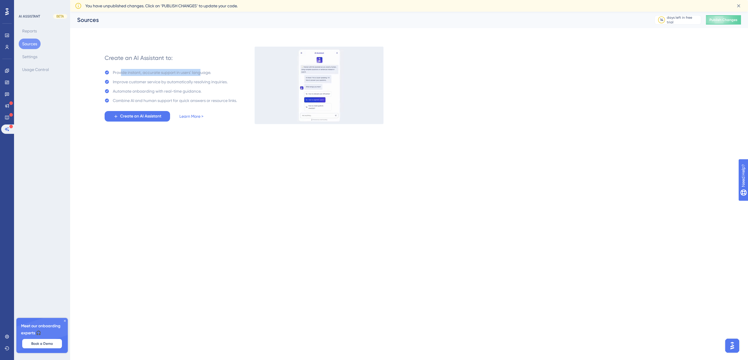
drag, startPoint x: 119, startPoint y: 74, endPoint x: 201, endPoint y: 73, distance: 81.2
click at [201, 73] on div "Provide instant, accurate support in users' language." at bounding box center [162, 72] width 98 height 7
drag, startPoint x: 118, startPoint y: 73, endPoint x: 194, endPoint y: 72, distance: 75.7
click at [194, 72] on div "Provide instant, accurate support in users' language." at bounding box center [162, 72] width 98 height 7
drag, startPoint x: 119, startPoint y: 81, endPoint x: 221, endPoint y: 86, distance: 102.4
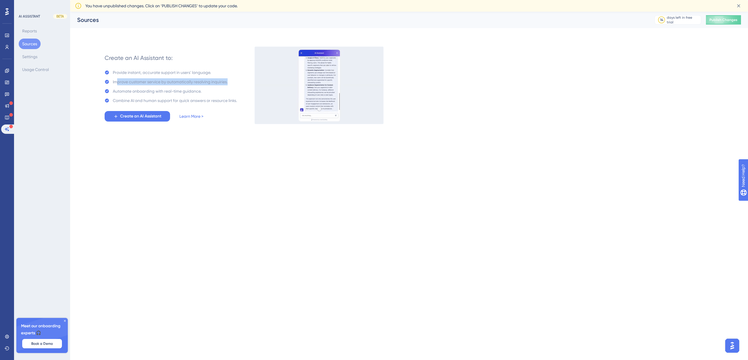
click at [221, 86] on div "Provide instant, accurate support in users' language. Improve customer service …" at bounding box center [171, 86] width 132 height 35
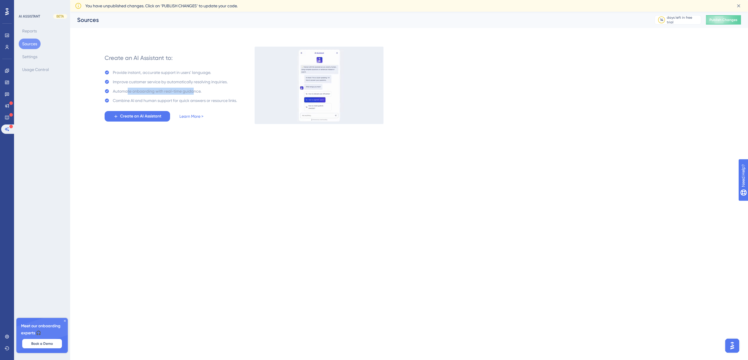
drag, startPoint x: 134, startPoint y: 94, endPoint x: 192, endPoint y: 88, distance: 58.5
click at [192, 88] on div "Automate onboarding with real-time guidance." at bounding box center [157, 91] width 89 height 7
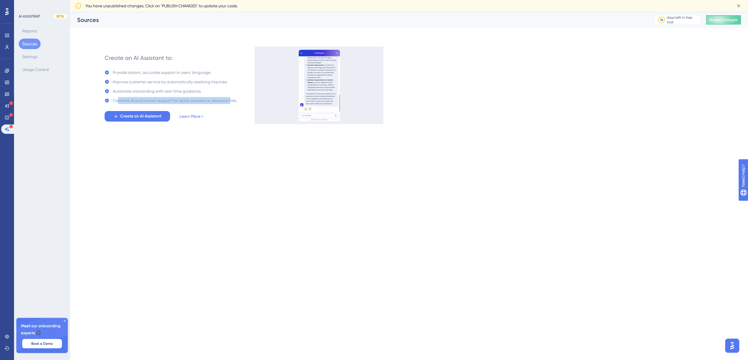
drag, startPoint x: 117, startPoint y: 98, endPoint x: 231, endPoint y: 100, distance: 114.8
click at [231, 100] on div "Combine AI and human support for quick answers or resource links." at bounding box center [175, 100] width 124 height 7
click at [7, 36] on icon at bounding box center [7, 35] width 5 height 5
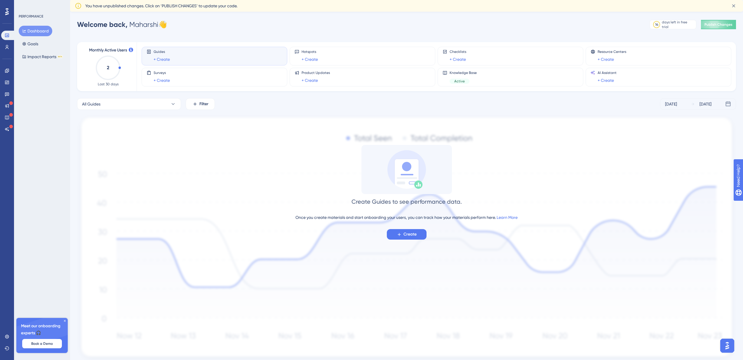
click at [8, 9] on icon at bounding box center [7, 11] width 4 height 7
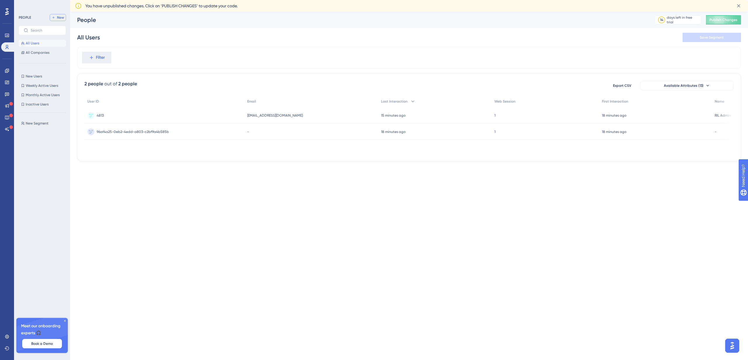
click at [56, 17] on button "New" at bounding box center [58, 17] width 16 height 7
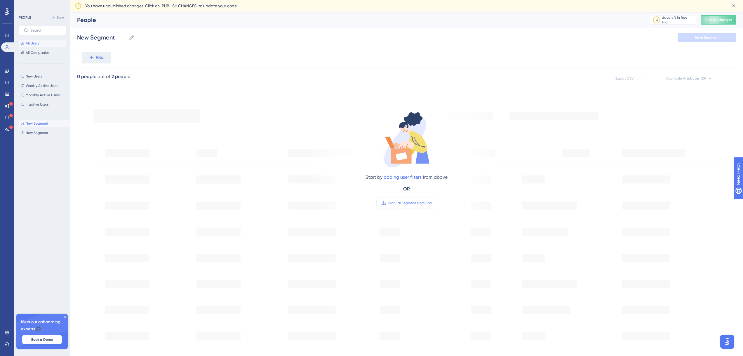
click at [30, 45] on span "All Users" at bounding box center [32, 43] width 13 height 5
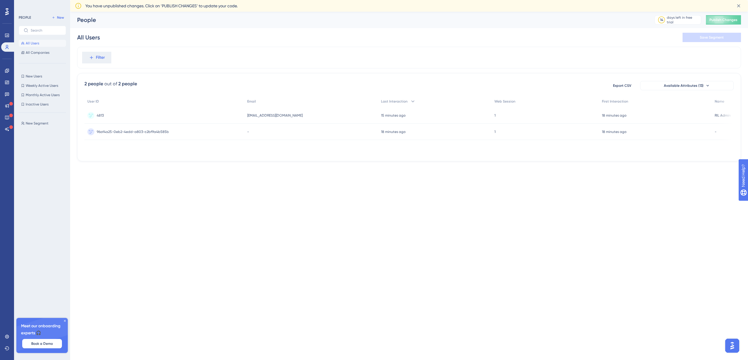
click at [8, 12] on icon at bounding box center [7, 11] width 4 height 7
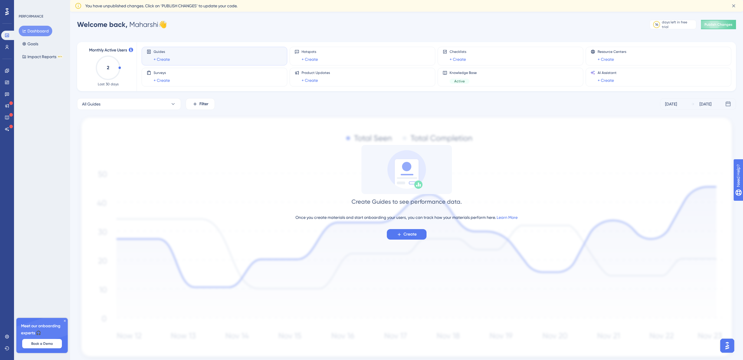
click at [66, 322] on icon at bounding box center [65, 321] width 4 height 4
click at [8, 46] on icon at bounding box center [7, 47] width 3 height 4
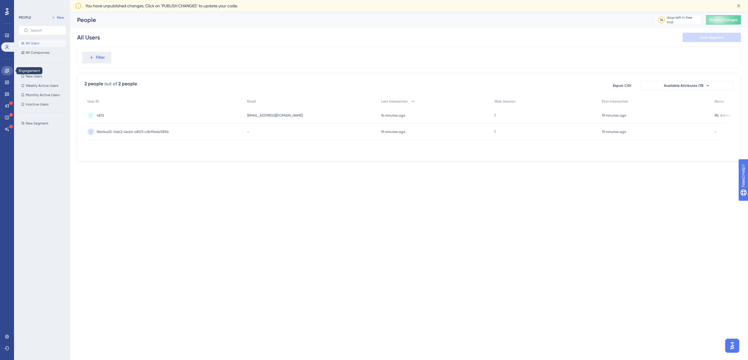
click at [8, 70] on icon at bounding box center [7, 71] width 4 height 4
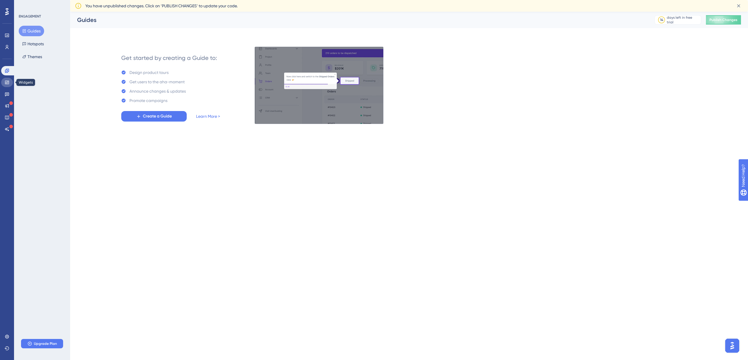
click at [6, 84] on icon at bounding box center [7, 83] width 4 height 4
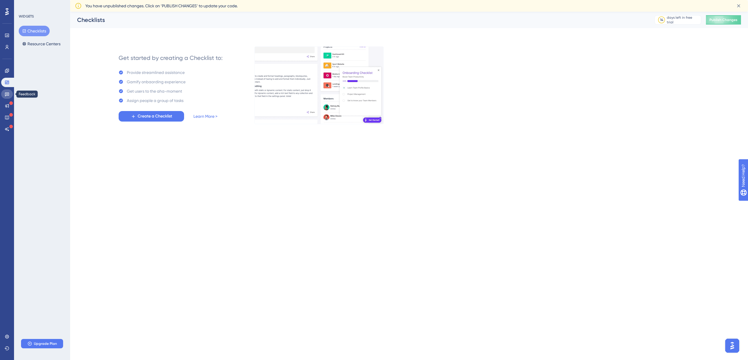
click at [9, 95] on icon at bounding box center [7, 94] width 5 height 5
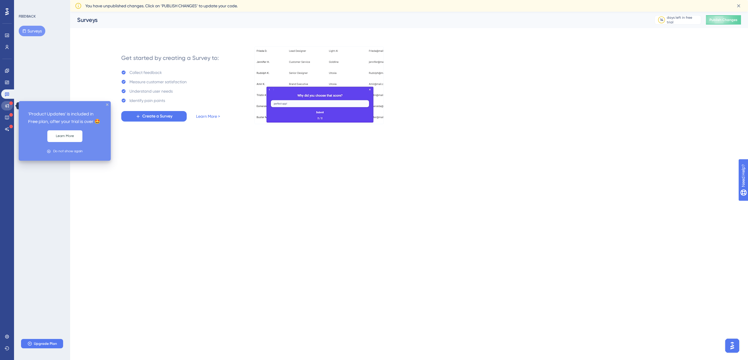
click at [9, 105] on icon at bounding box center [7, 106] width 4 height 4
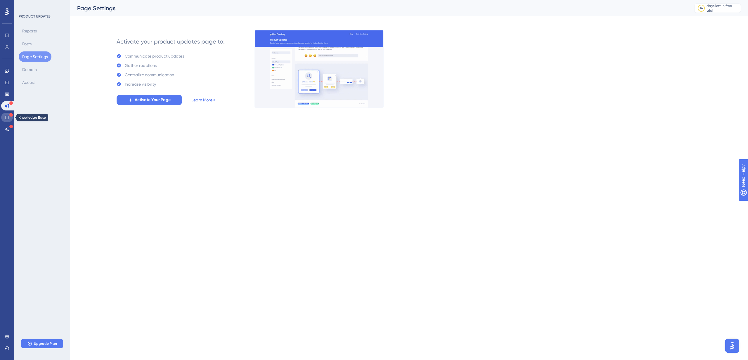
click at [8, 117] on icon at bounding box center [7, 117] width 5 height 5
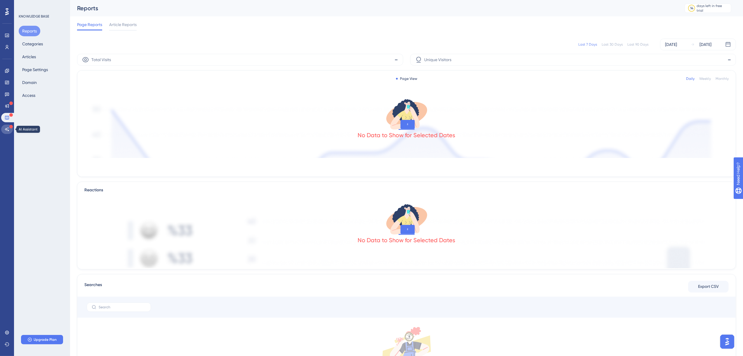
click at [6, 128] on icon at bounding box center [7, 129] width 4 height 4
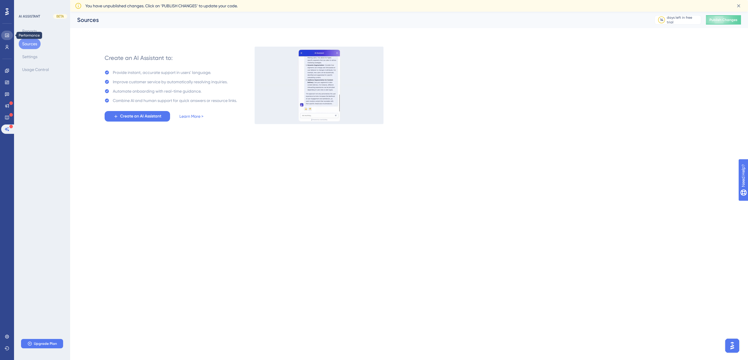
click at [5, 38] on link at bounding box center [7, 35] width 12 height 9
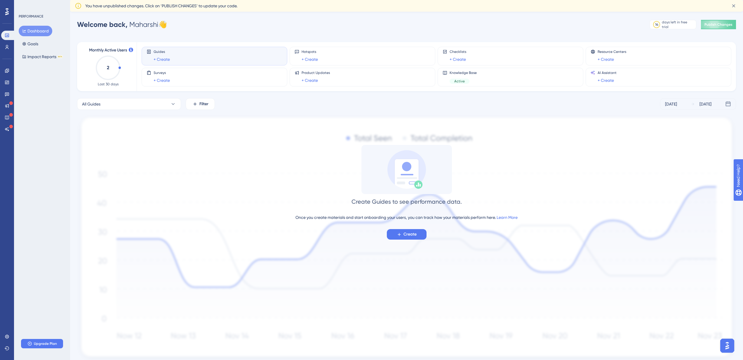
click at [9, 11] on div at bounding box center [6, 11] width 9 height 9
click at [10, 336] on link at bounding box center [7, 336] width 12 height 9
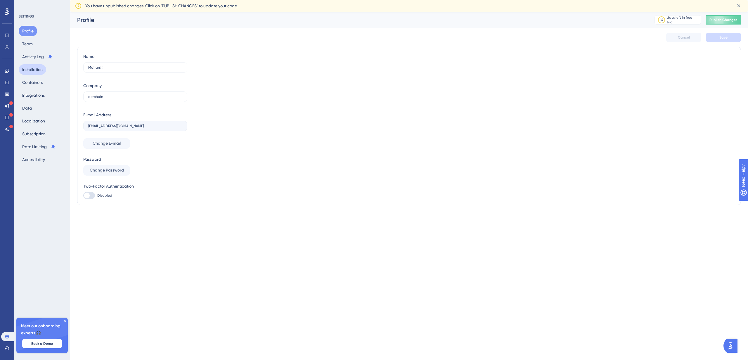
click at [27, 73] on button "Installation" at bounding box center [32, 69] width 27 height 11
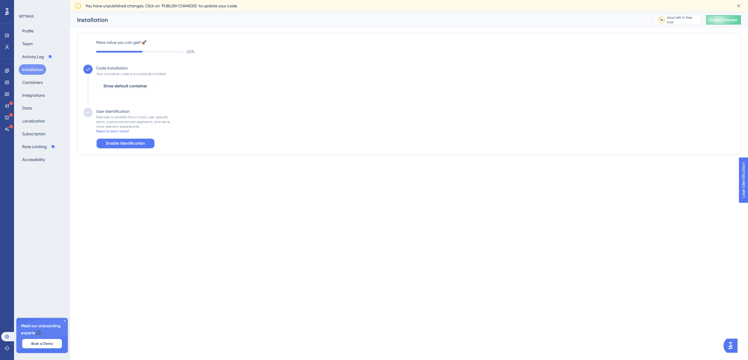
click at [126, 141] on span "Enable Identification" at bounding box center [125, 143] width 39 height 7
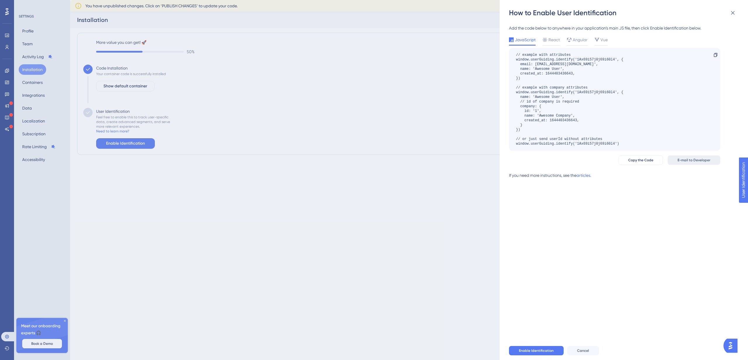
click at [694, 162] on span "E-mail to Developer" at bounding box center [693, 160] width 33 height 5
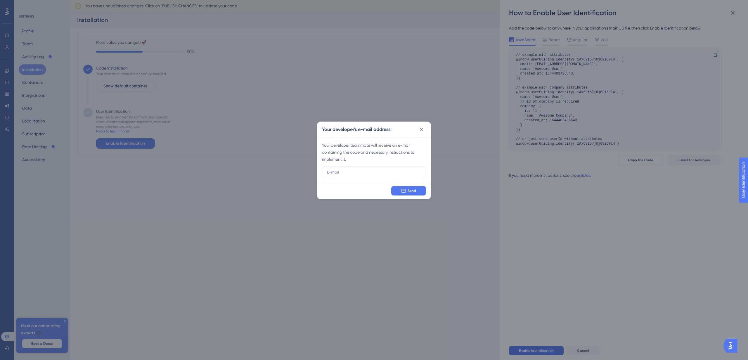
click at [422, 130] on icon at bounding box center [421, 129] width 6 height 6
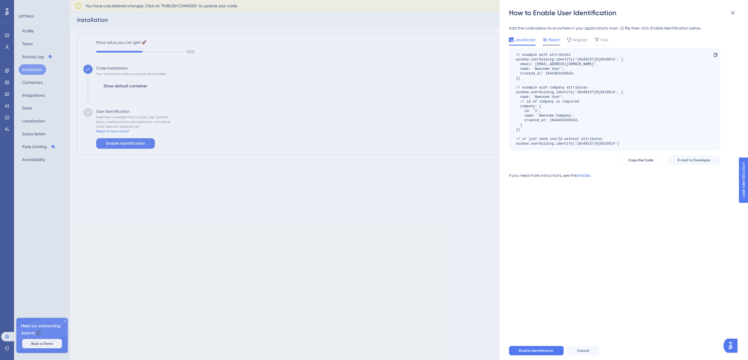
click at [546, 44] on div "React" at bounding box center [551, 40] width 17 height 9
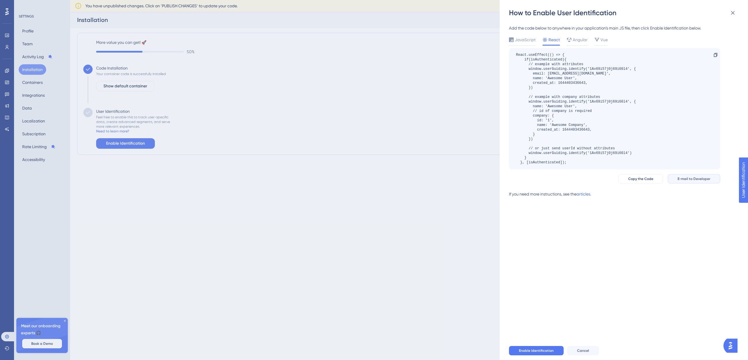
click at [703, 176] on button "E-mail to Developer" at bounding box center [694, 178] width 53 height 9
